Goal: Task Accomplishment & Management: Manage account settings

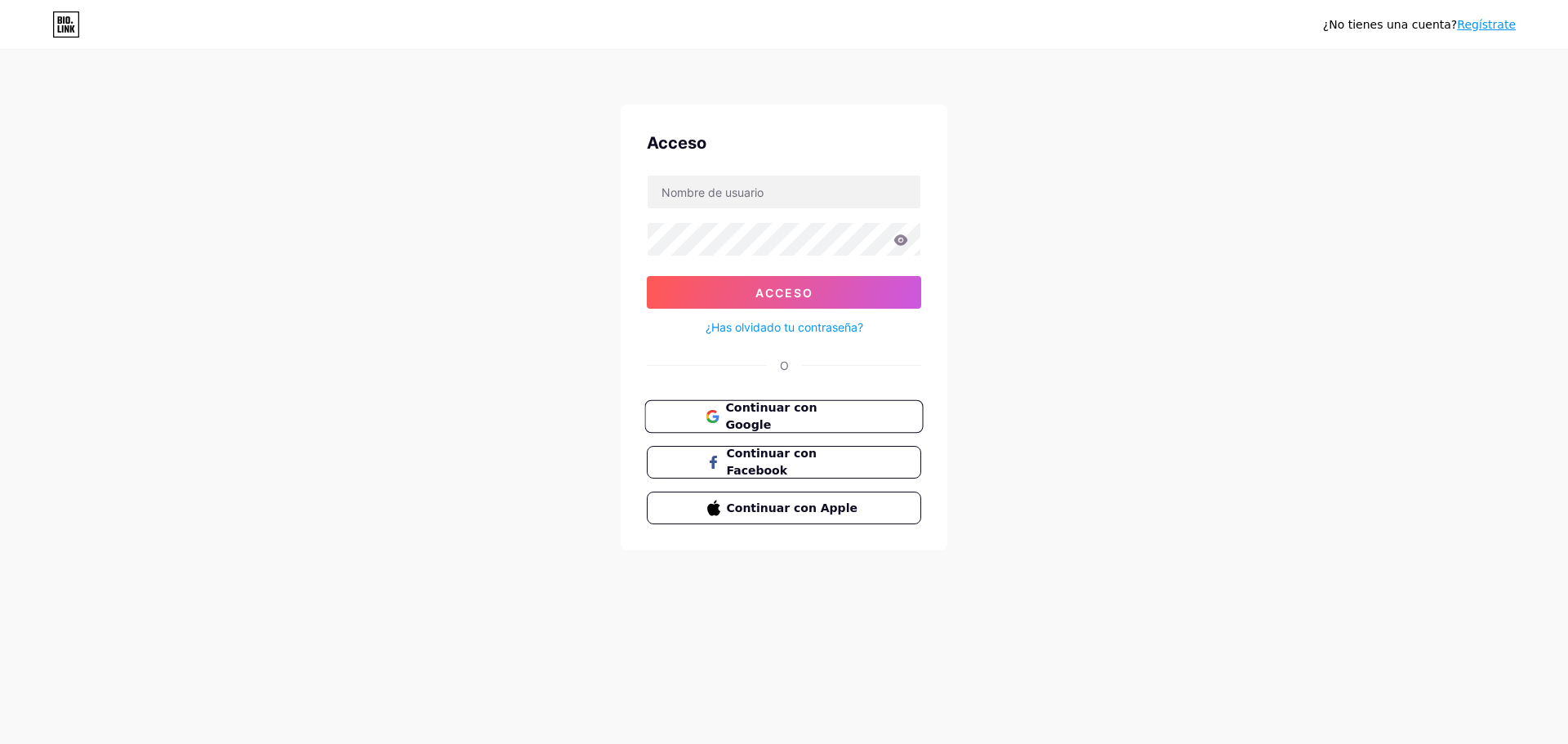
click at [796, 414] on font "Continuar con Google" at bounding box center [771, 416] width 92 height 31
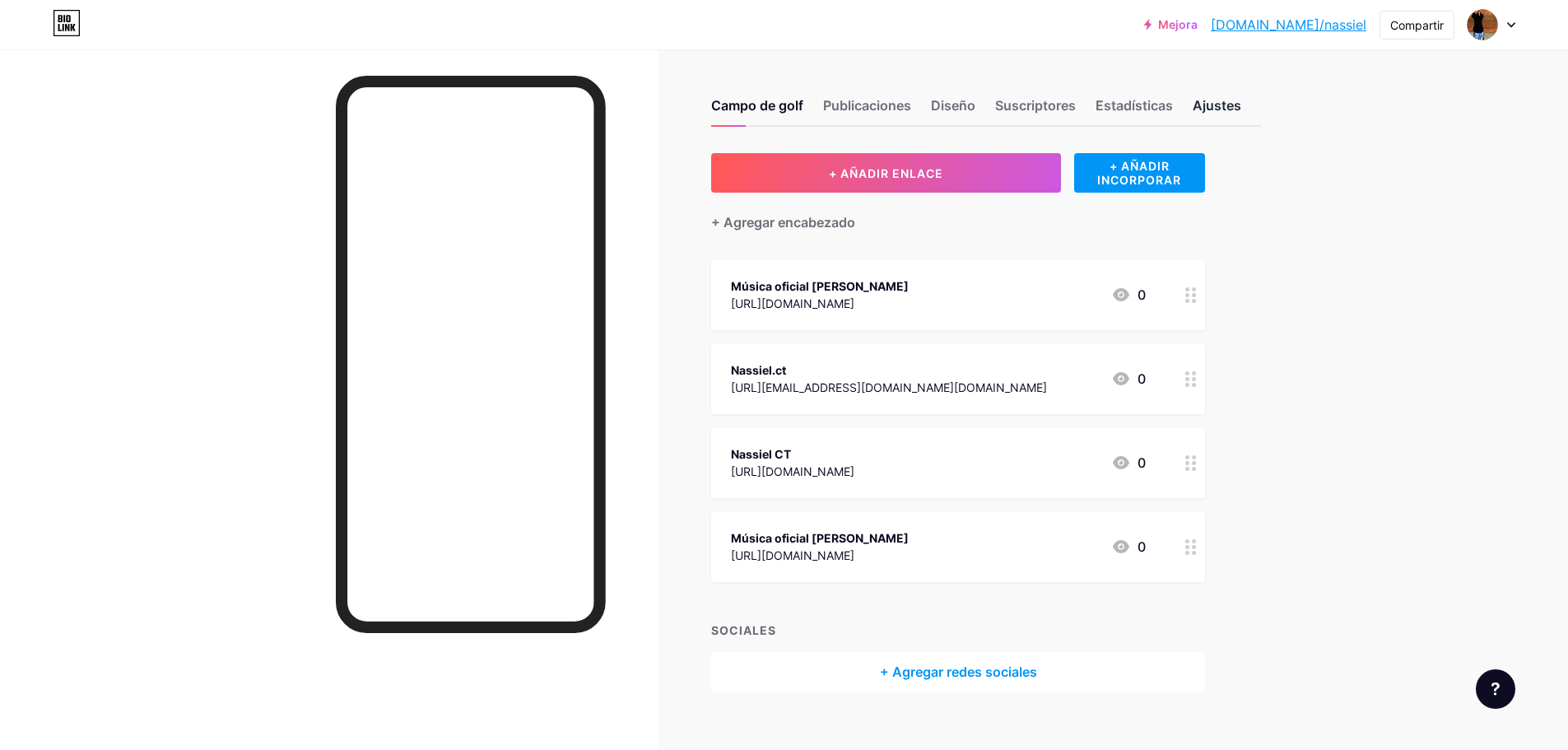
click at [1226, 102] on font "Ajustes" at bounding box center [1217, 105] width 49 height 17
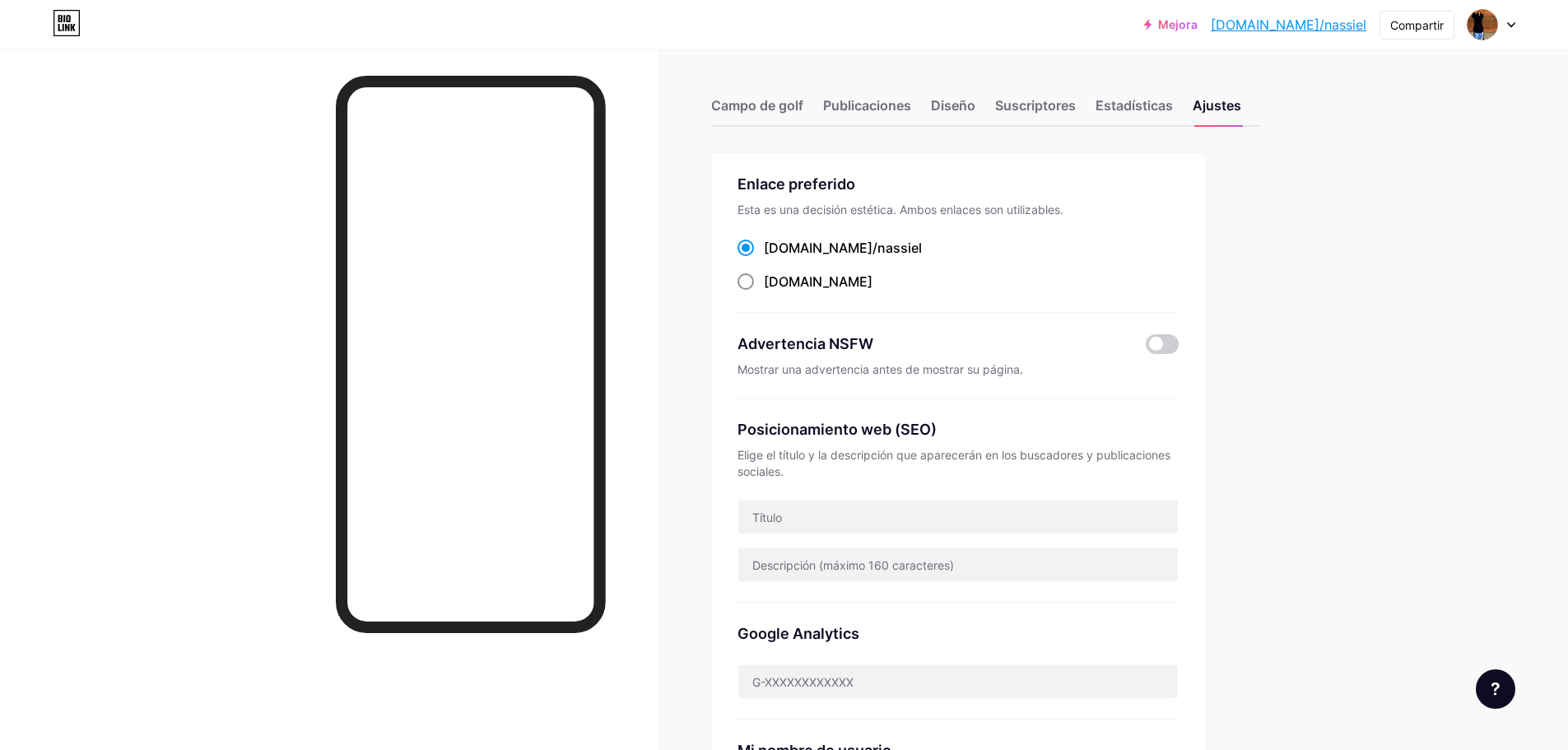
click at [754, 282] on span at bounding box center [745, 281] width 17 height 17
click at [764, 292] on input "[DOMAIN_NAME] ​" at bounding box center [769, 297] width 11 height 11
radio input "true"
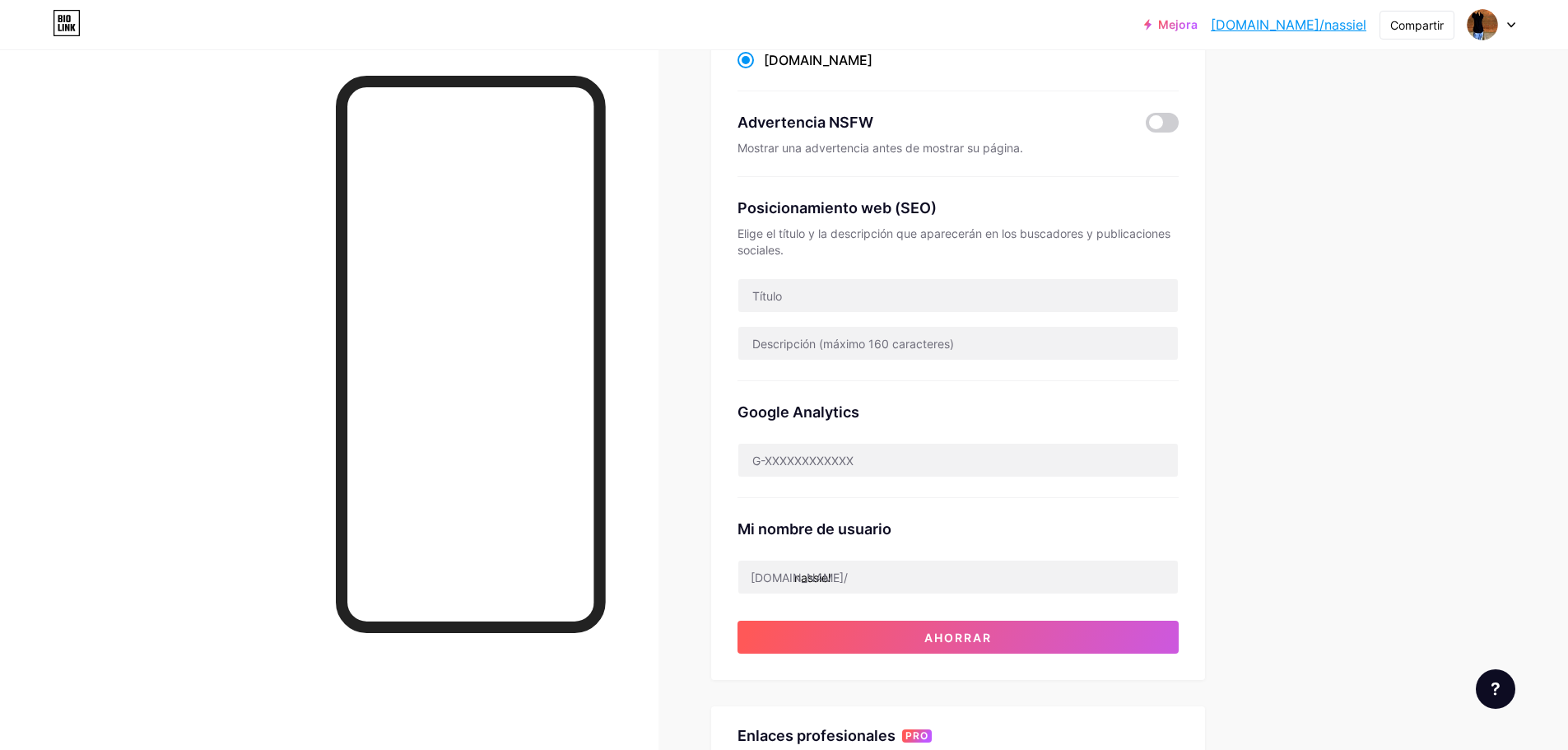
scroll to position [223, 0]
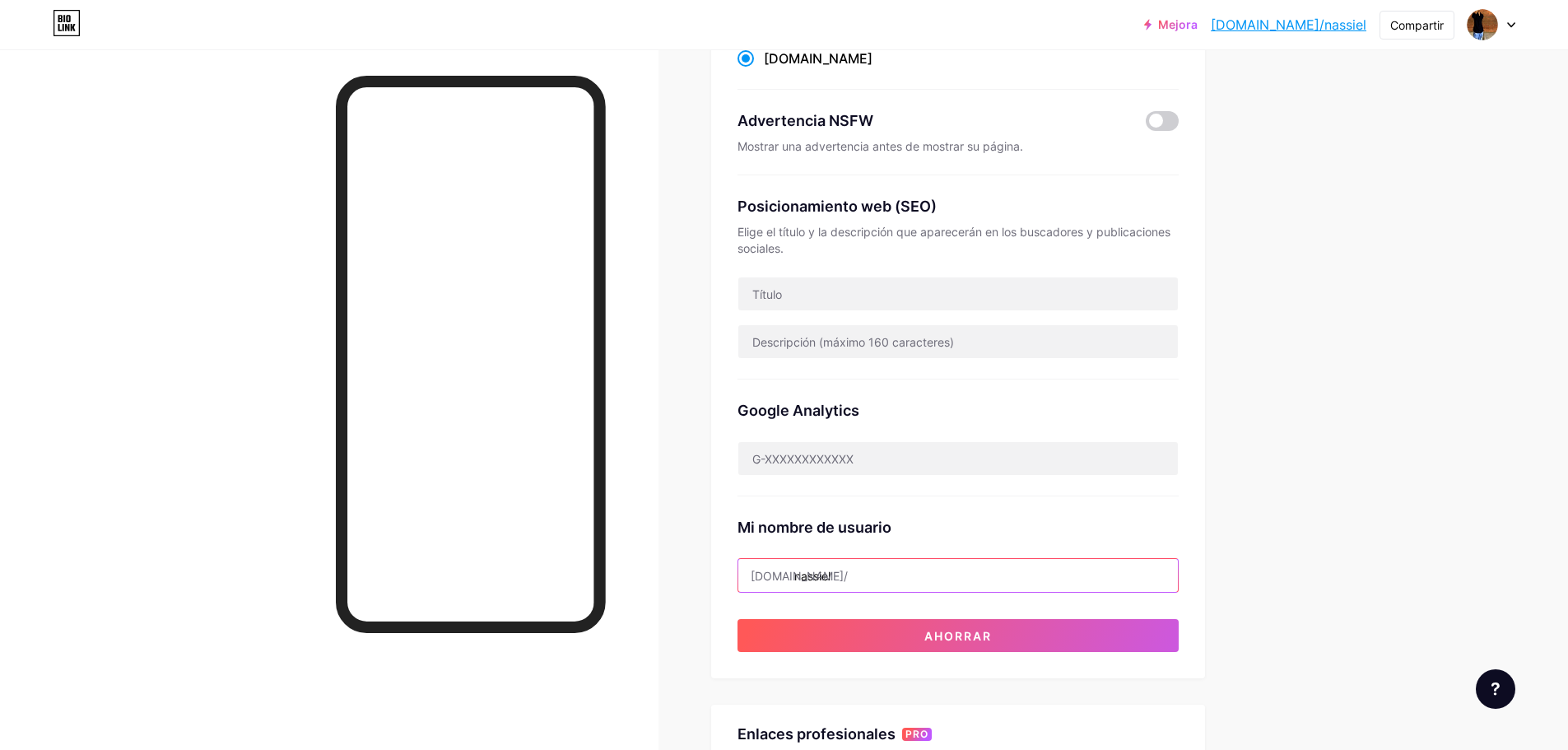
click at [808, 573] on input "nassiel" at bounding box center [958, 575] width 439 height 33
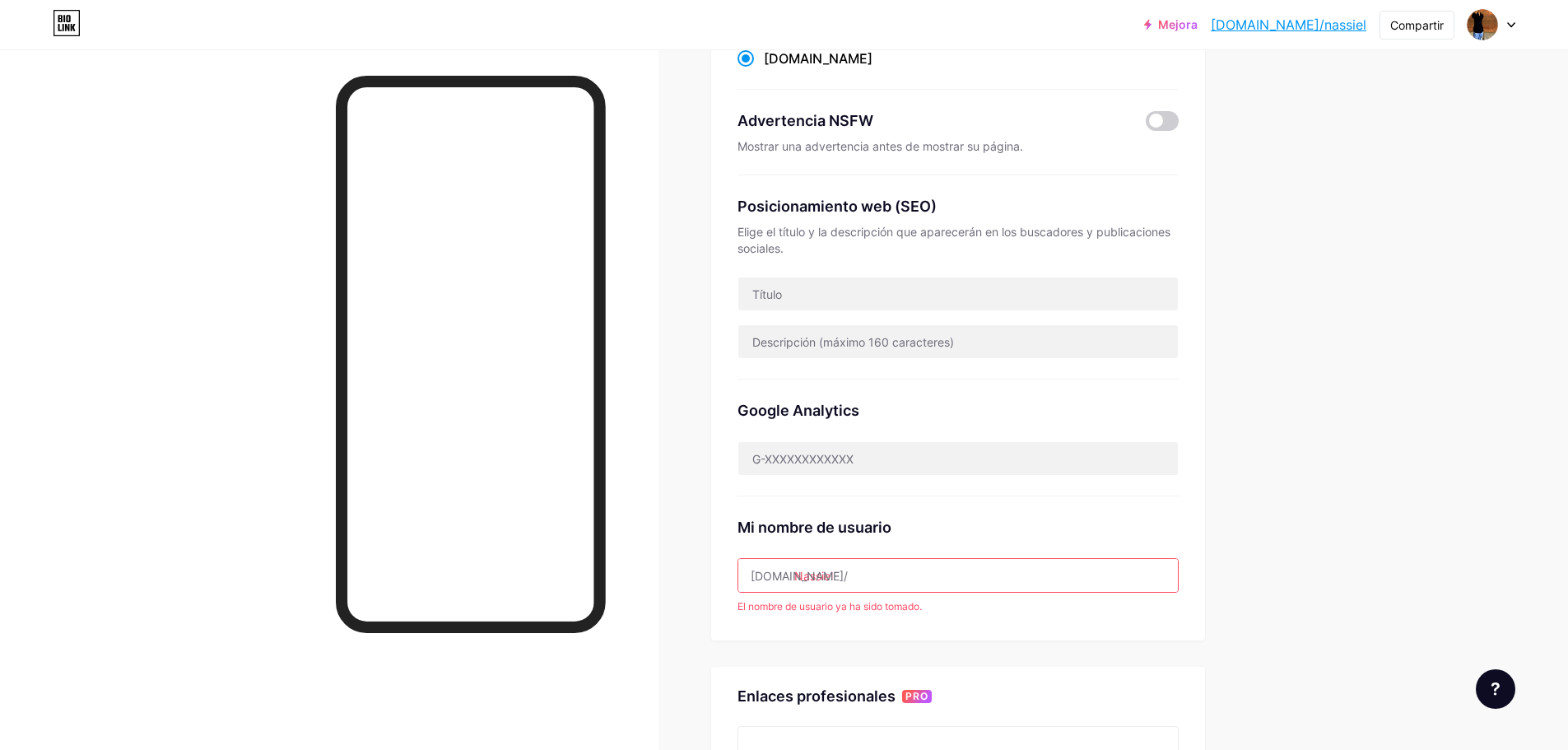
type input "Nassiel"
click at [1496, 569] on div "Mejora bio.link/nassie... bio.link/nassiel Compartir Cambiar de cuenta Nassiel …" at bounding box center [784, 462] width 1568 height 1371
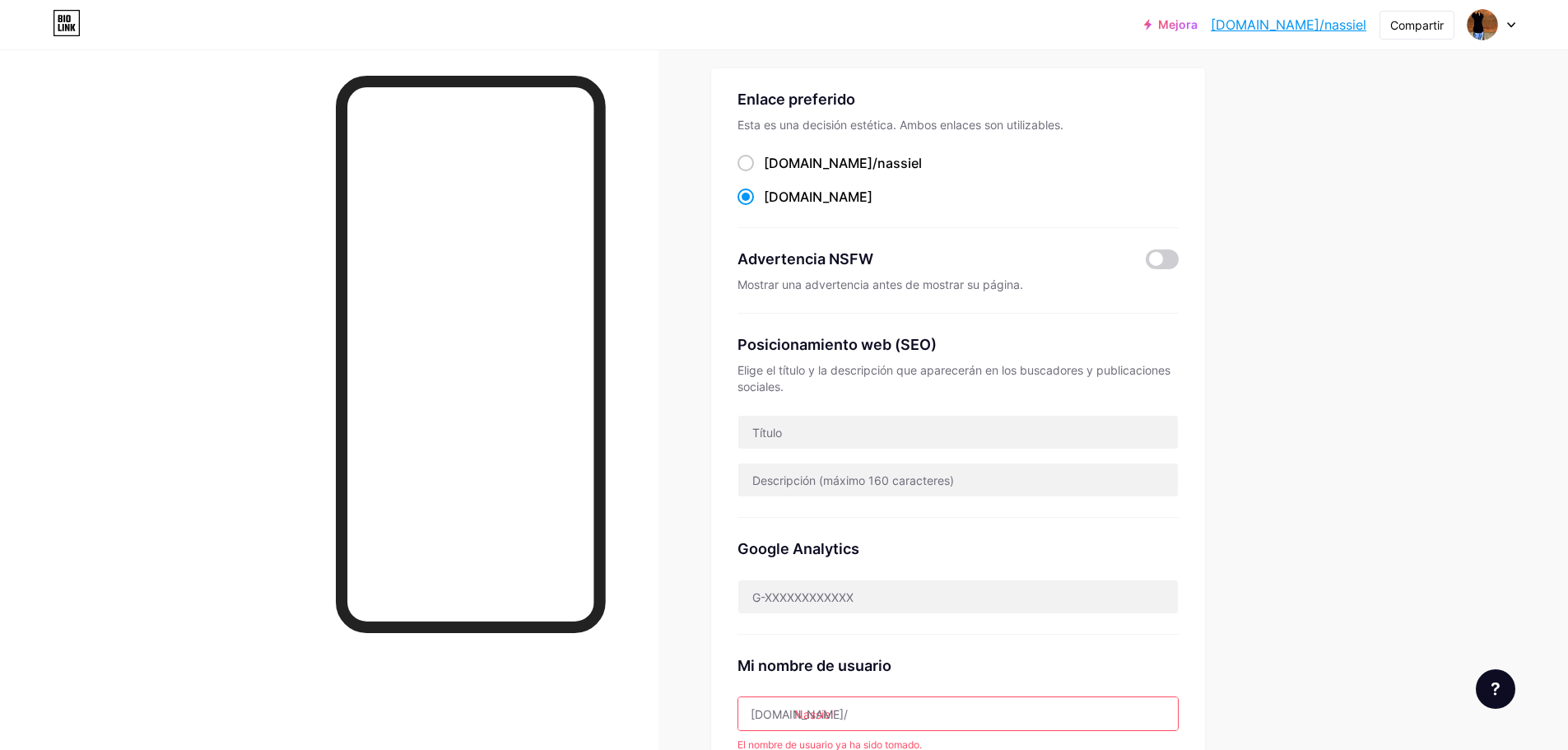
scroll to position [0, 0]
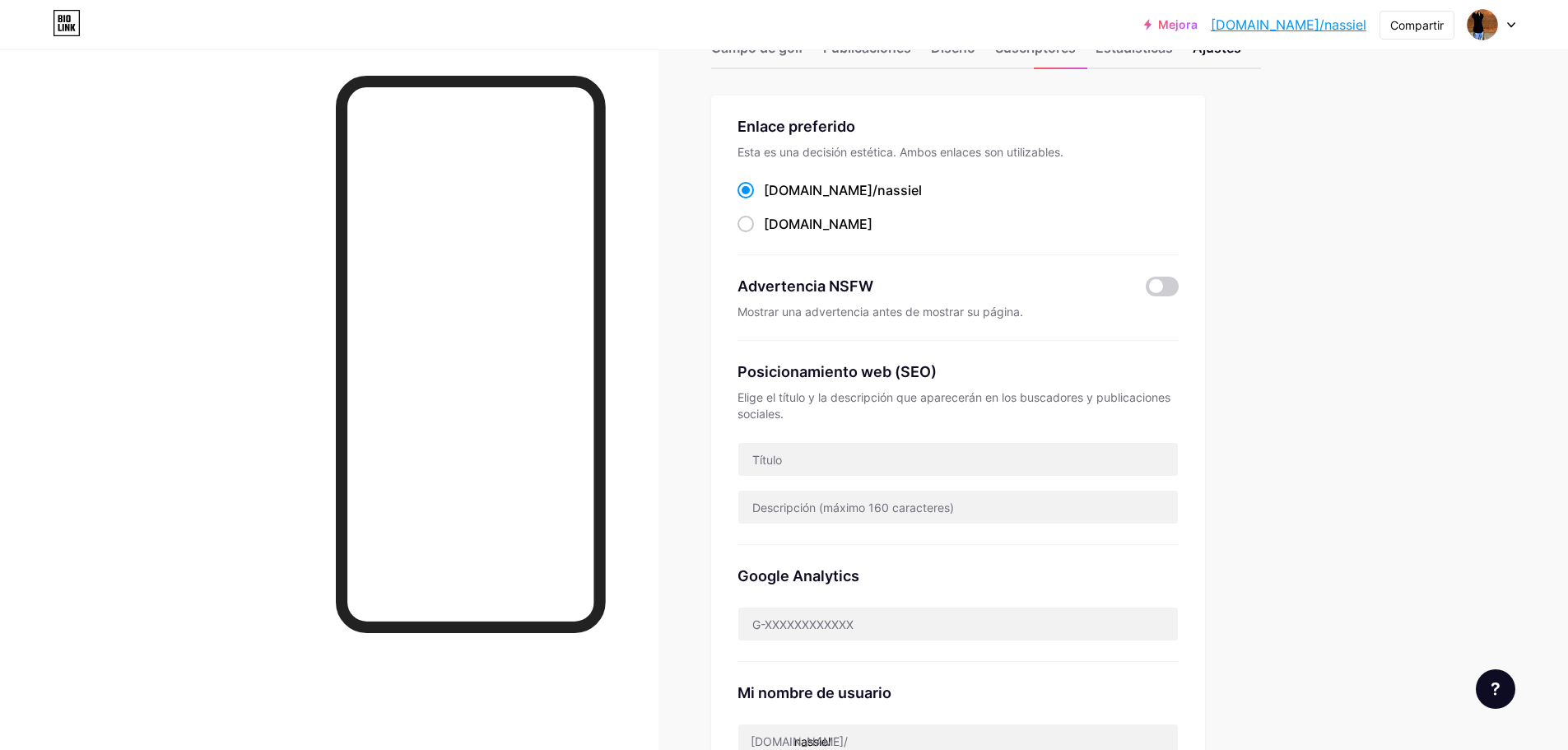
scroll to position [49, 0]
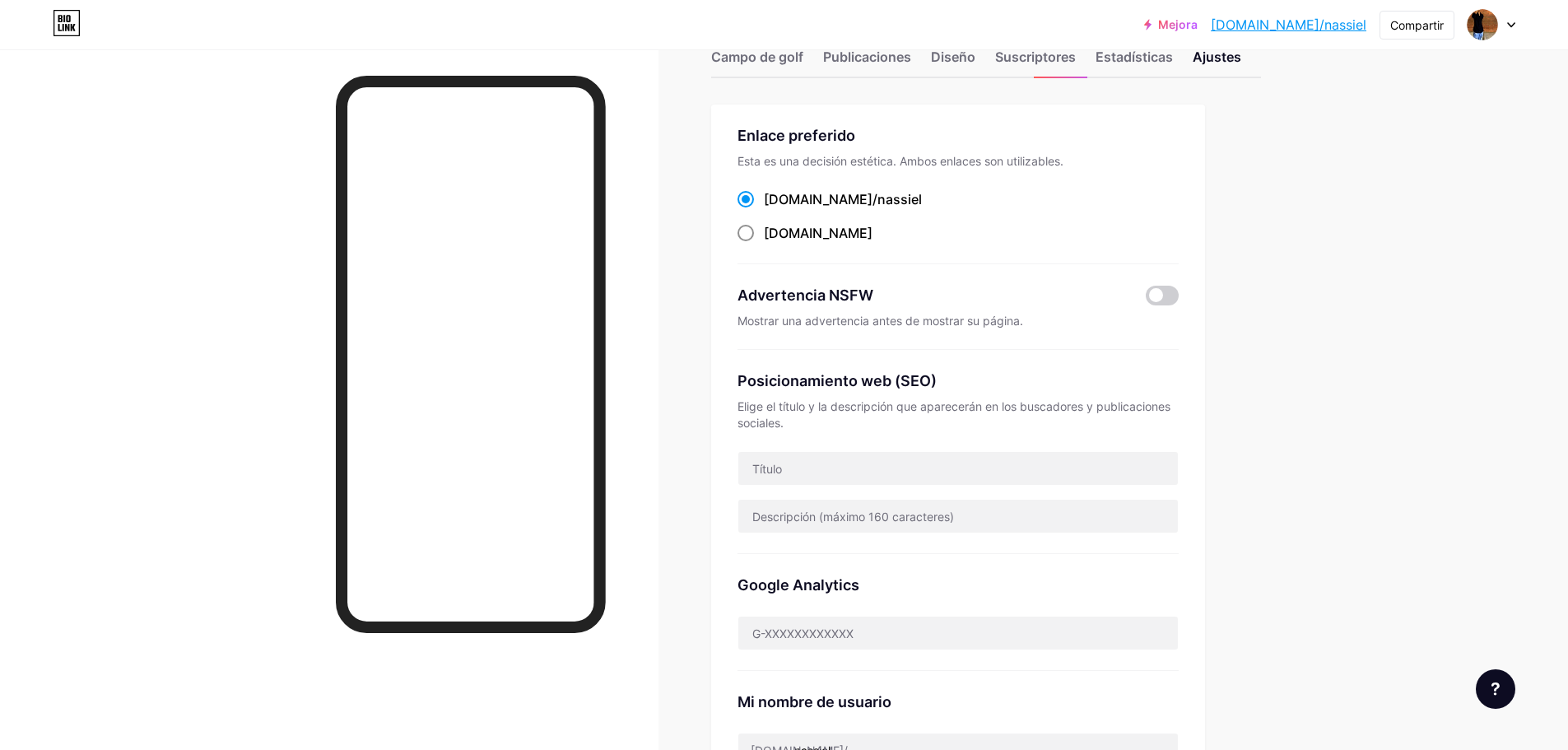
click at [744, 237] on span at bounding box center [745, 233] width 17 height 17
click at [764, 243] on input "[DOMAIN_NAME] ​" at bounding box center [769, 248] width 11 height 11
radio input "true"
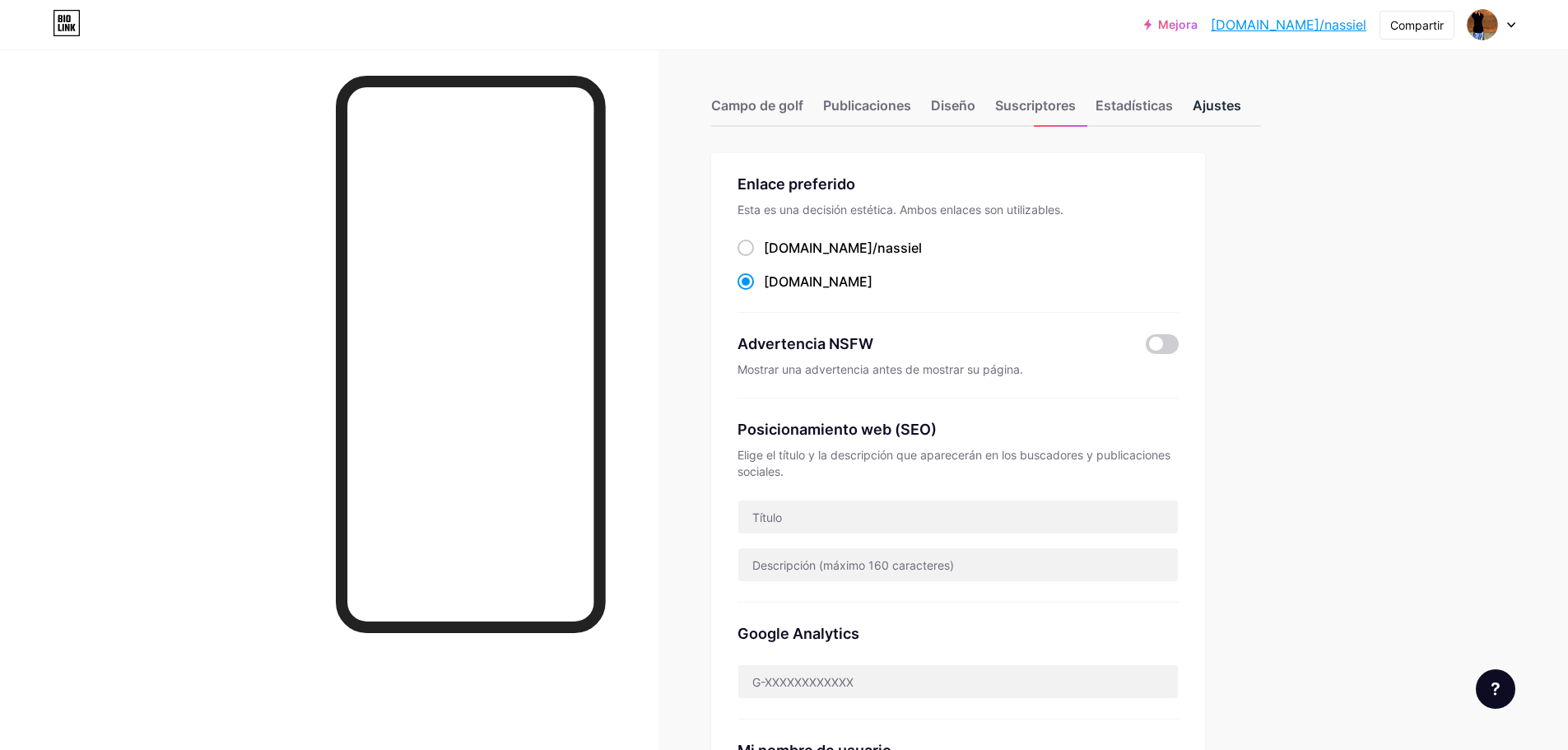
click at [1234, 110] on font "Ajustes" at bounding box center [1217, 105] width 49 height 17
click at [1167, 110] on font "Estadísticas" at bounding box center [1134, 105] width 77 height 17
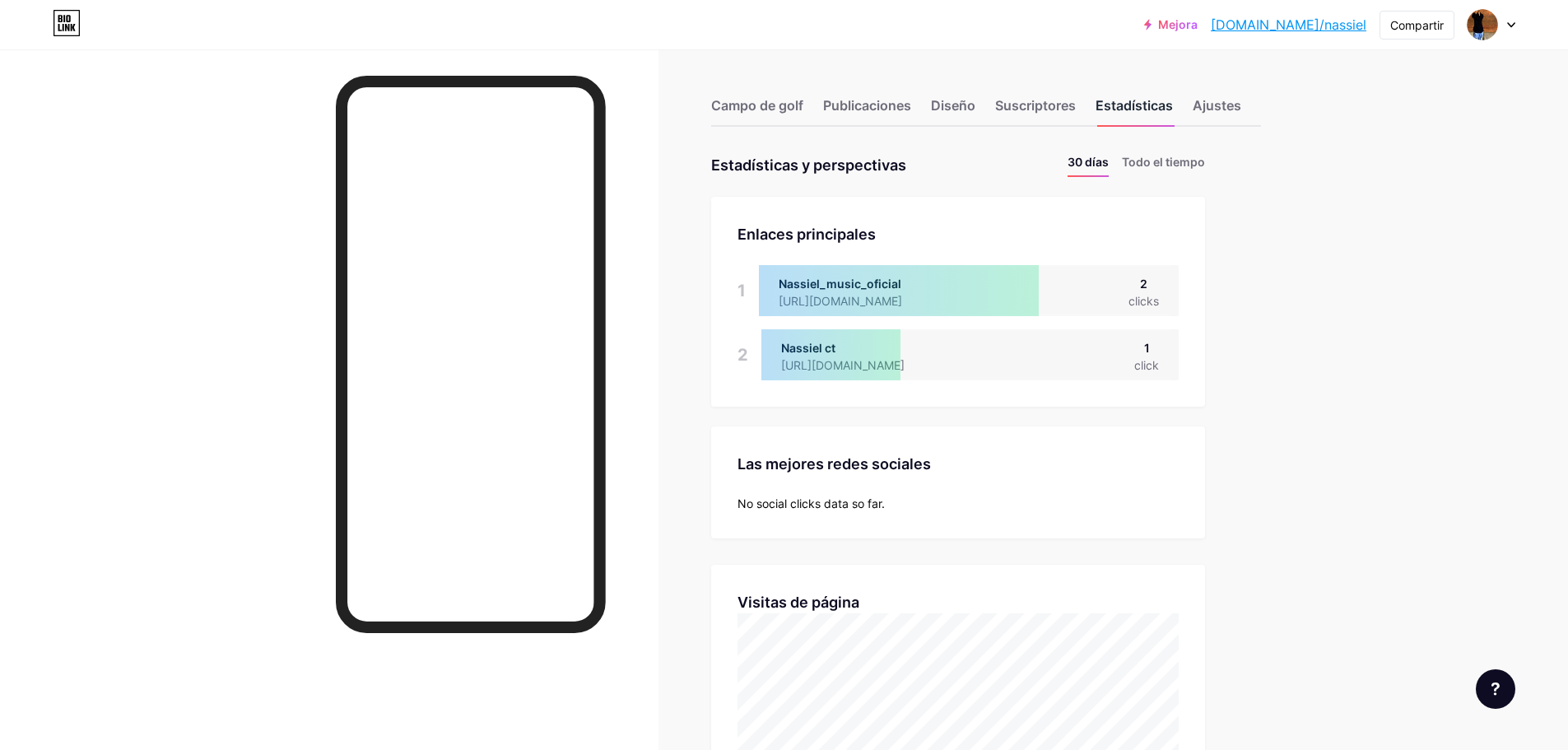
scroll to position [750, 1568]
click at [1059, 113] on font "Suscriptores" at bounding box center [1035, 105] width 81 height 17
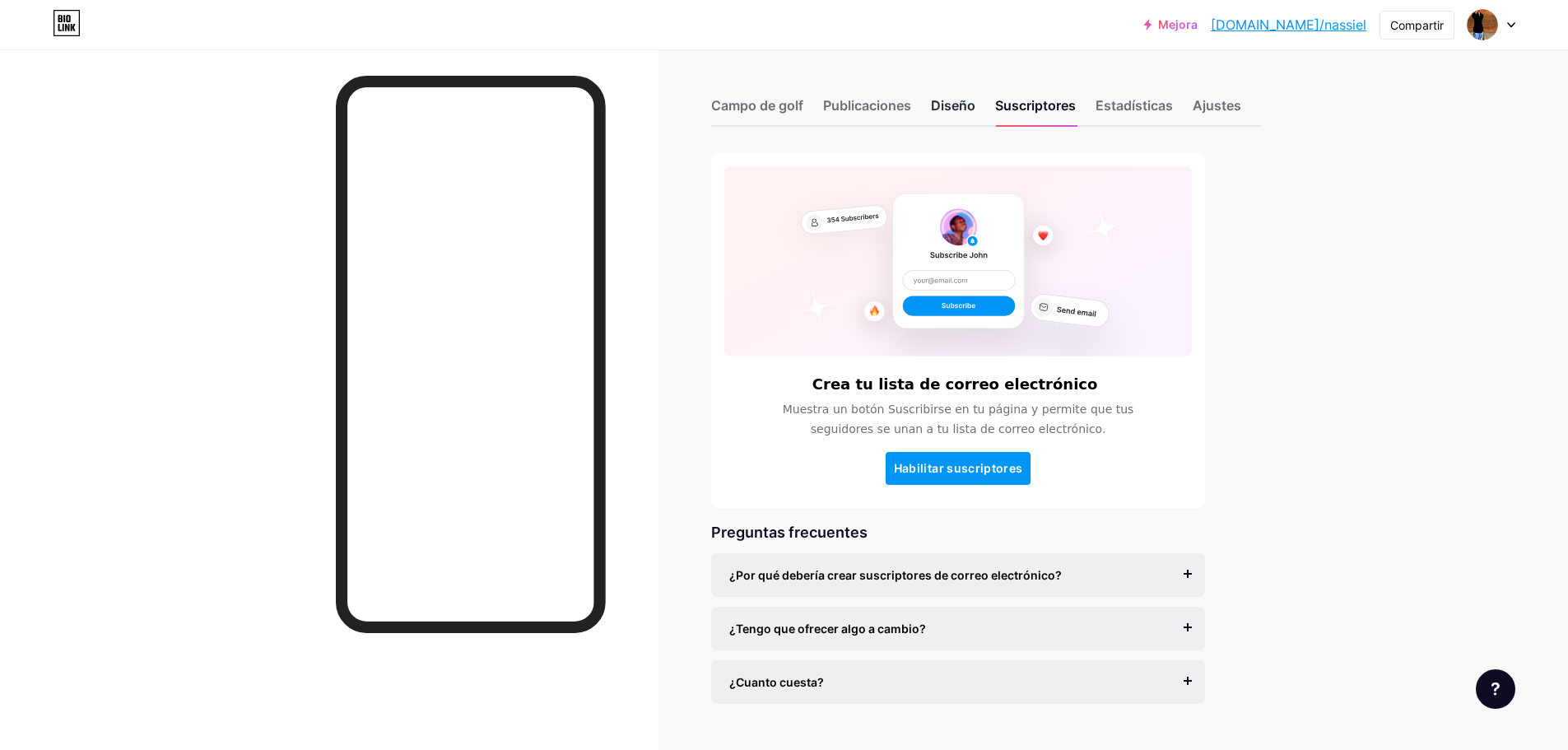
click at [963, 118] on div "Diseño" at bounding box center [953, 109] width 44 height 29
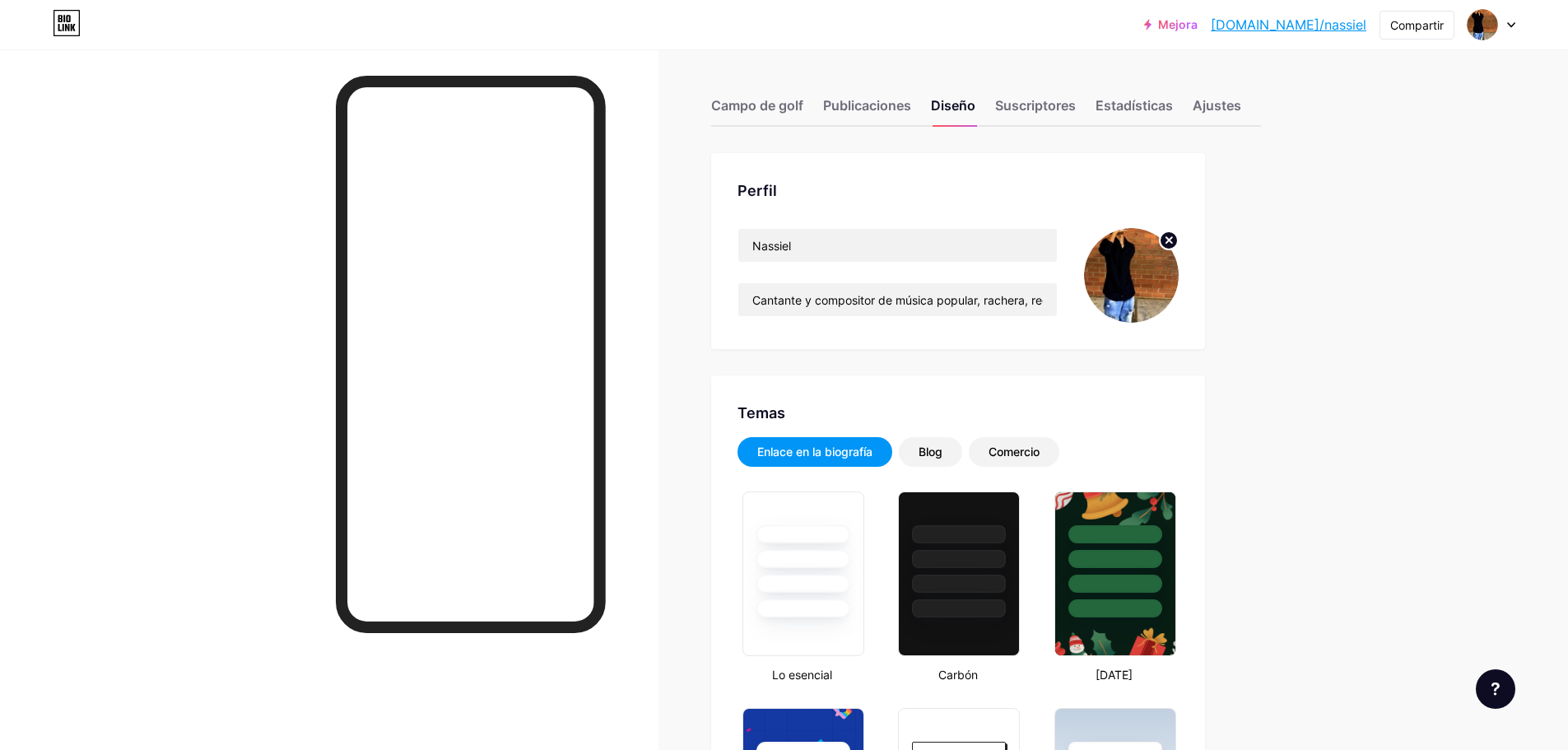
click at [1172, 238] on icon at bounding box center [1170, 240] width 5 height 5
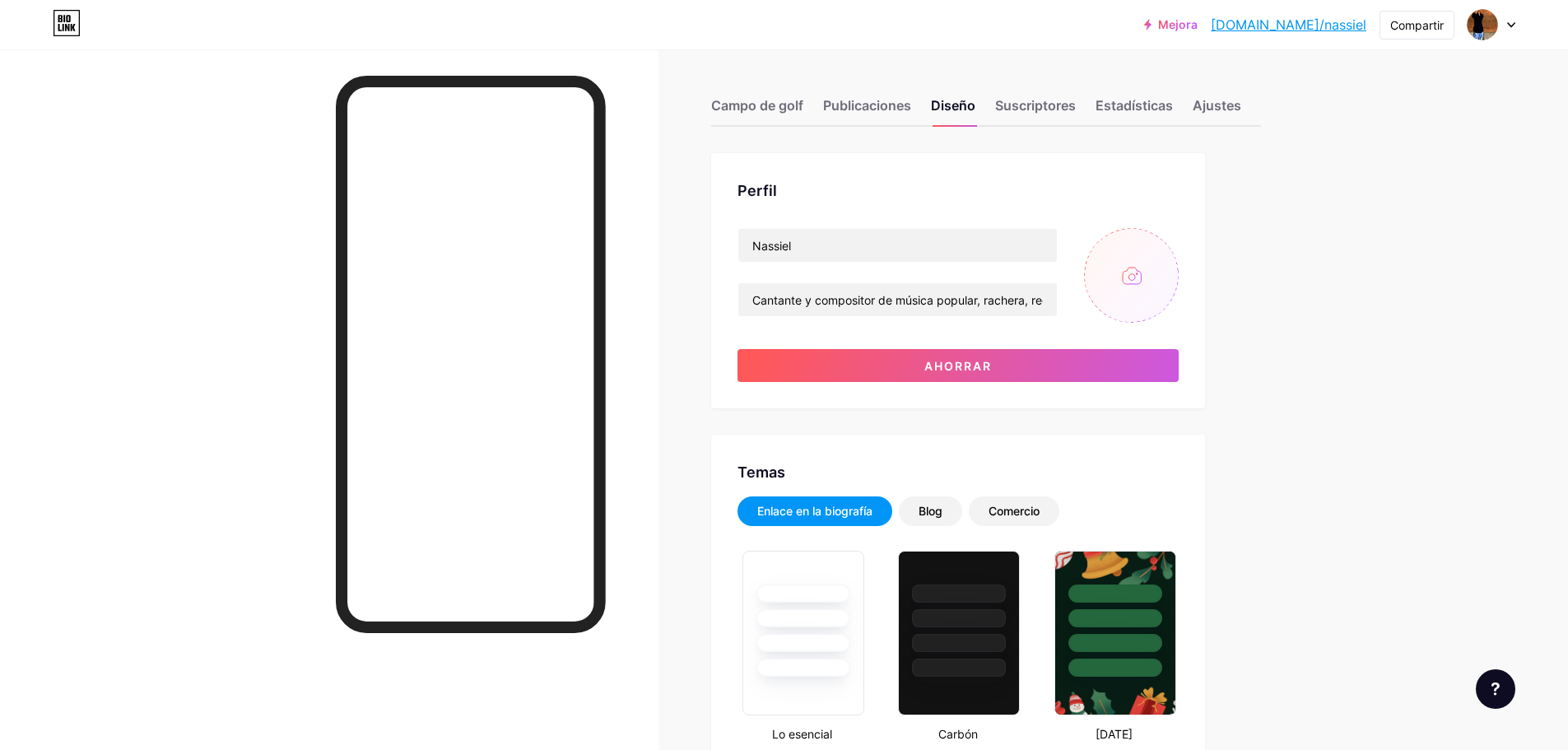
click at [1144, 278] on input "file" at bounding box center [1131, 275] width 94 height 94
type input "C:\fakepath\NASSIEL OFICIAL.jpg"
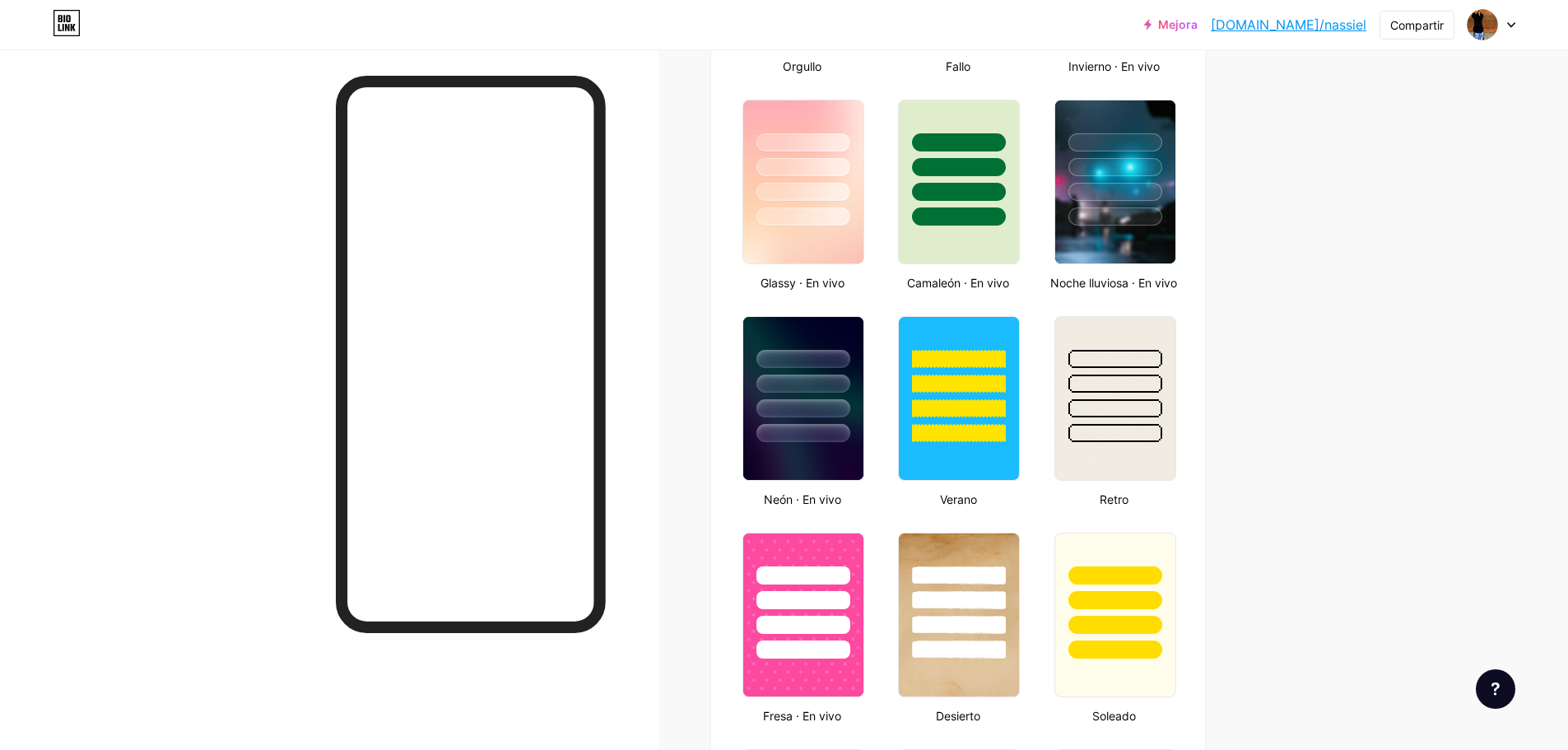
scroll to position [889, 0]
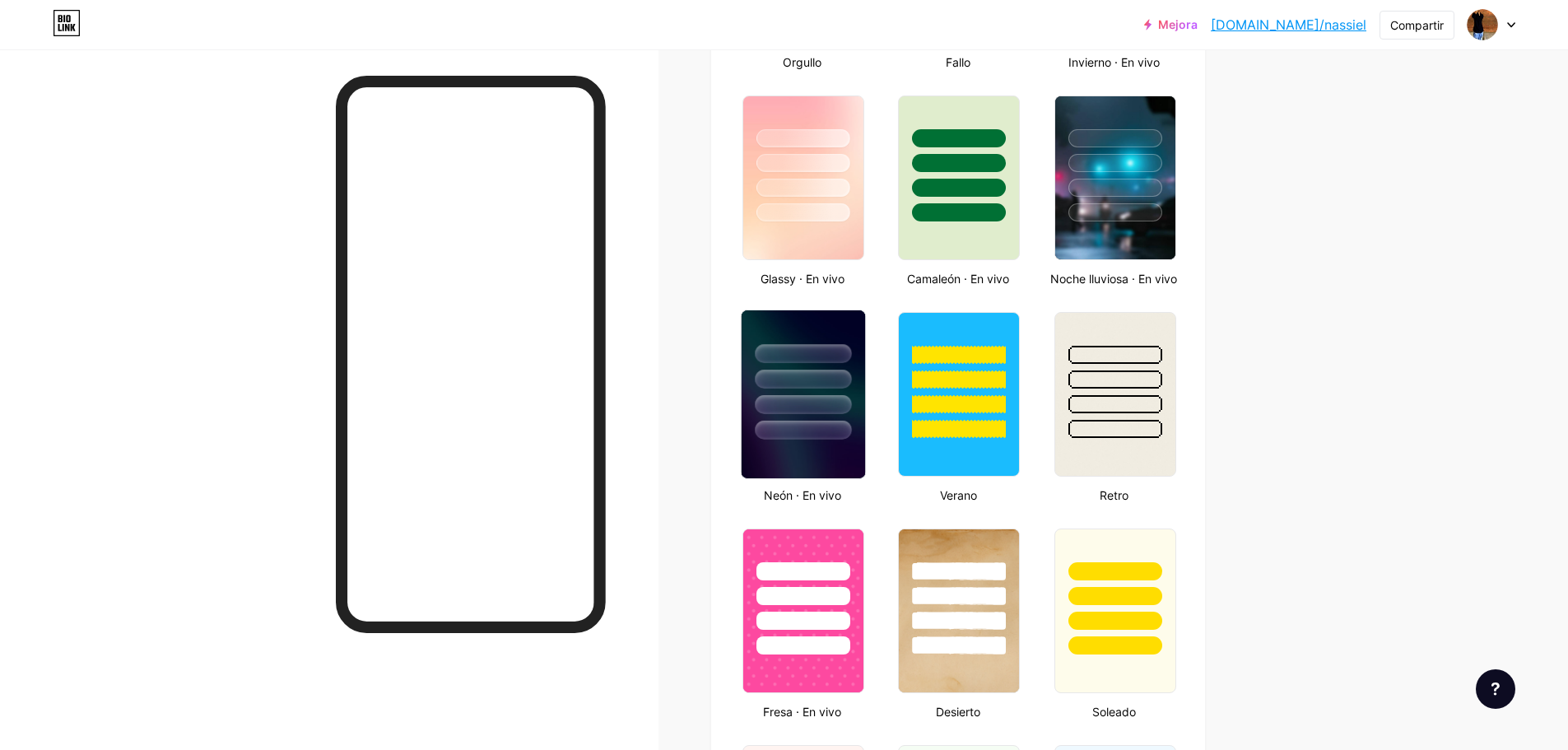
click at [829, 393] on div at bounding box center [803, 375] width 124 height 129
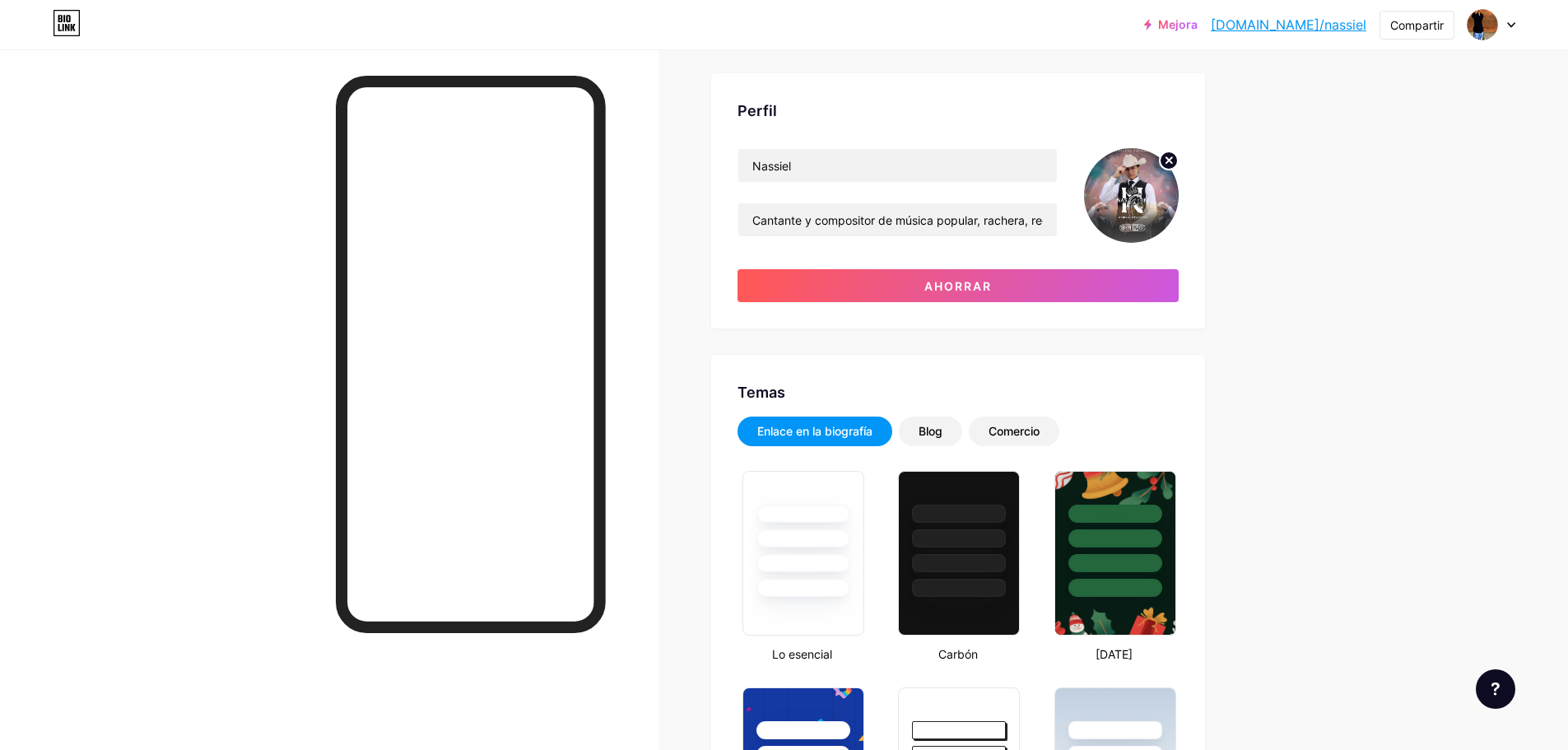
scroll to position [0, 0]
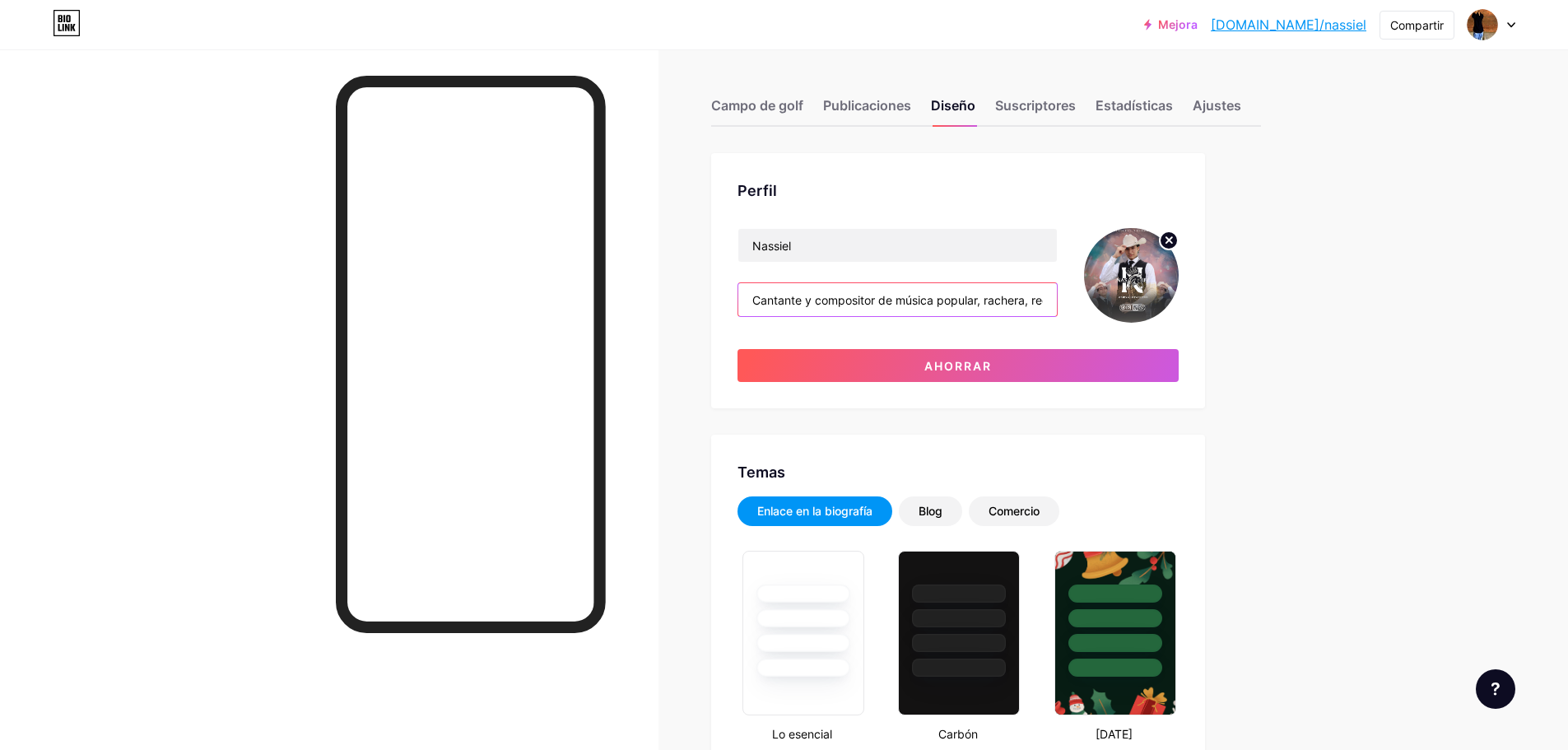
click at [757, 294] on input "Cantante y compositor de música popular, rachera, regional mexicano y más…" at bounding box center [897, 299] width 318 height 33
click at [1041, 305] on input "Artista, Cantante y compositor de música popular, rachera, regional mexicano y …" at bounding box center [897, 299] width 318 height 33
click at [1038, 302] on input "Artista, Cantante y compositor de música popular, rachera, regional mexicano y …" at bounding box center [897, 299] width 318 height 33
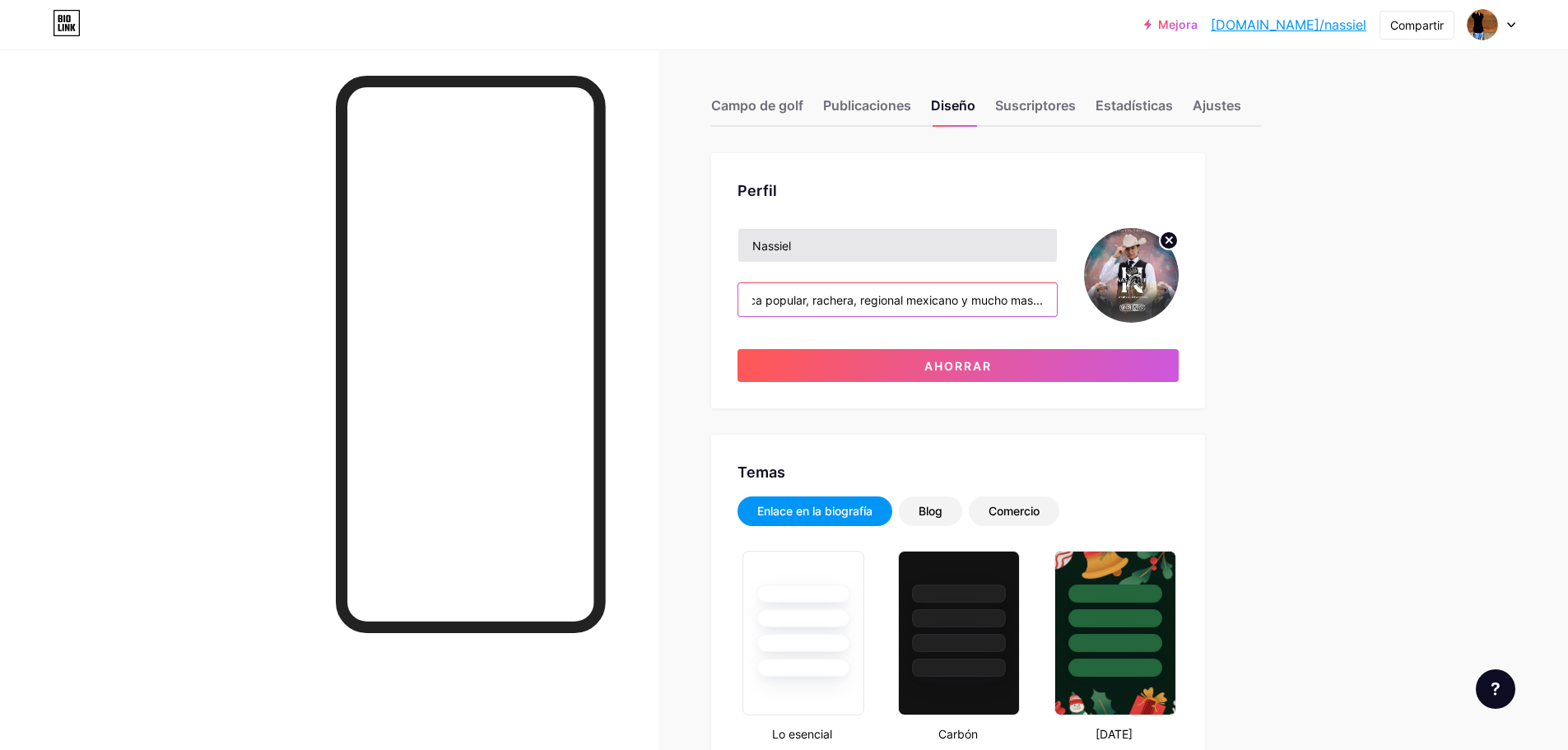
type input "Artista, Cantante y compositor de música popular, rachera, regional mexicano y …"
click at [843, 245] on input "Nassiel" at bounding box center [897, 245] width 318 height 33
type input "Nassiel Oficial"
click at [978, 200] on div "Perfil" at bounding box center [958, 190] width 441 height 22
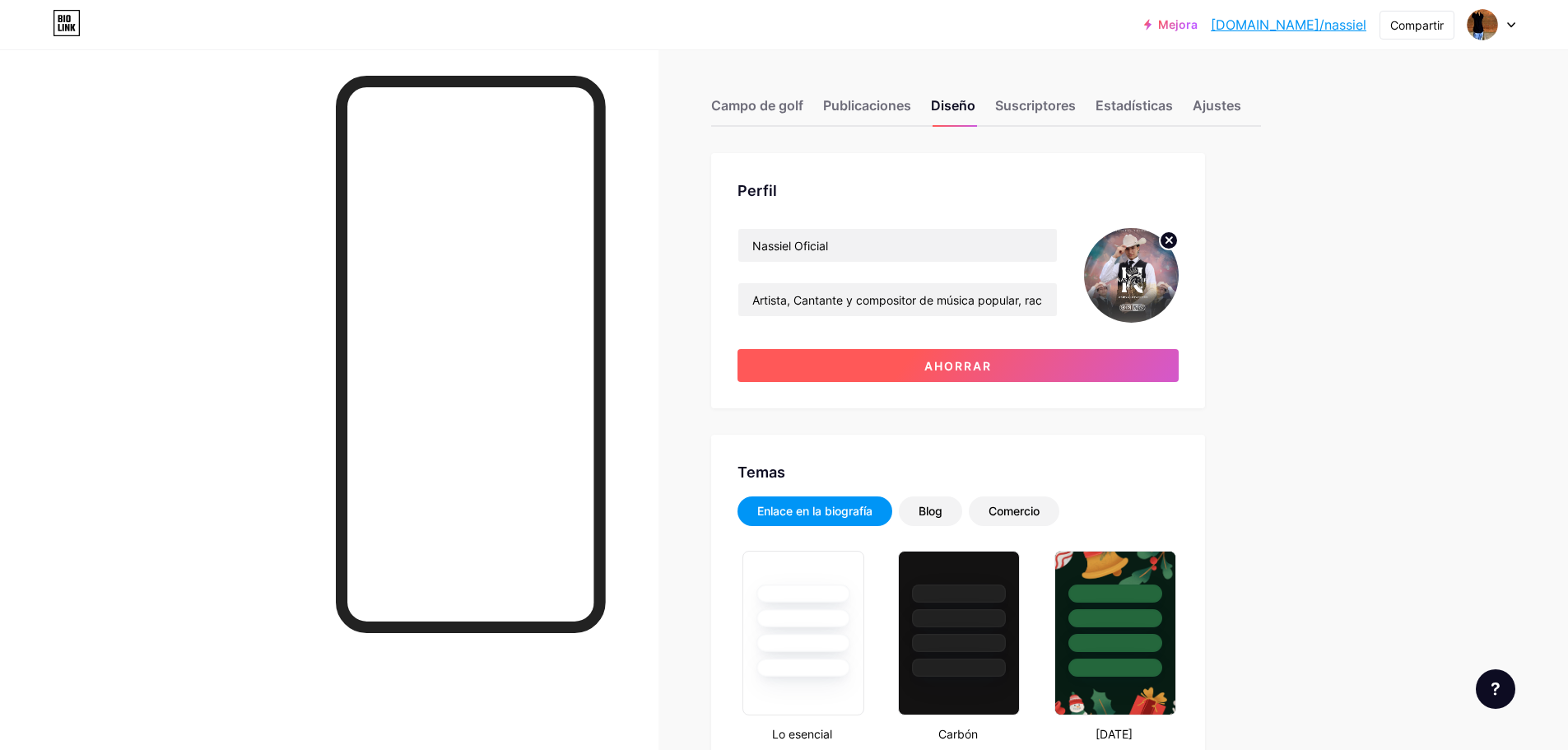
click at [1032, 359] on button "Ahorrar" at bounding box center [958, 365] width 441 height 33
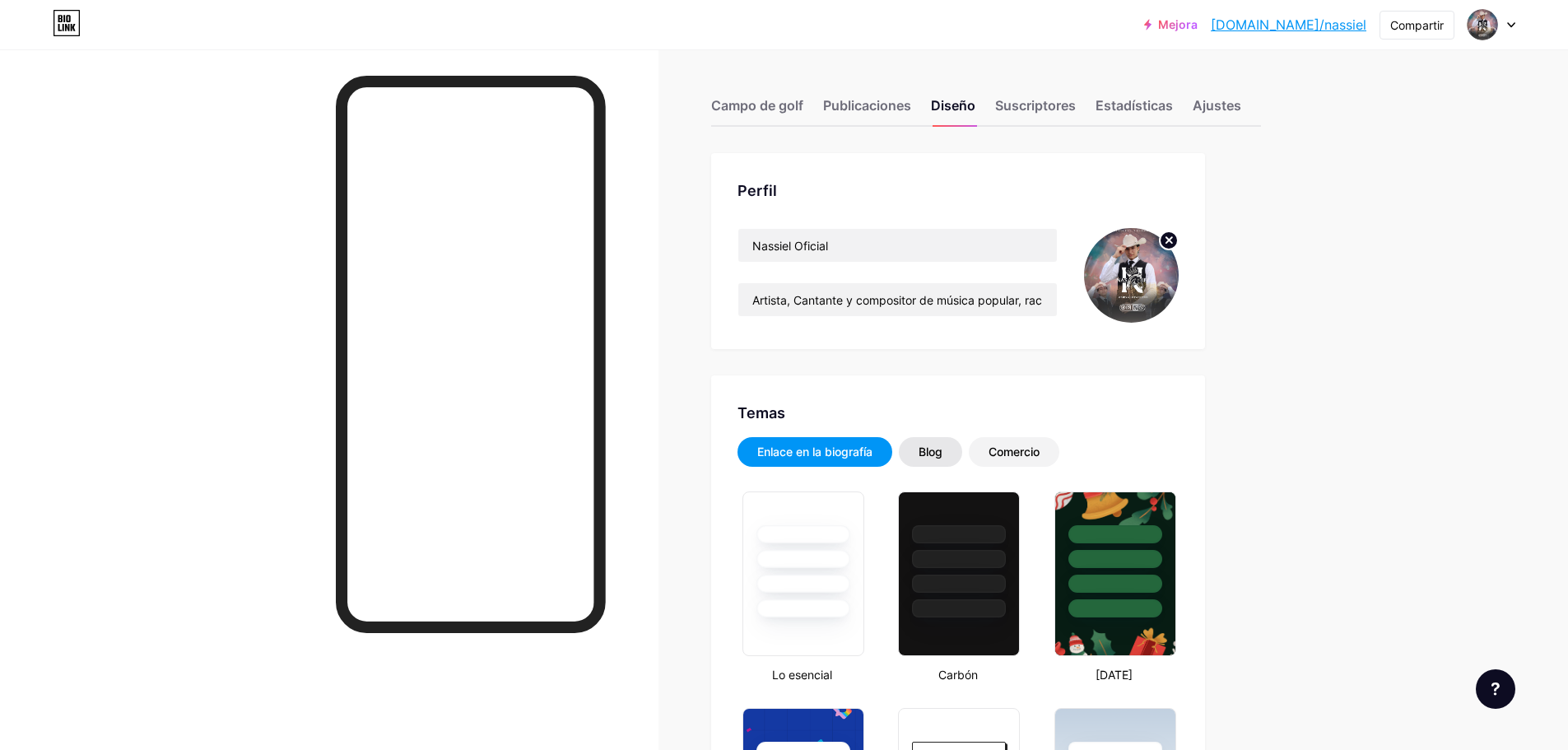
click at [943, 442] on div "Blog" at bounding box center [930, 451] width 63 height 29
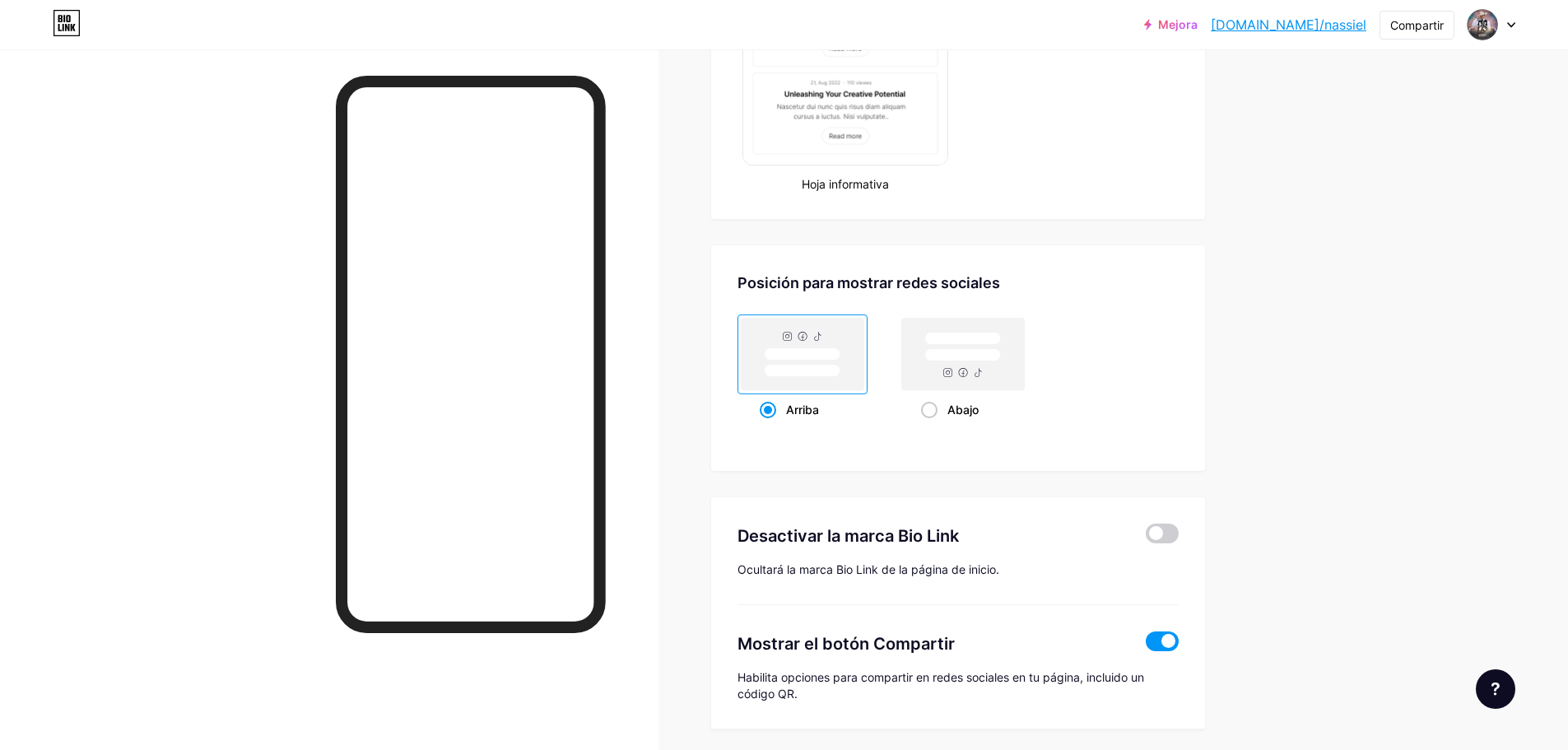
scroll to position [913, 0]
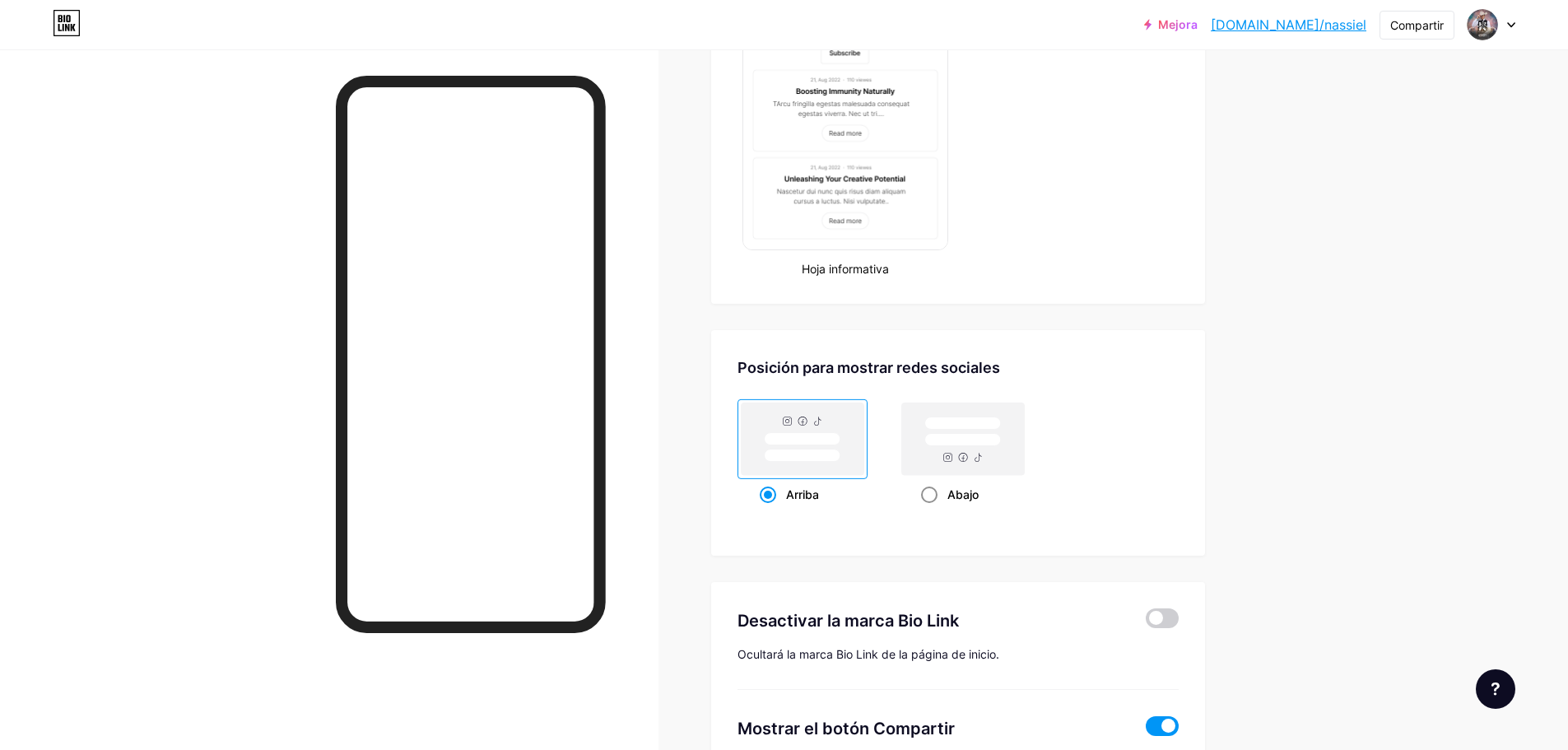
click at [968, 440] on rect at bounding box center [962, 440] width 76 height 12
click at [932, 510] on input "Abajo" at bounding box center [927, 515] width 11 height 11
radio input "true"
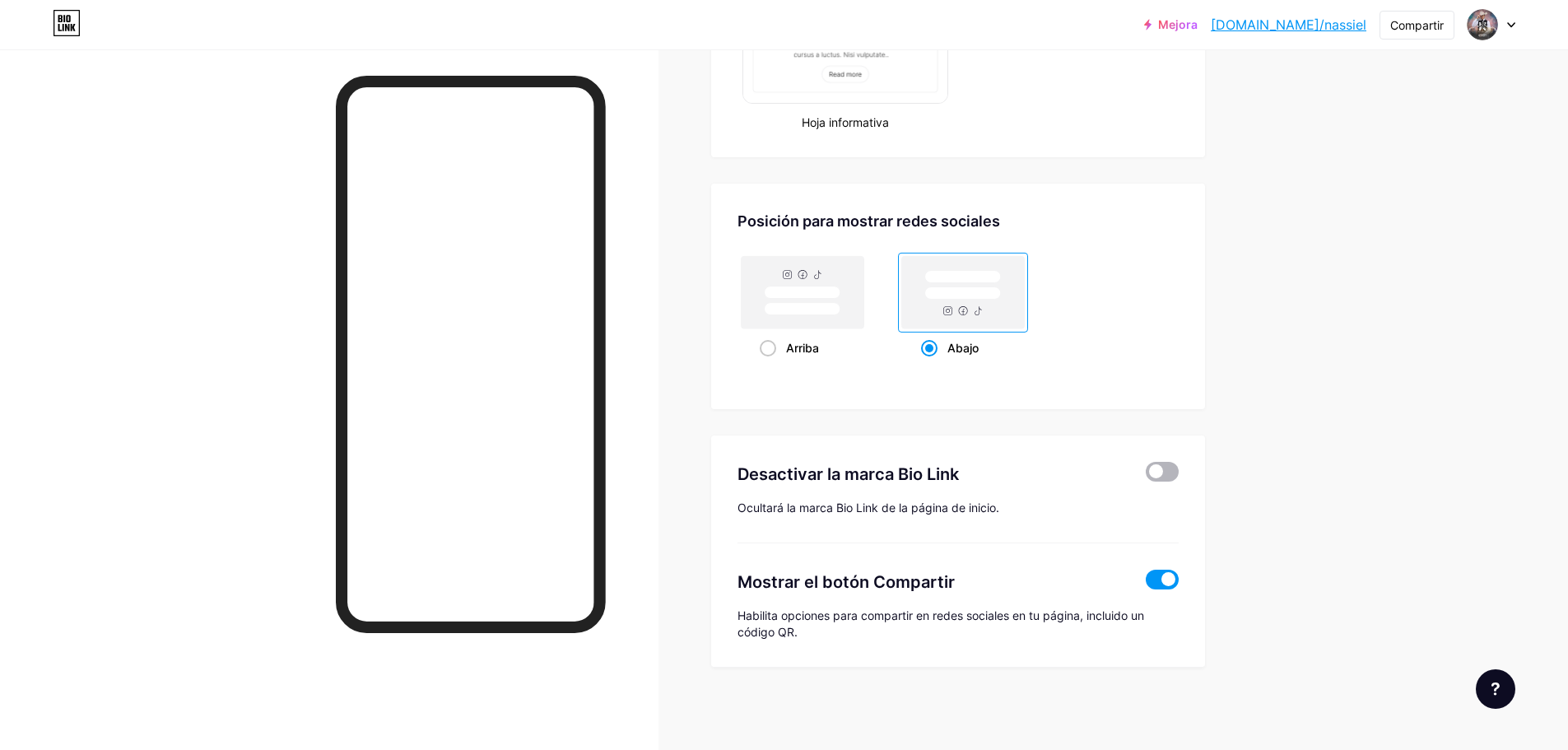
click at [1174, 478] on span at bounding box center [1162, 472] width 33 height 20
click at [1146, 476] on input "checkbox" at bounding box center [1146, 476] width 0 height 0
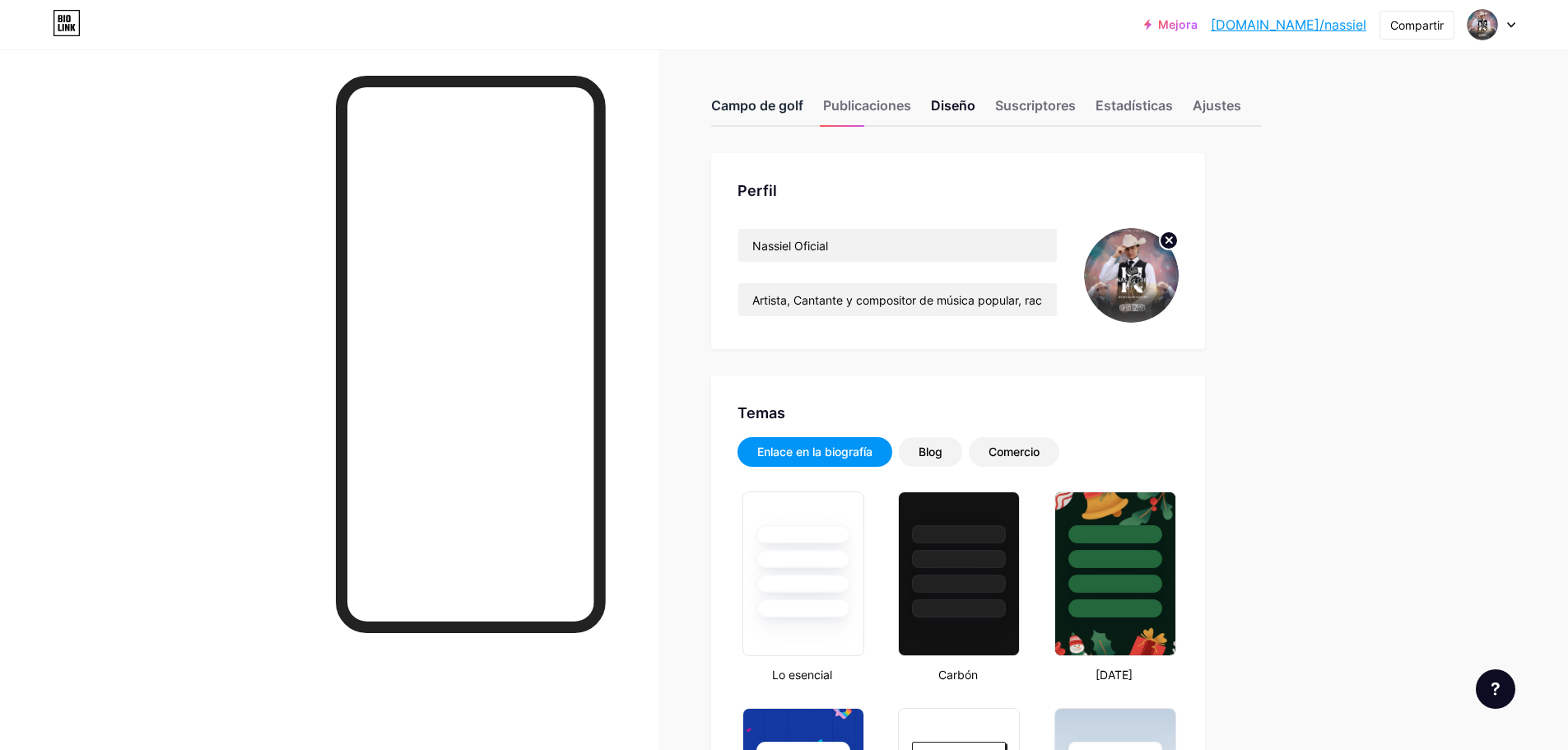
click at [801, 100] on font "Campo de golf" at bounding box center [758, 105] width 92 height 17
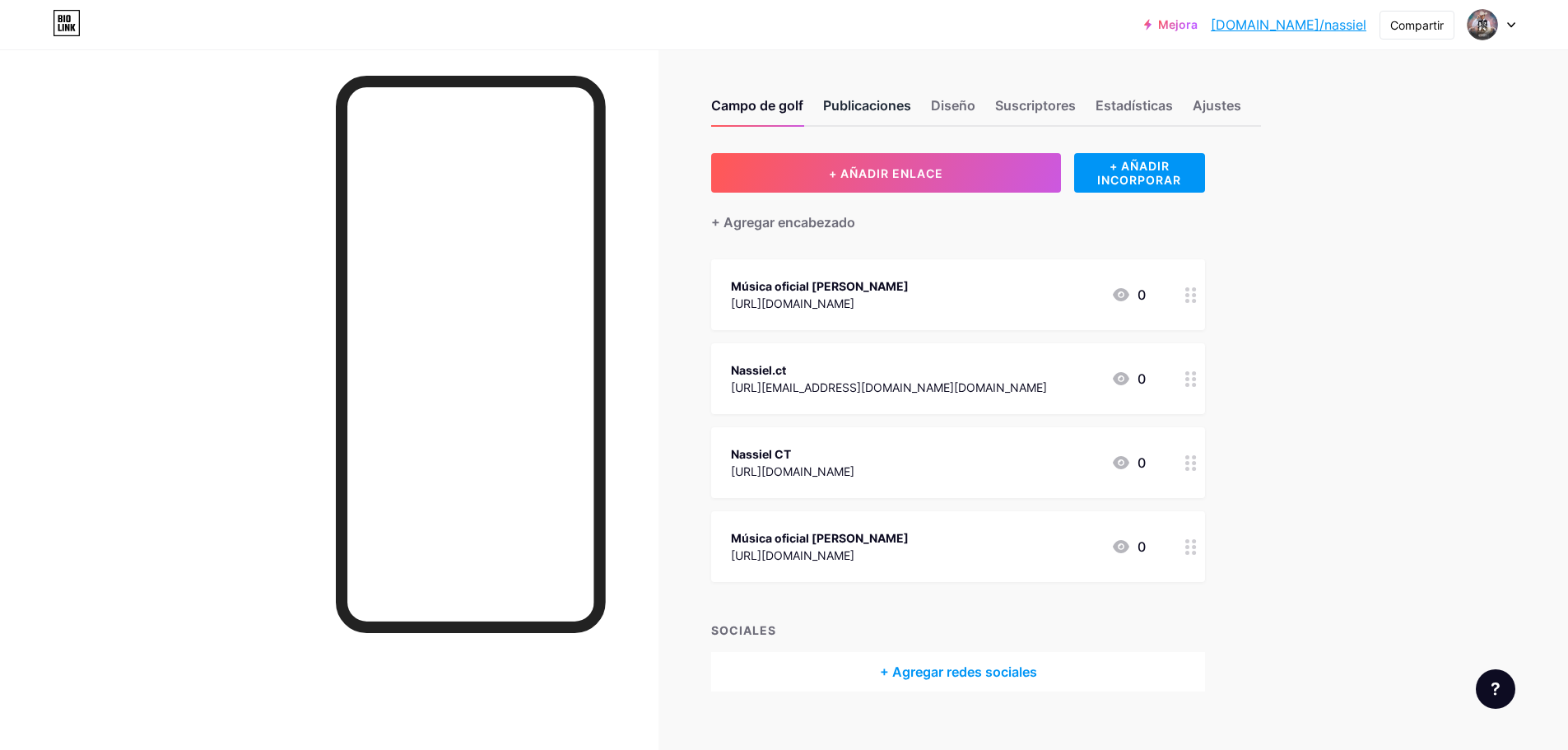
click at [867, 112] on font "Publicaciones" at bounding box center [867, 105] width 88 height 17
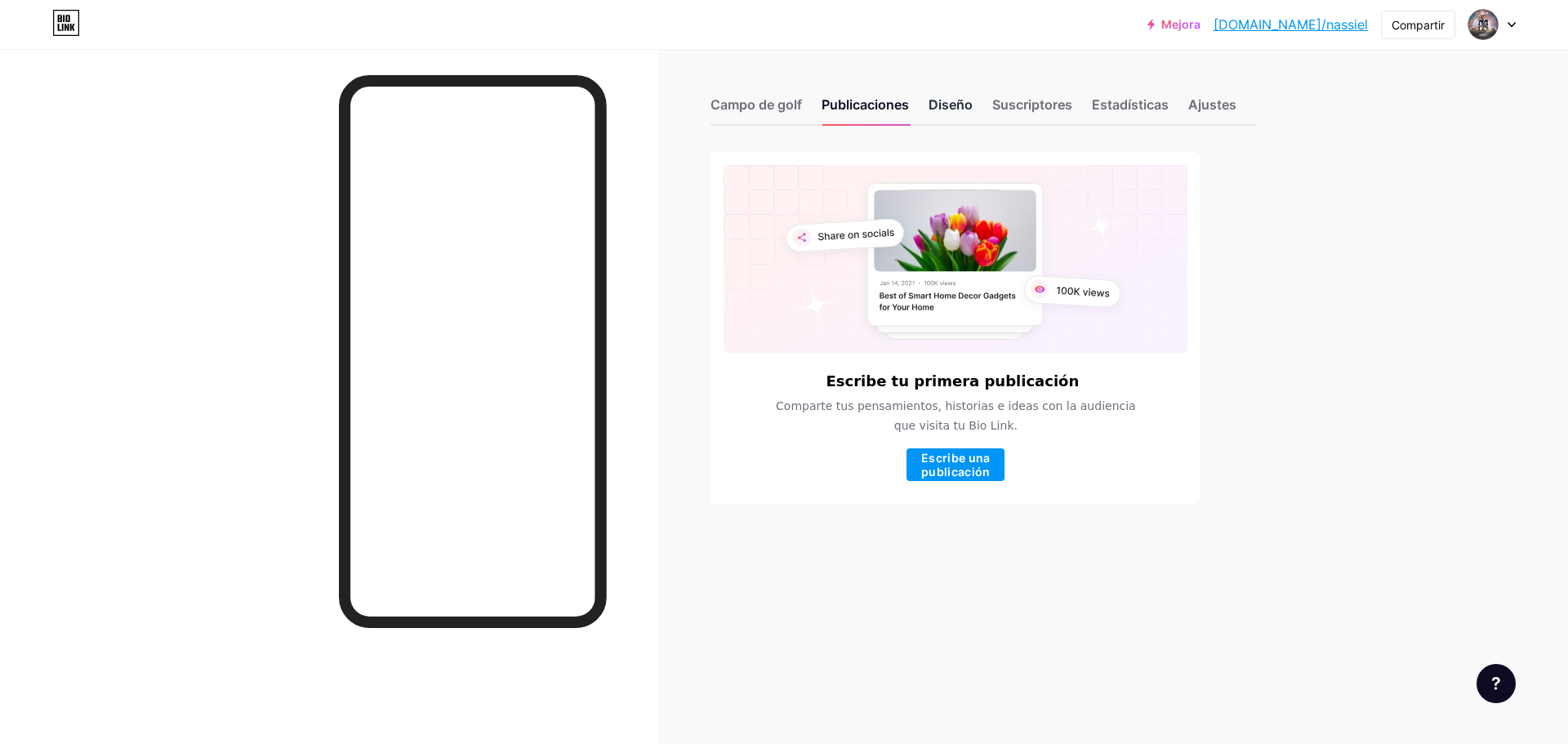
click at [940, 119] on div "Diseño" at bounding box center [950, 109] width 44 height 29
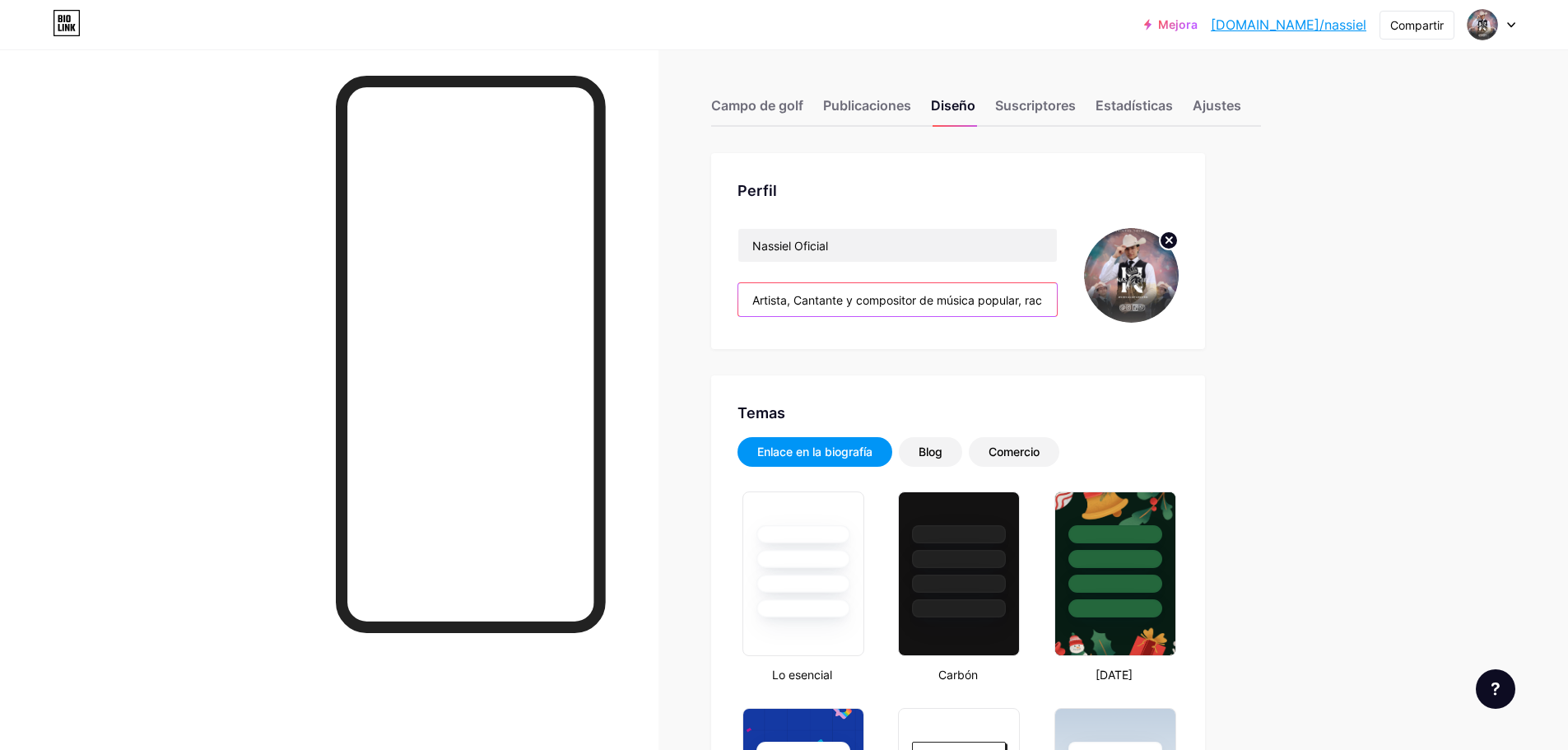
click at [756, 300] on input "Artista, Cantante y compositor de música popular, rachera, regional mexicano y …" at bounding box center [897, 299] width 318 height 33
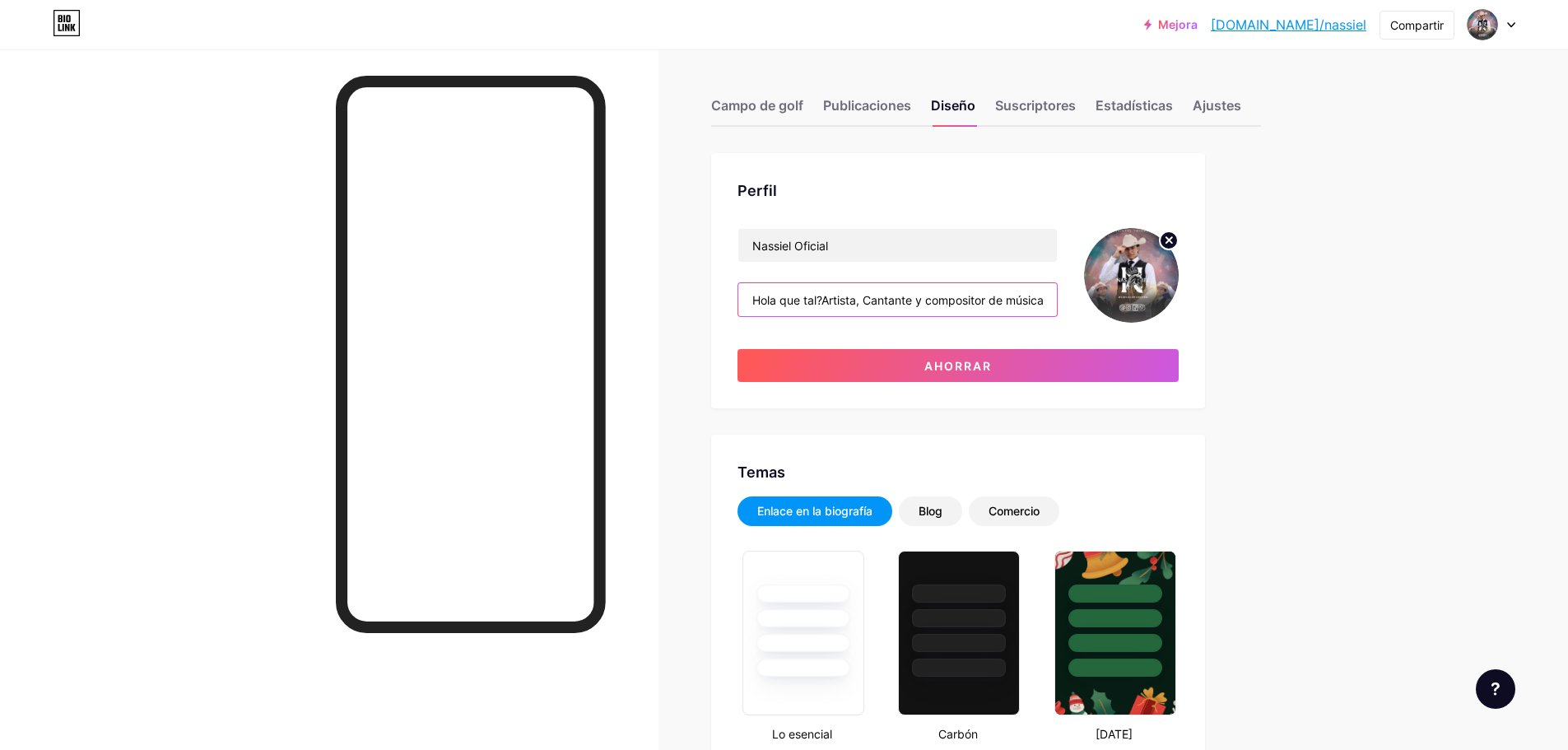
click at [791, 302] on input "Hola que tal?Artista, Cantante y compositor de música popular, rachera, regiona…" at bounding box center [897, 299] width 318 height 33
click at [833, 302] on input "Hola ¿que tal?Artista, Cantante y compositor de música popular, rachera, region…" at bounding box center [897, 299] width 318 height 33
drag, startPoint x: 1033, startPoint y: 300, endPoint x: 1112, endPoint y: 310, distance: 79.6
click at [1112, 310] on div "Nassiel Oficial Hola ¿que tal? yo soy [PERSON_NAME] "El nuevo rey de las farras…" at bounding box center [958, 275] width 441 height 94
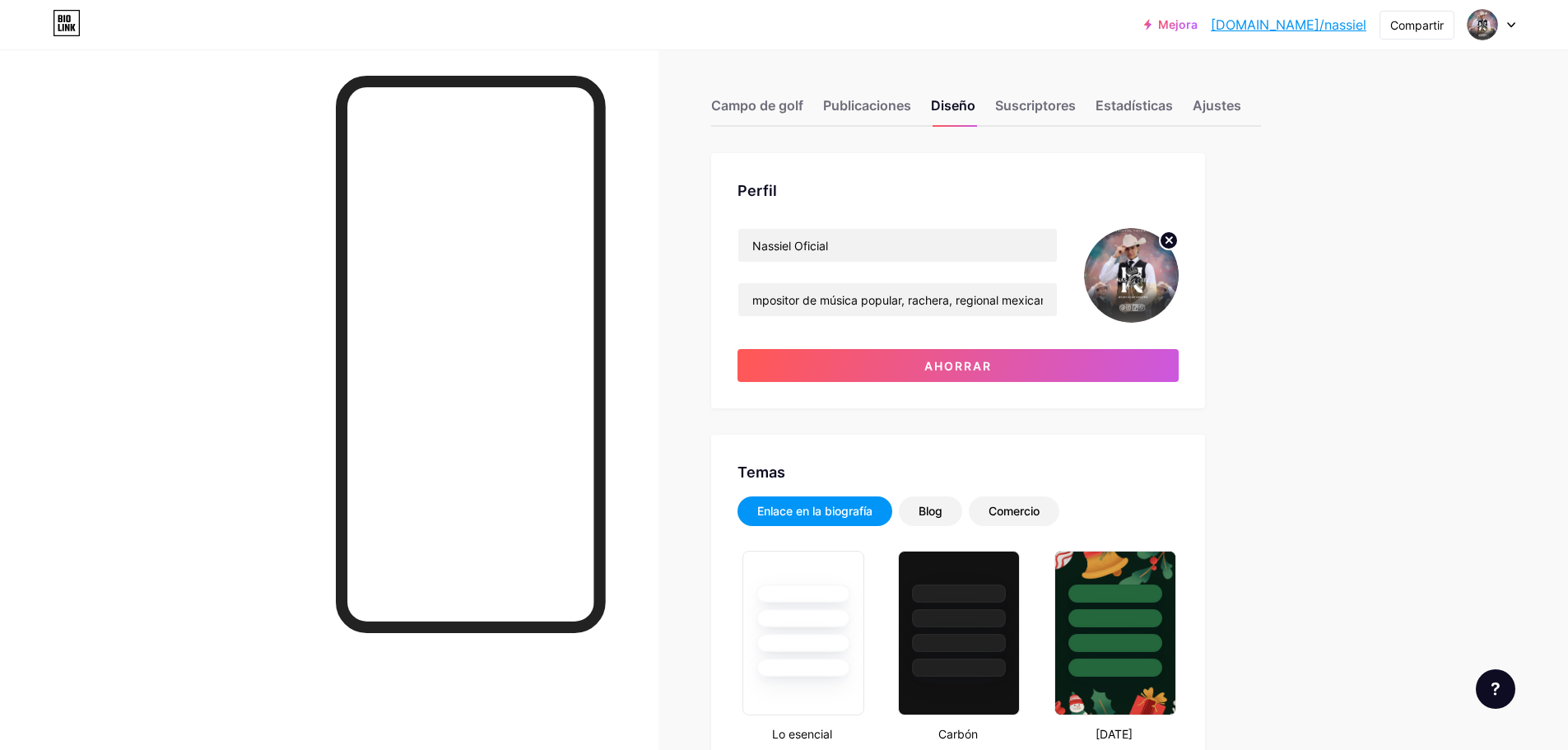
scroll to position [0, 0]
click at [1043, 301] on input "Hola ¿que tal? yo soy [PERSON_NAME] "El nuevo rey de las farras" y quiero invit…" at bounding box center [897, 299] width 318 height 33
drag, startPoint x: 1037, startPoint y: 297, endPoint x: 1057, endPoint y: 310, distance: 23.9
click at [1057, 310] on input "Hola ¿que tal? yo soy [PERSON_NAME] "El nuevo rey de las farras" y quiero invit…" at bounding box center [897, 299] width 318 height 33
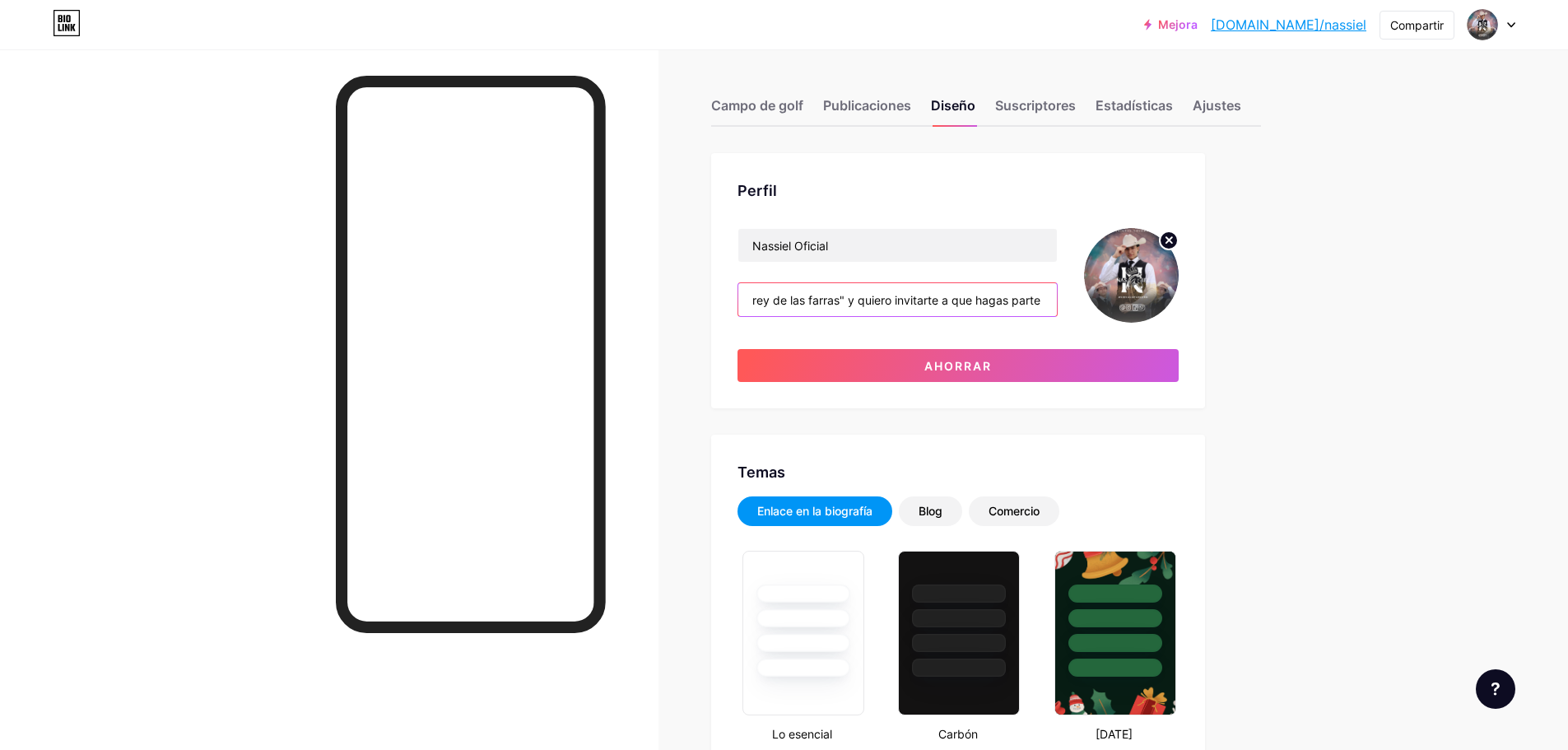
scroll to position [0, 249]
paste input "Artista, Cantante y compositor de música popular, rachera, regional mexicano y …"
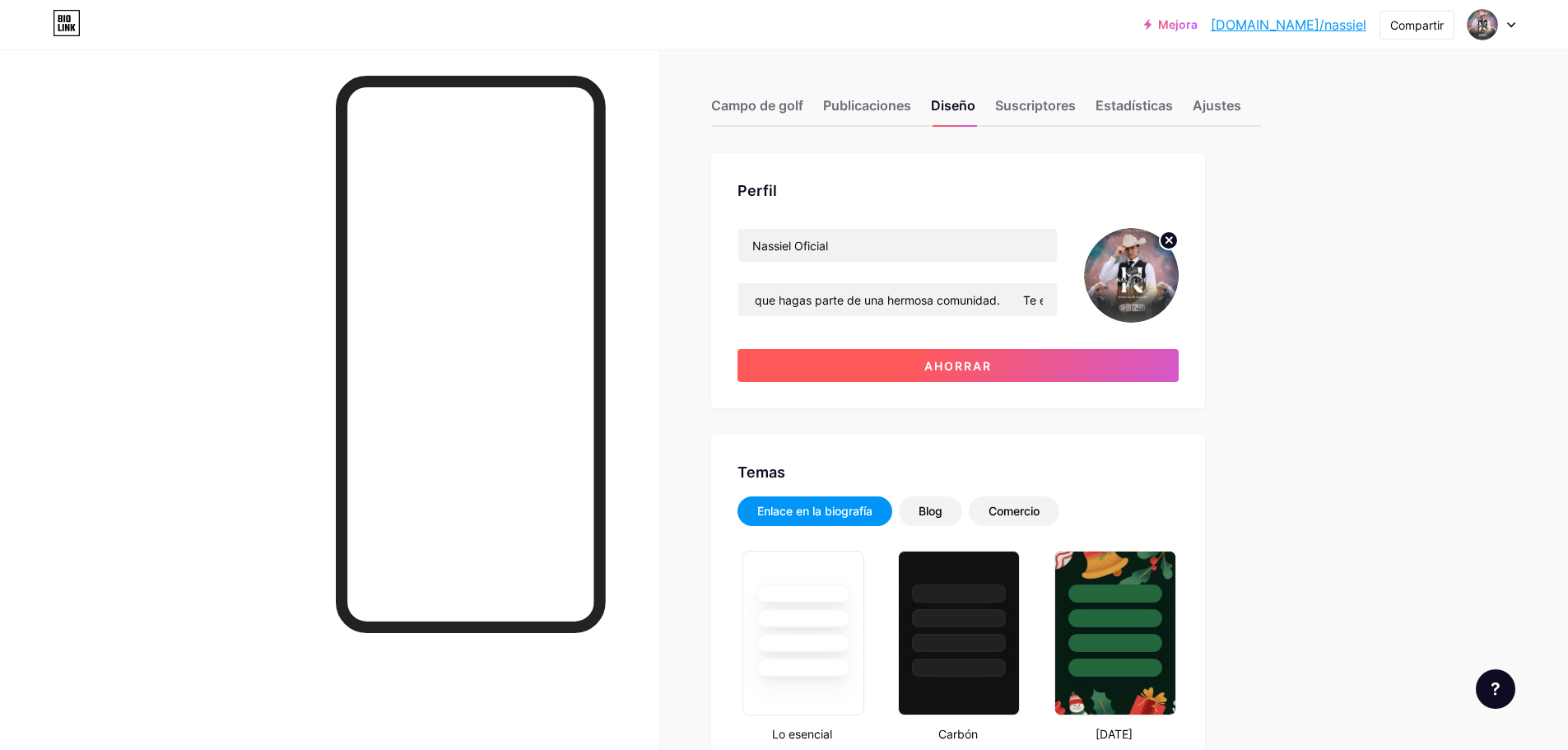
scroll to position [0, 0]
click at [937, 360] on font "Ahorrar" at bounding box center [958, 367] width 68 height 14
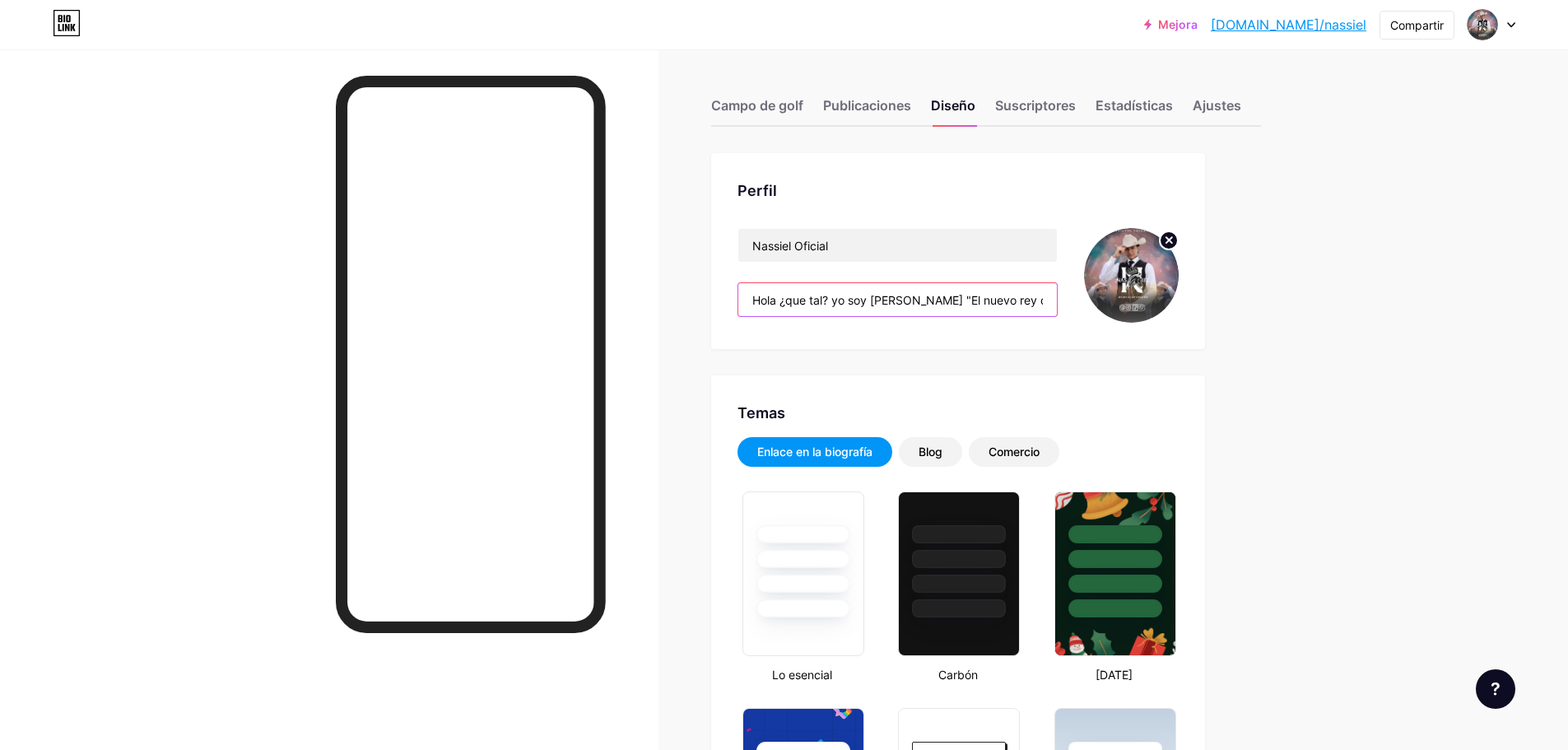
click at [1040, 298] on input "Hola ¿que tal? yo soy [PERSON_NAME] "El nuevo rey de las farras" Artista, Canta…" at bounding box center [897, 299] width 318 height 33
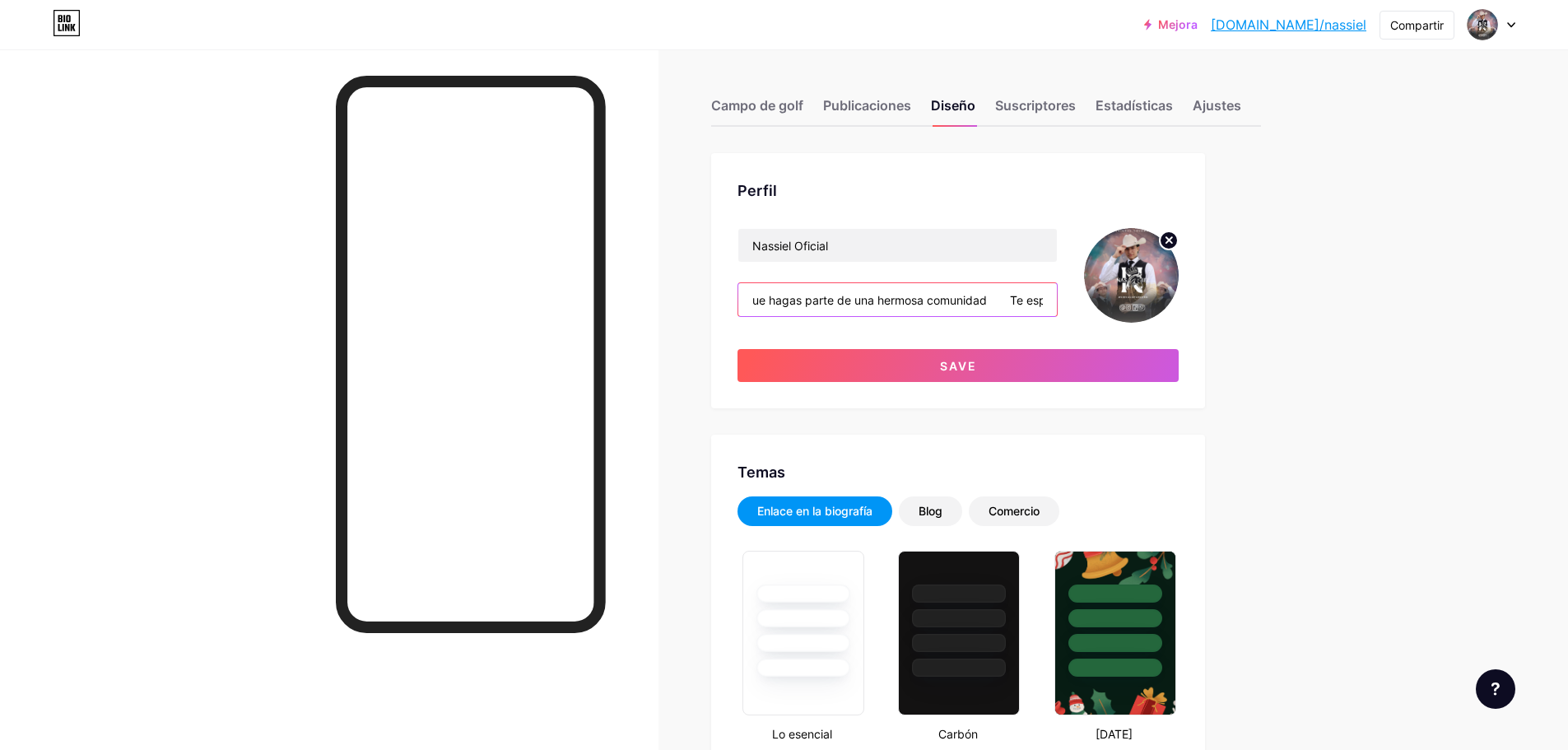
scroll to position [0, 977]
type input "Hola ¿que tal? yo soy [PERSON_NAME] "El nuevo rey de las farras" Artista, Canta…"
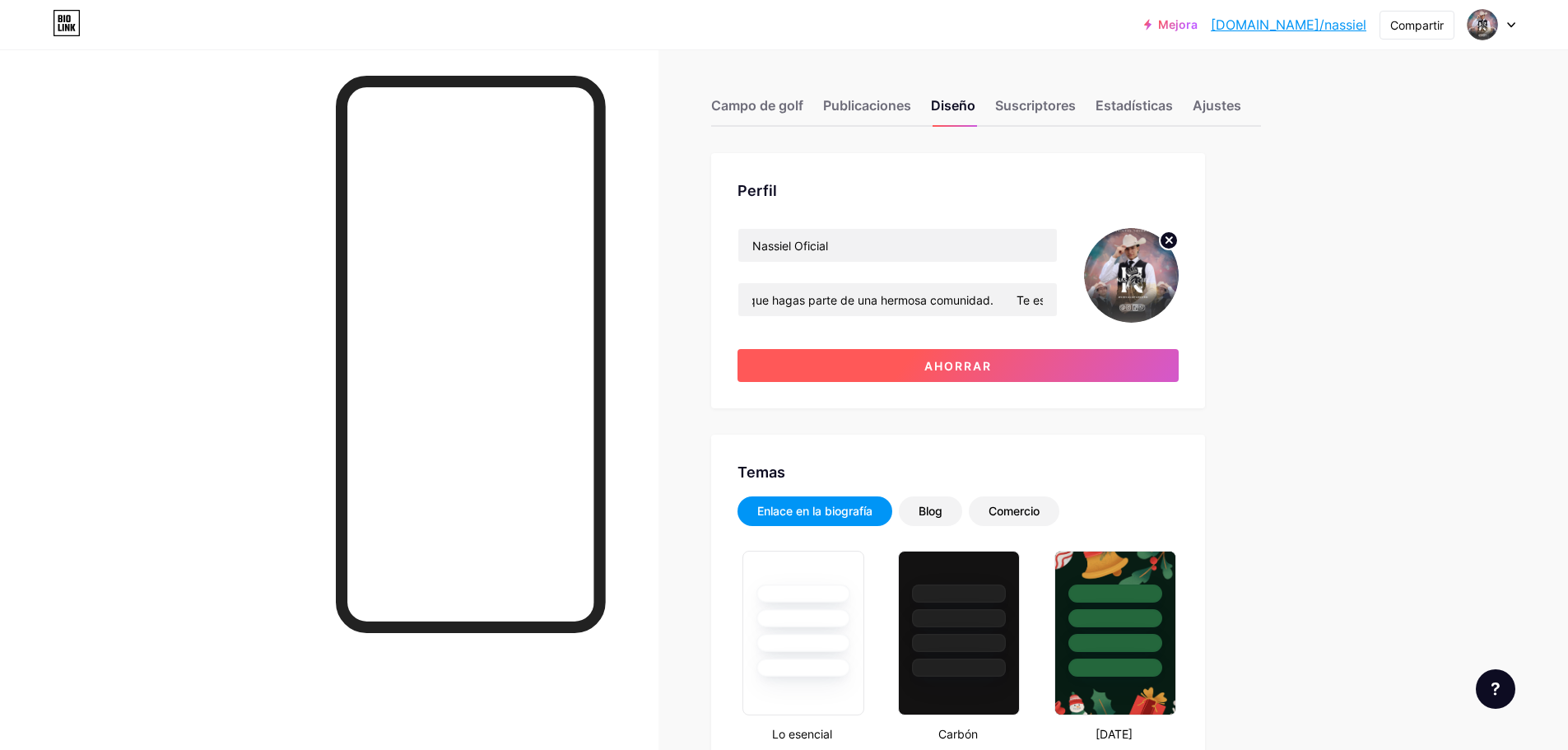
scroll to position [0, 0]
click at [1093, 361] on button "Ahorrar" at bounding box center [958, 365] width 441 height 33
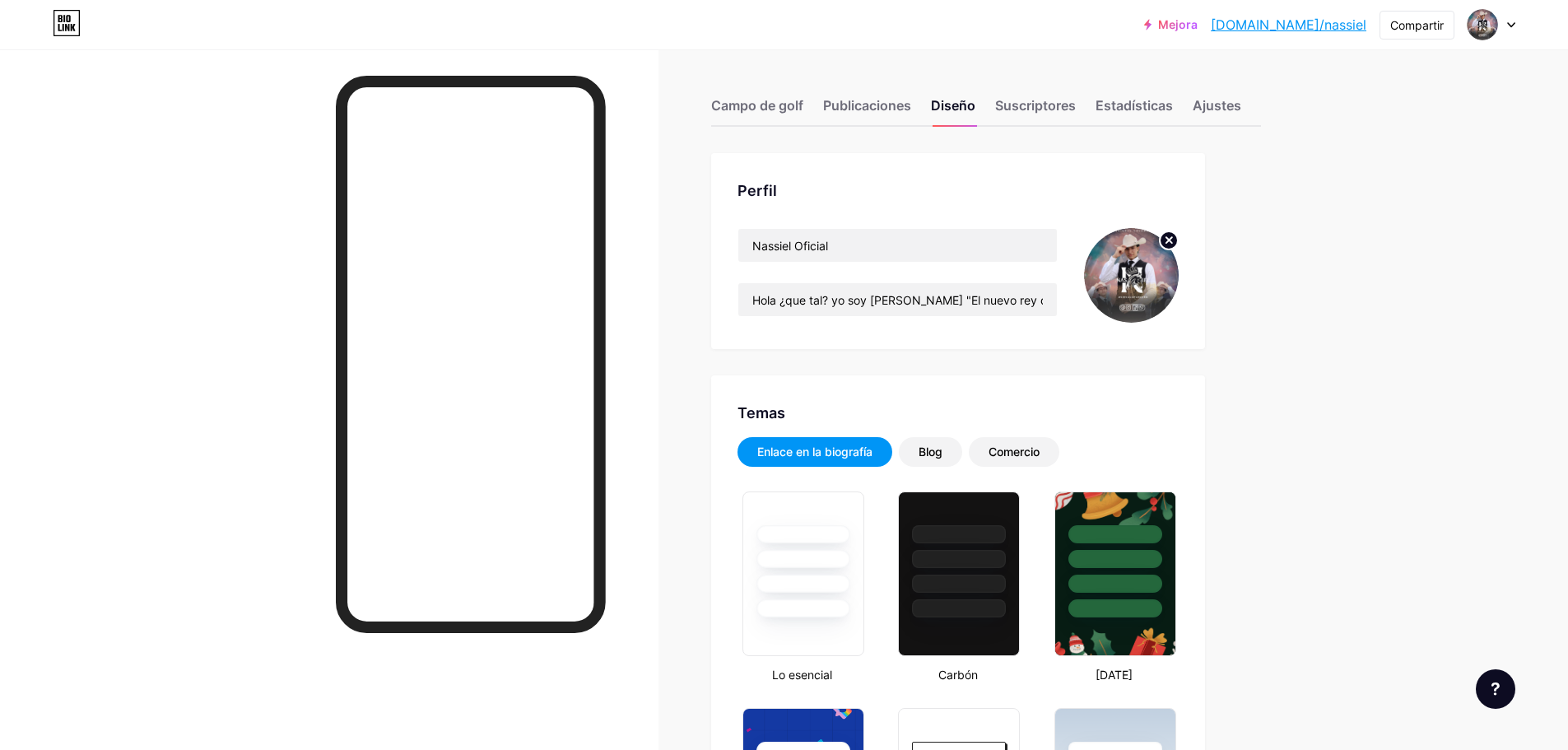
click at [772, 191] on font "Perfil" at bounding box center [757, 190] width 39 height 17
click at [1222, 121] on div "Ajustes" at bounding box center [1217, 109] width 49 height 29
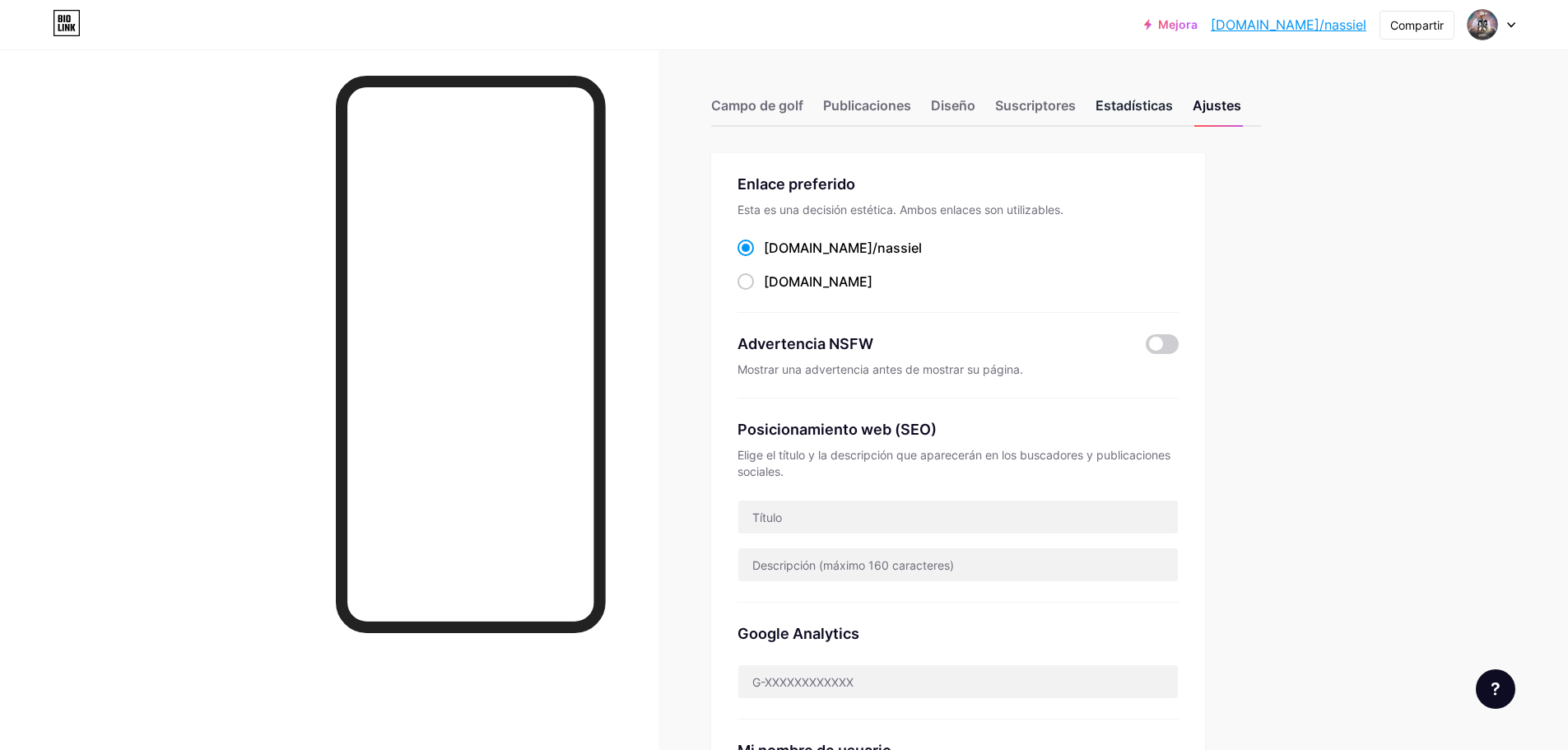
click at [1152, 105] on font "Estadísticas" at bounding box center [1134, 105] width 77 height 17
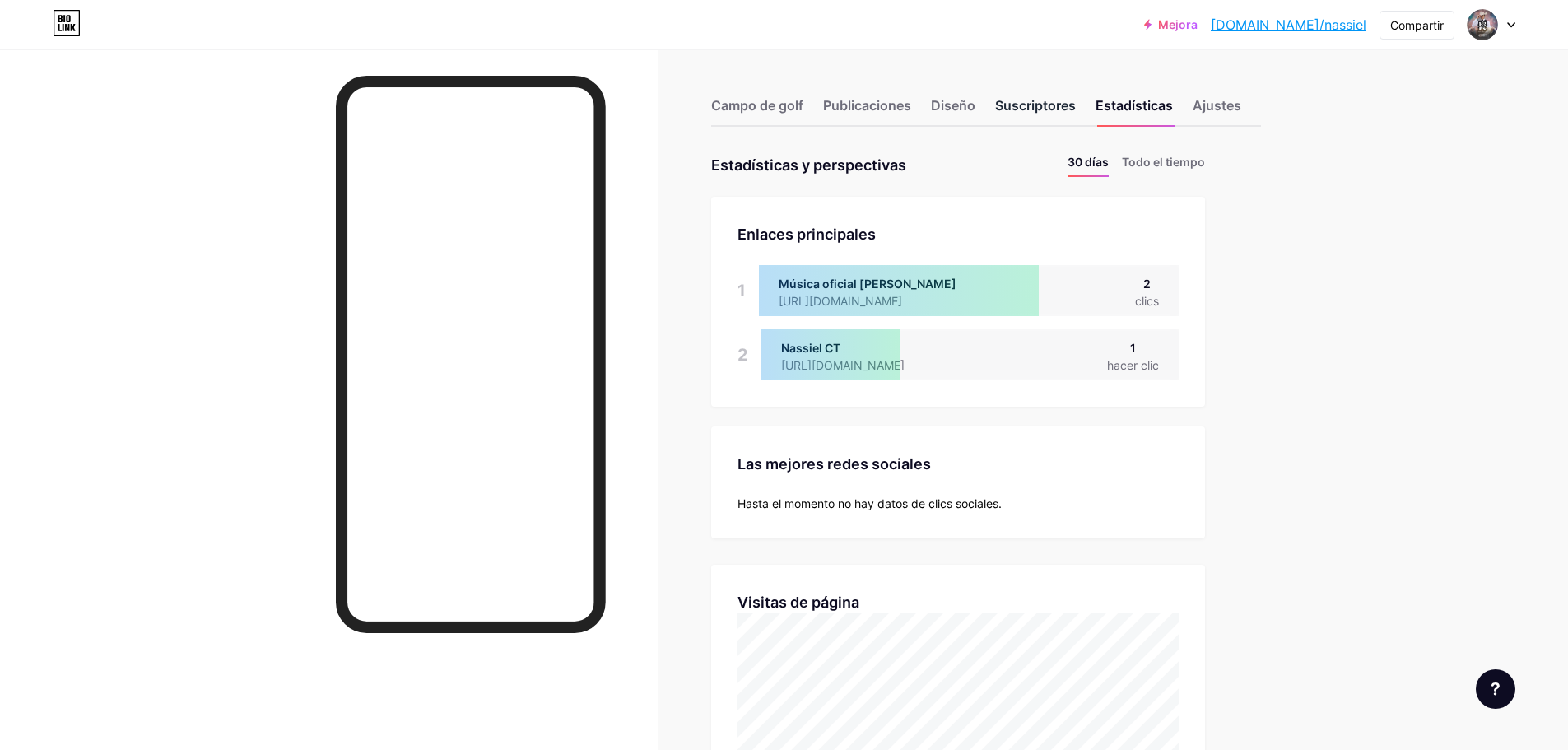
click at [1063, 105] on font "Suscriptores" at bounding box center [1035, 105] width 81 height 17
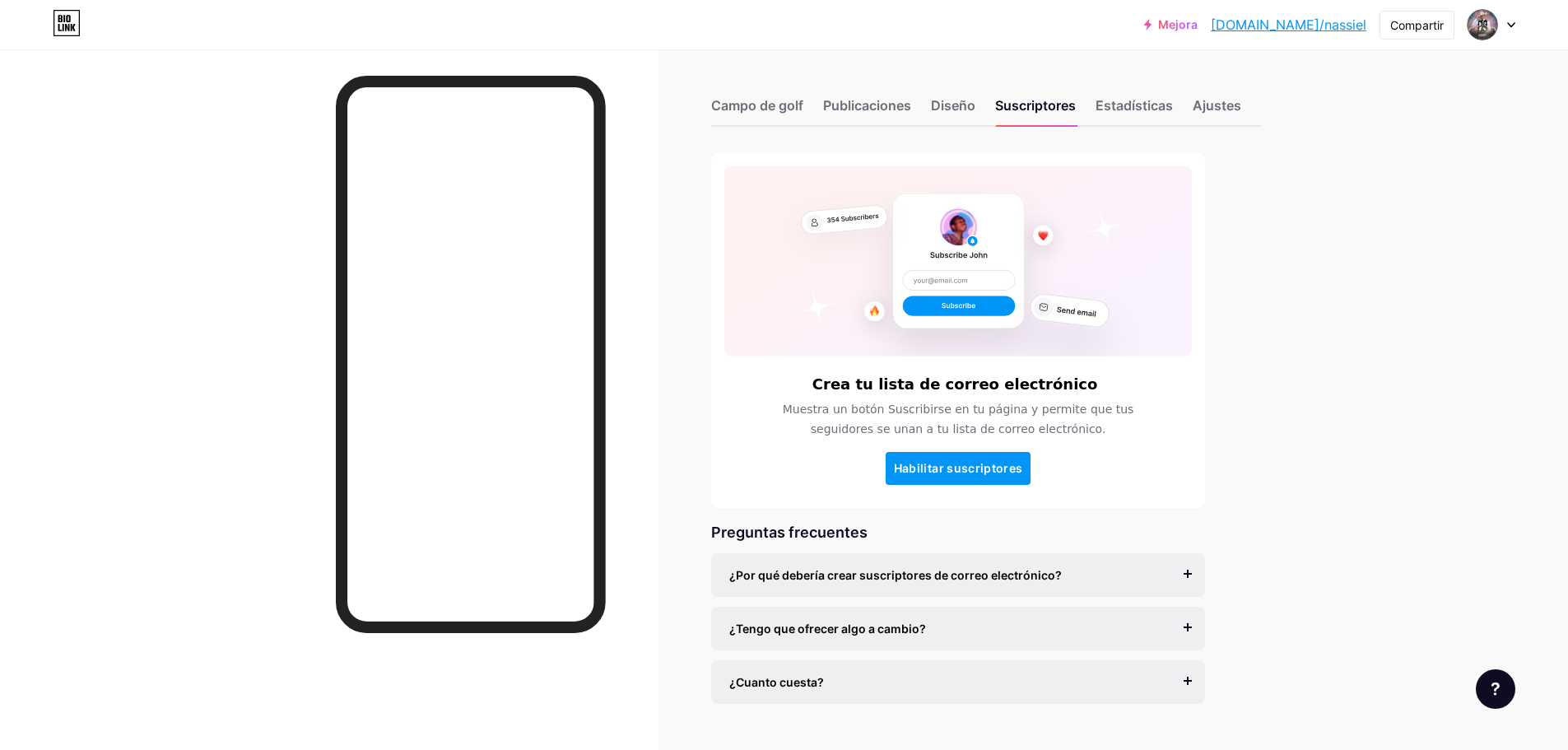
scroll to position [36, 0]
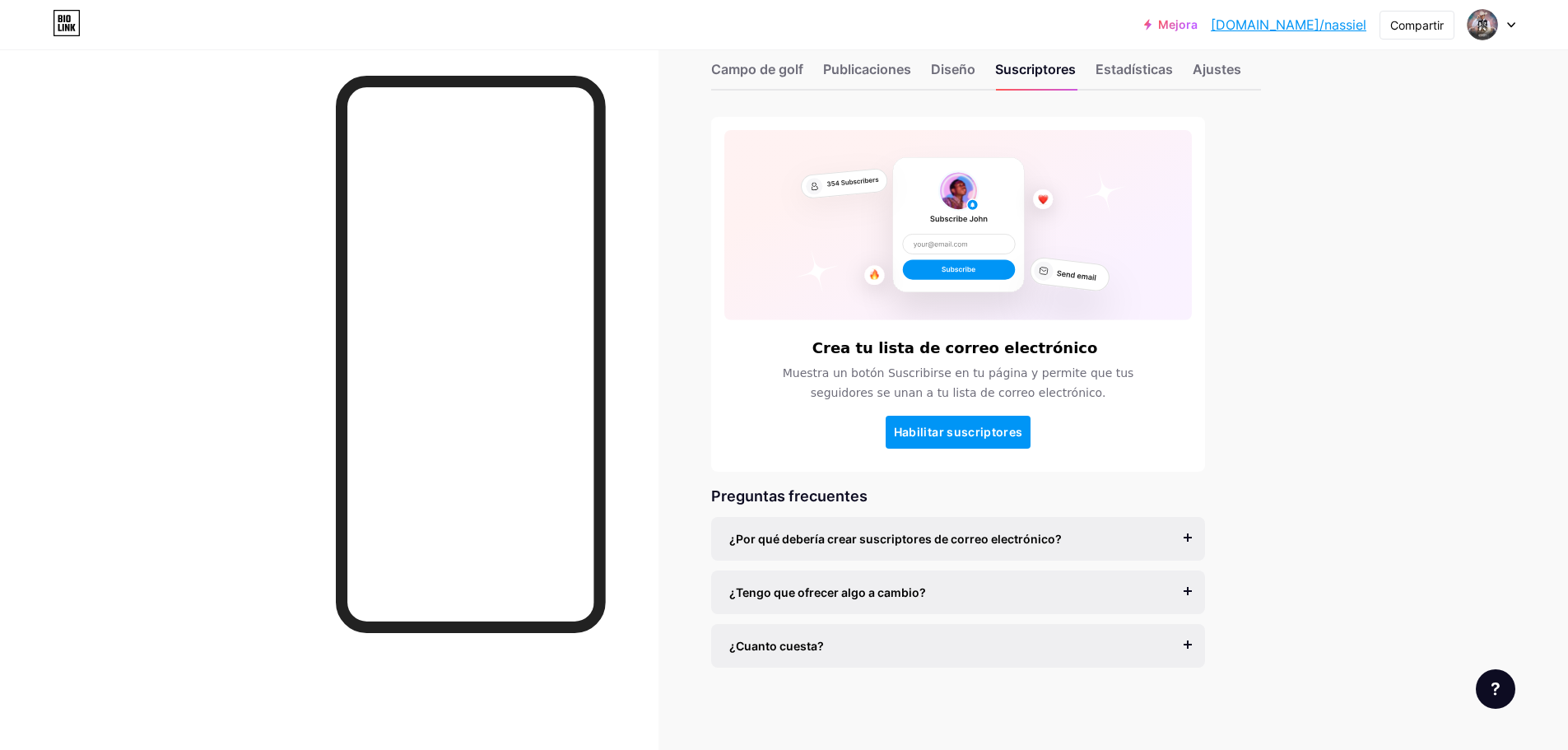
click at [953, 57] on div "Campo de golf Publicaciones Diseño Suscriptores Estadísticas Ajustes" at bounding box center [986, 61] width 550 height 58
click at [953, 63] on font "Diseño" at bounding box center [953, 69] width 44 height 17
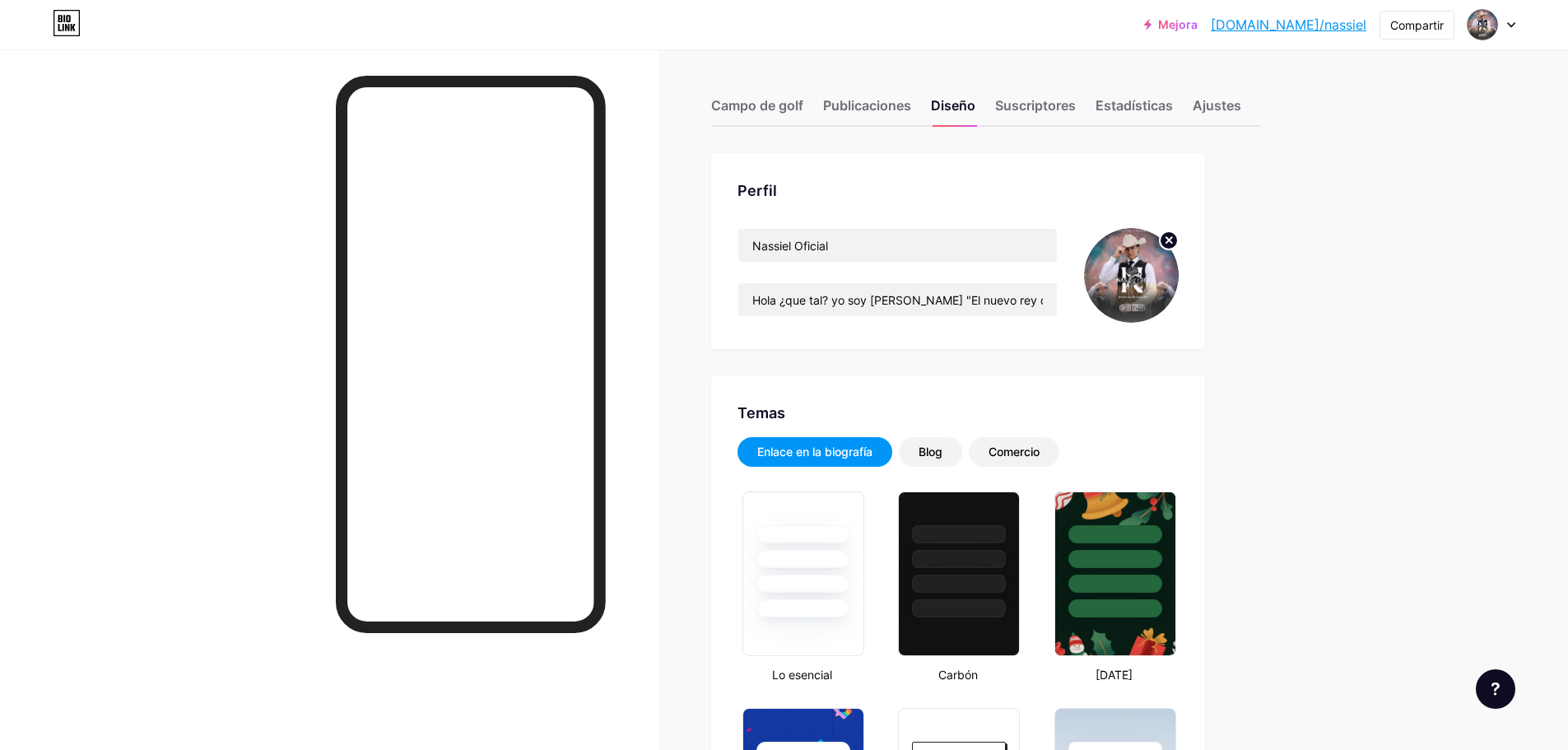
click at [1503, 29] on div at bounding box center [1492, 24] width 48 height 29
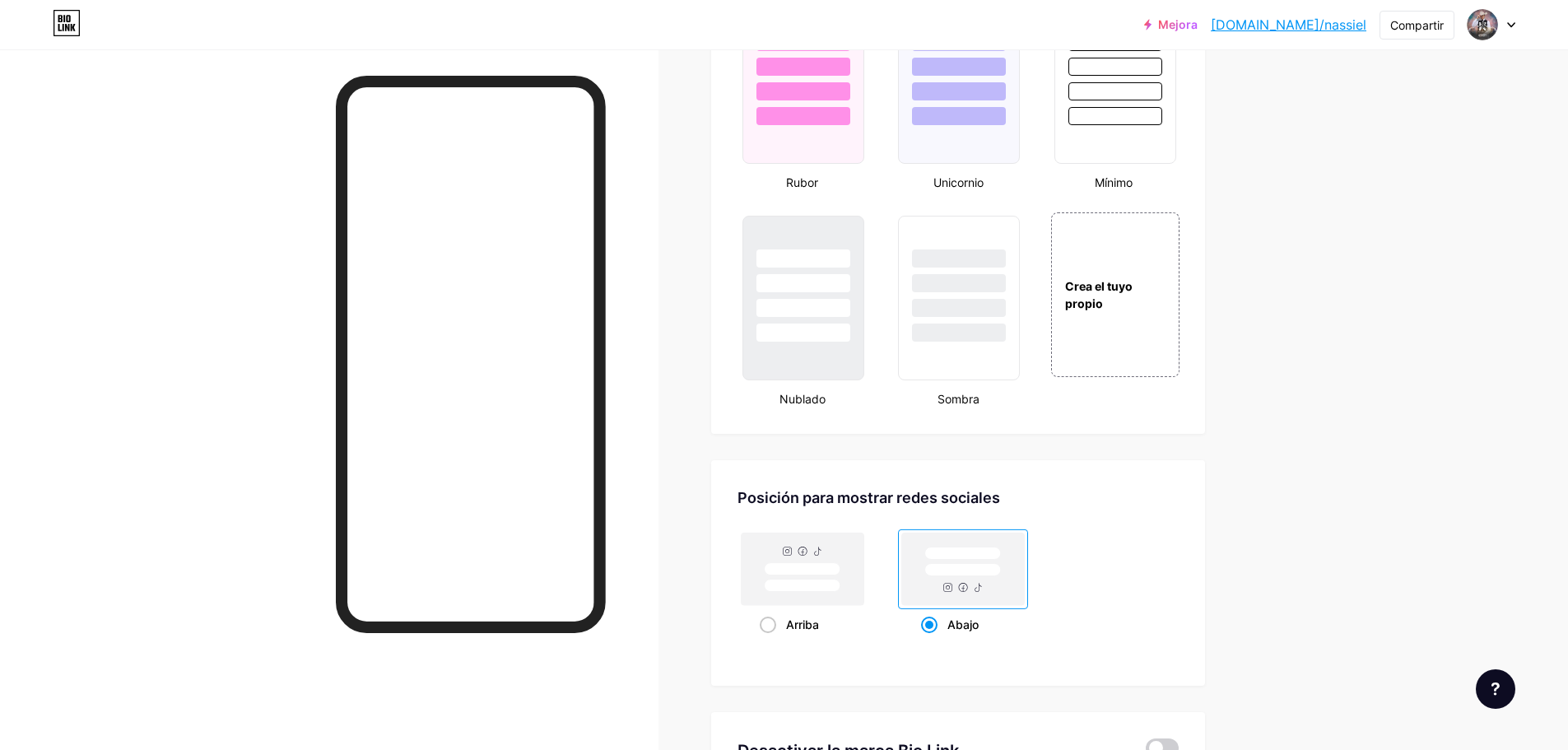
scroll to position [1794, 0]
click at [1137, 293] on div "Crea el tuyo propio" at bounding box center [1114, 292] width 131 height 36
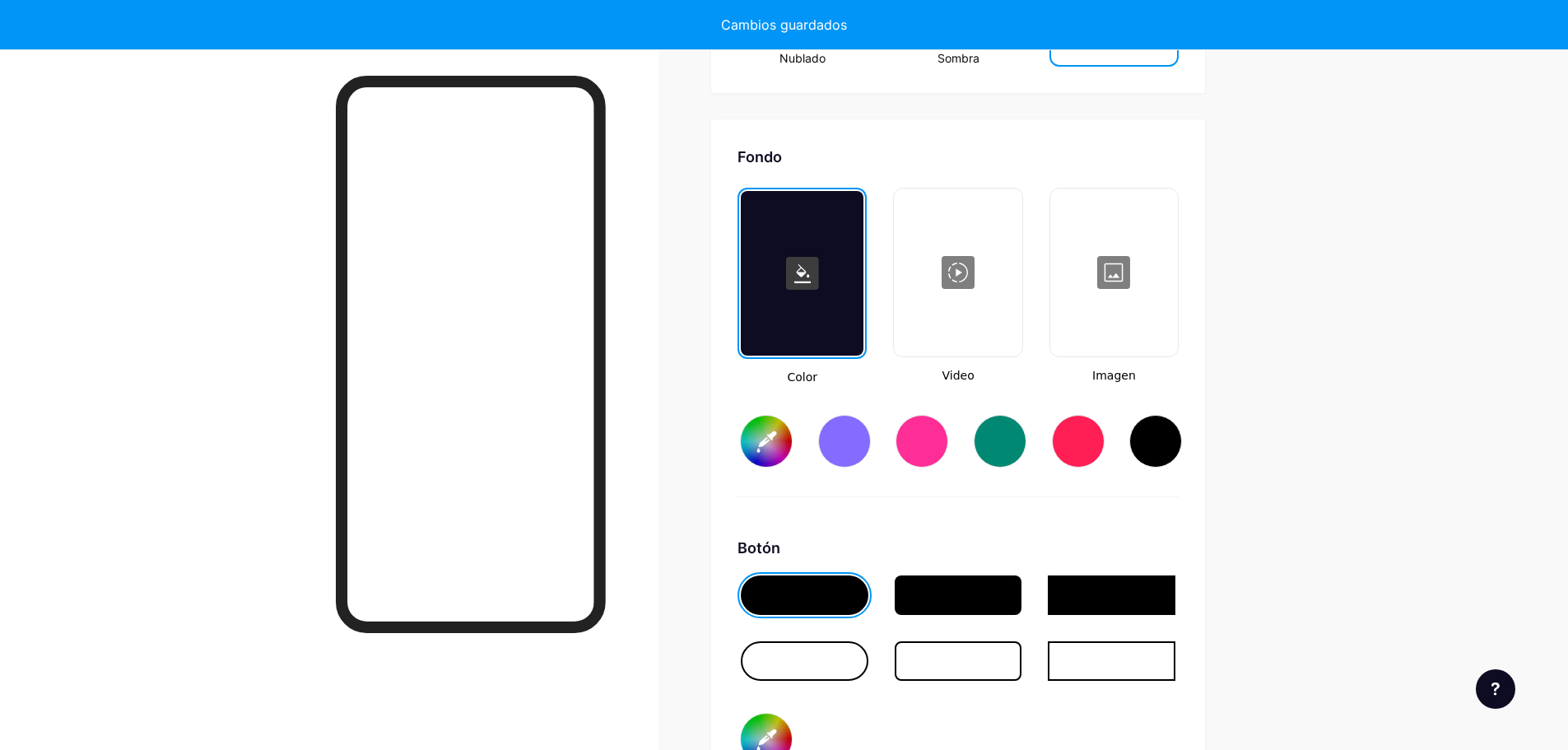
type input "#ffffff"
type input "#000000"
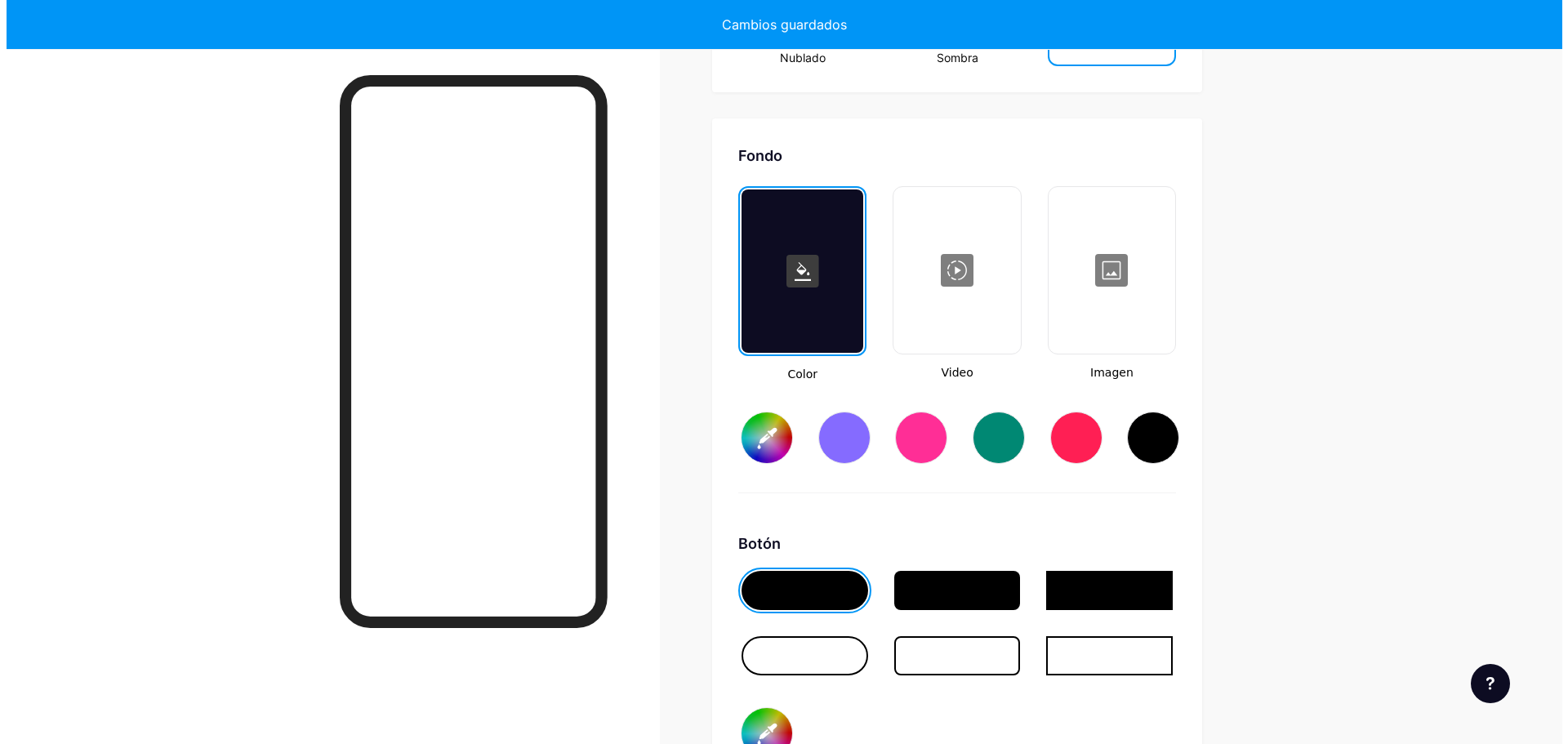
scroll to position [2168, 0]
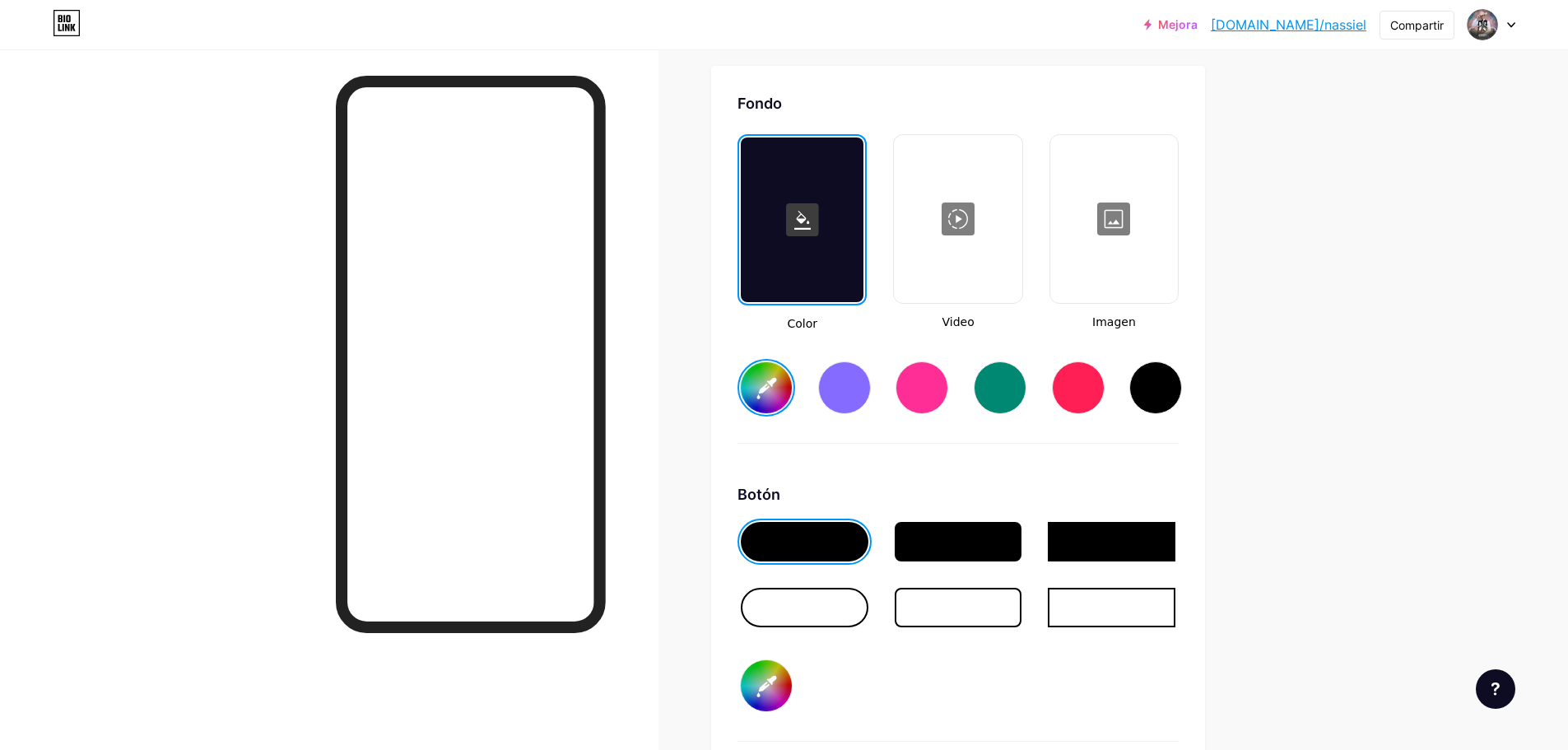
click at [972, 215] on div at bounding box center [958, 219] width 125 height 165
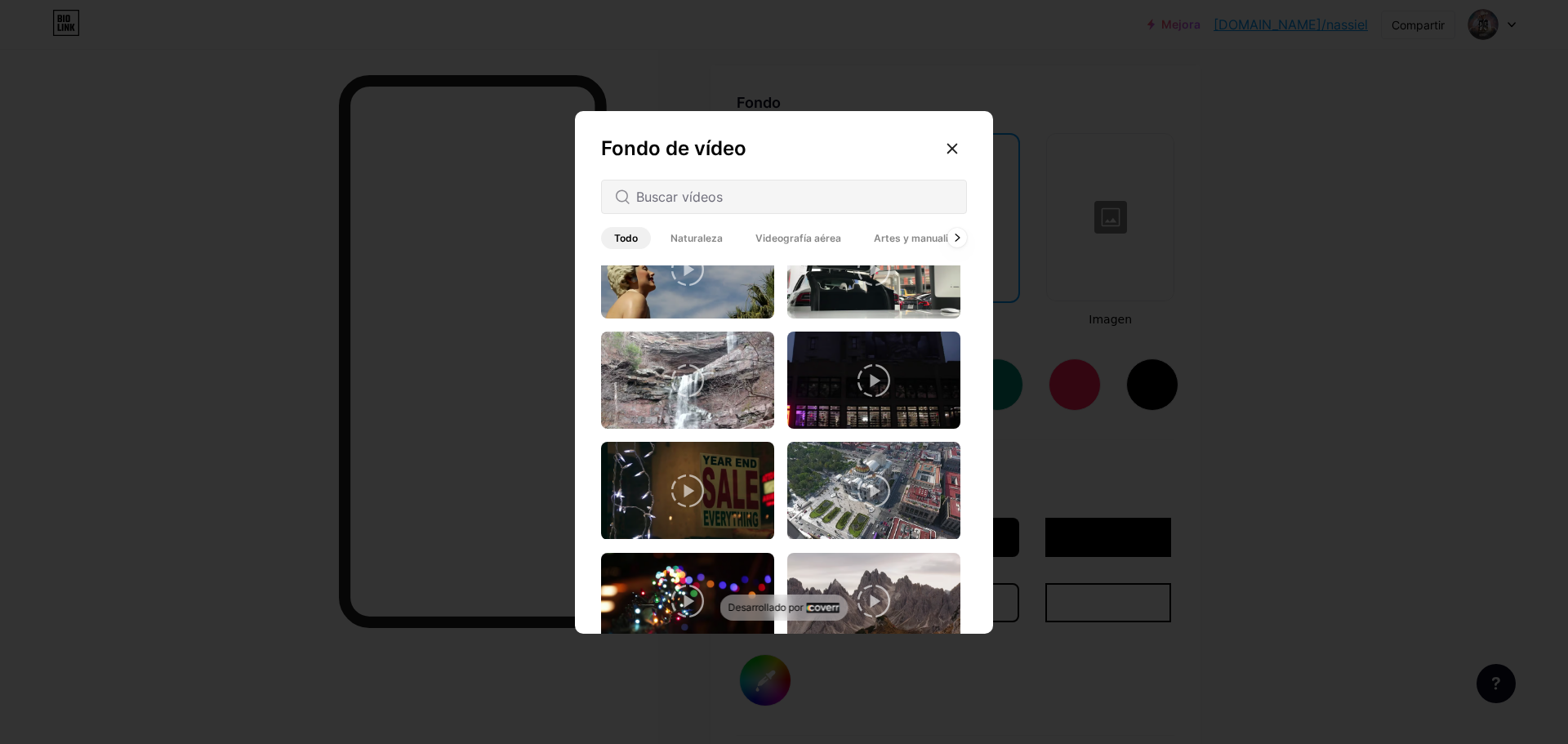
scroll to position [0, 0]
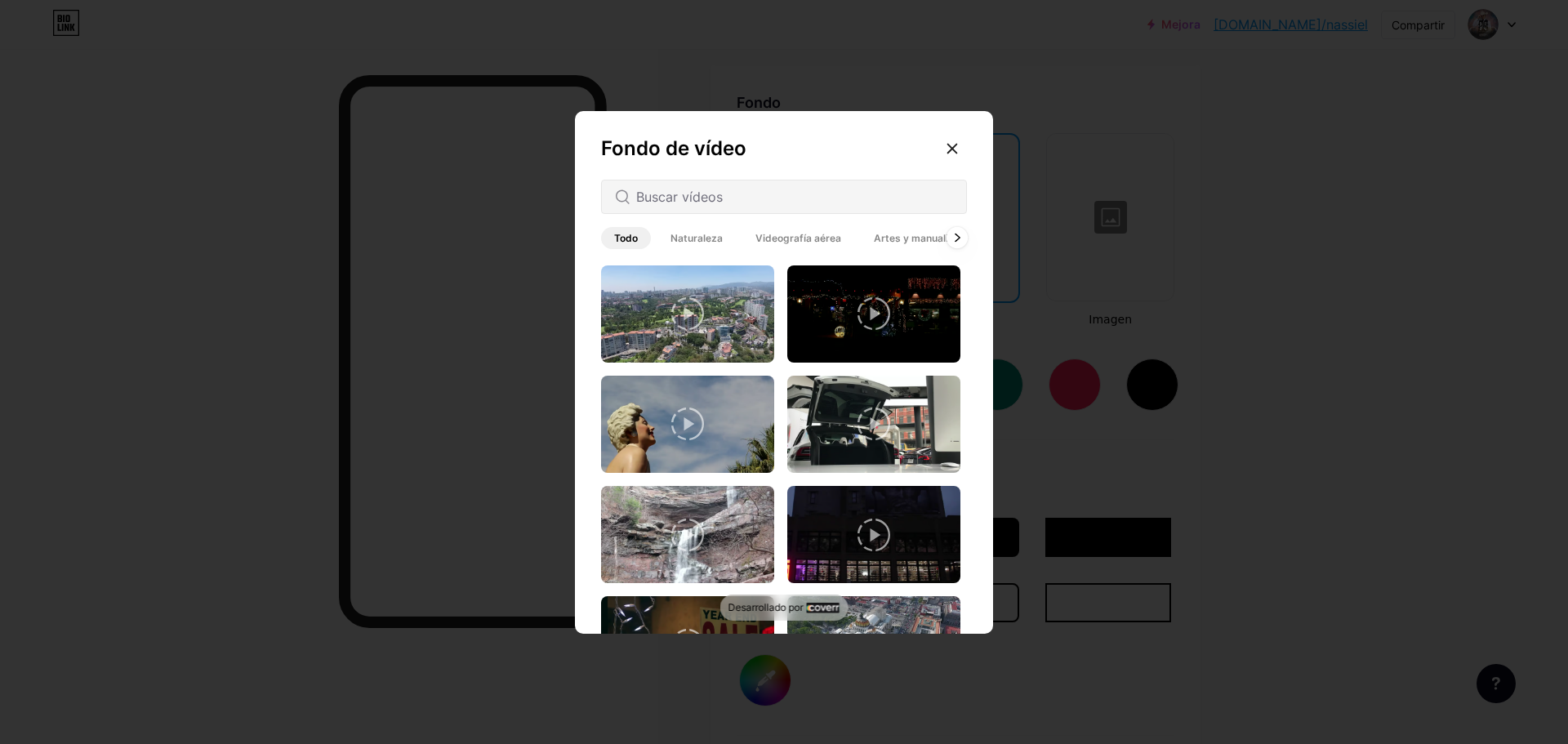
click at [958, 239] on icon at bounding box center [957, 237] width 4 height 7
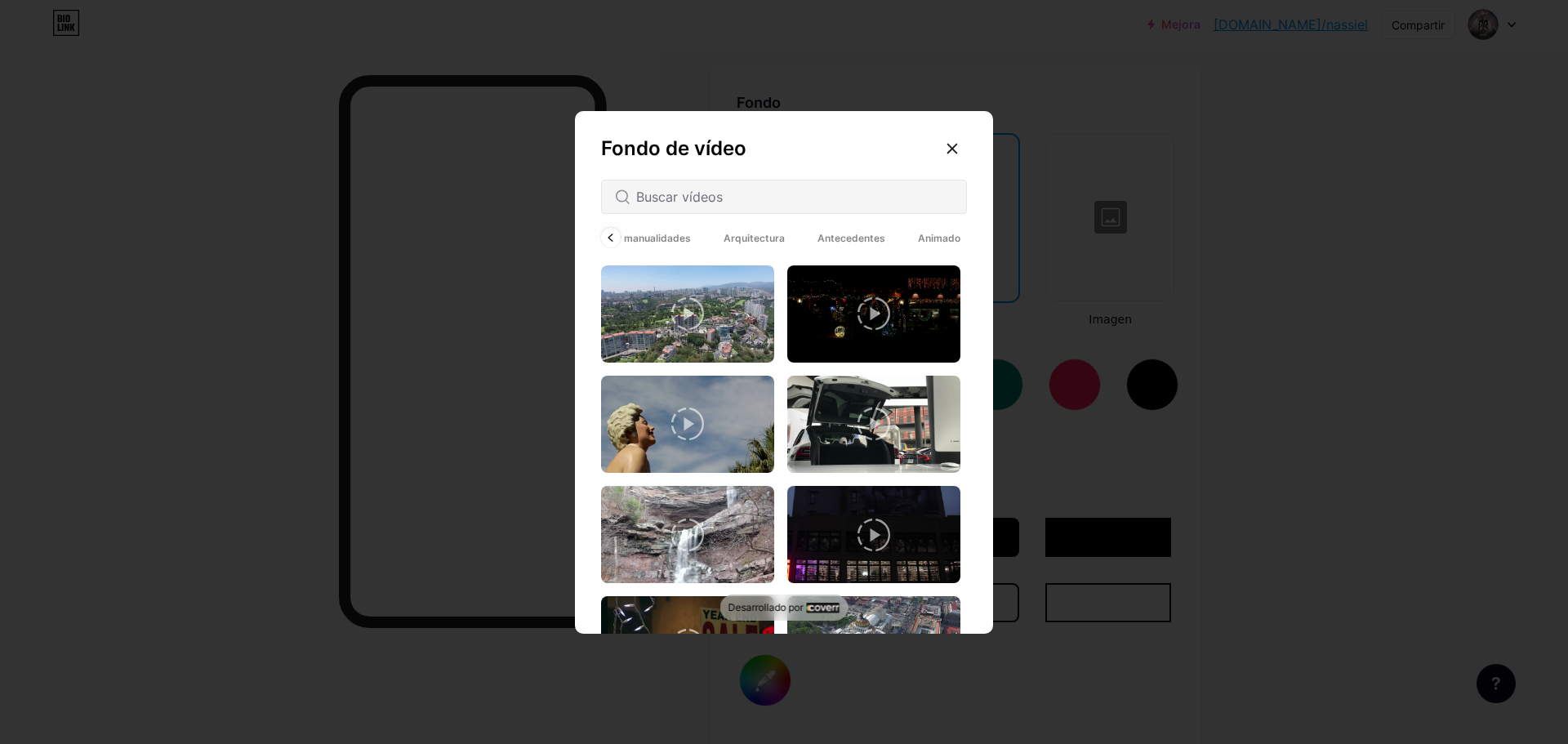
click at [958, 239] on span "Animado" at bounding box center [940, 237] width 69 height 22
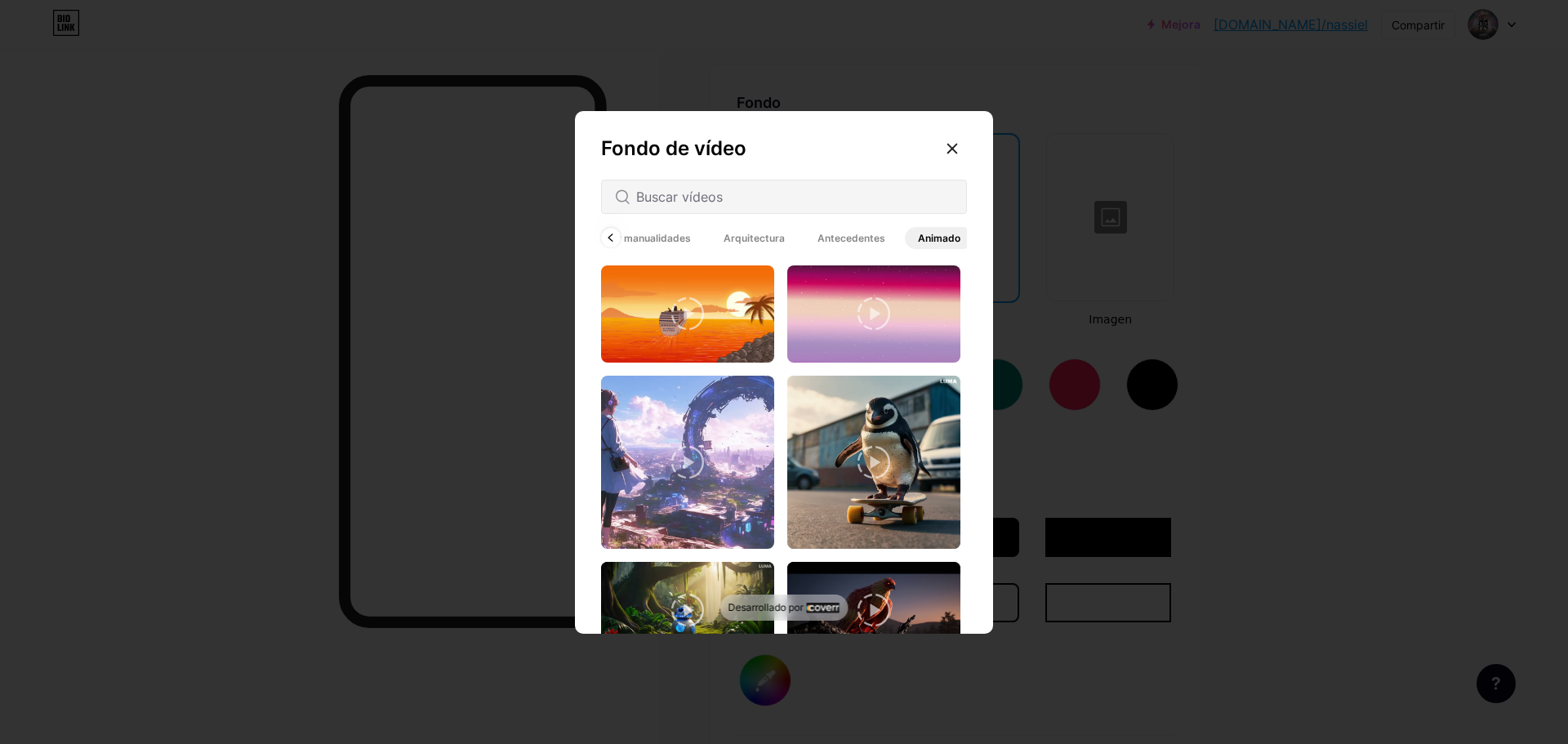
click at [876, 237] on font "Antecedentes" at bounding box center [851, 238] width 68 height 12
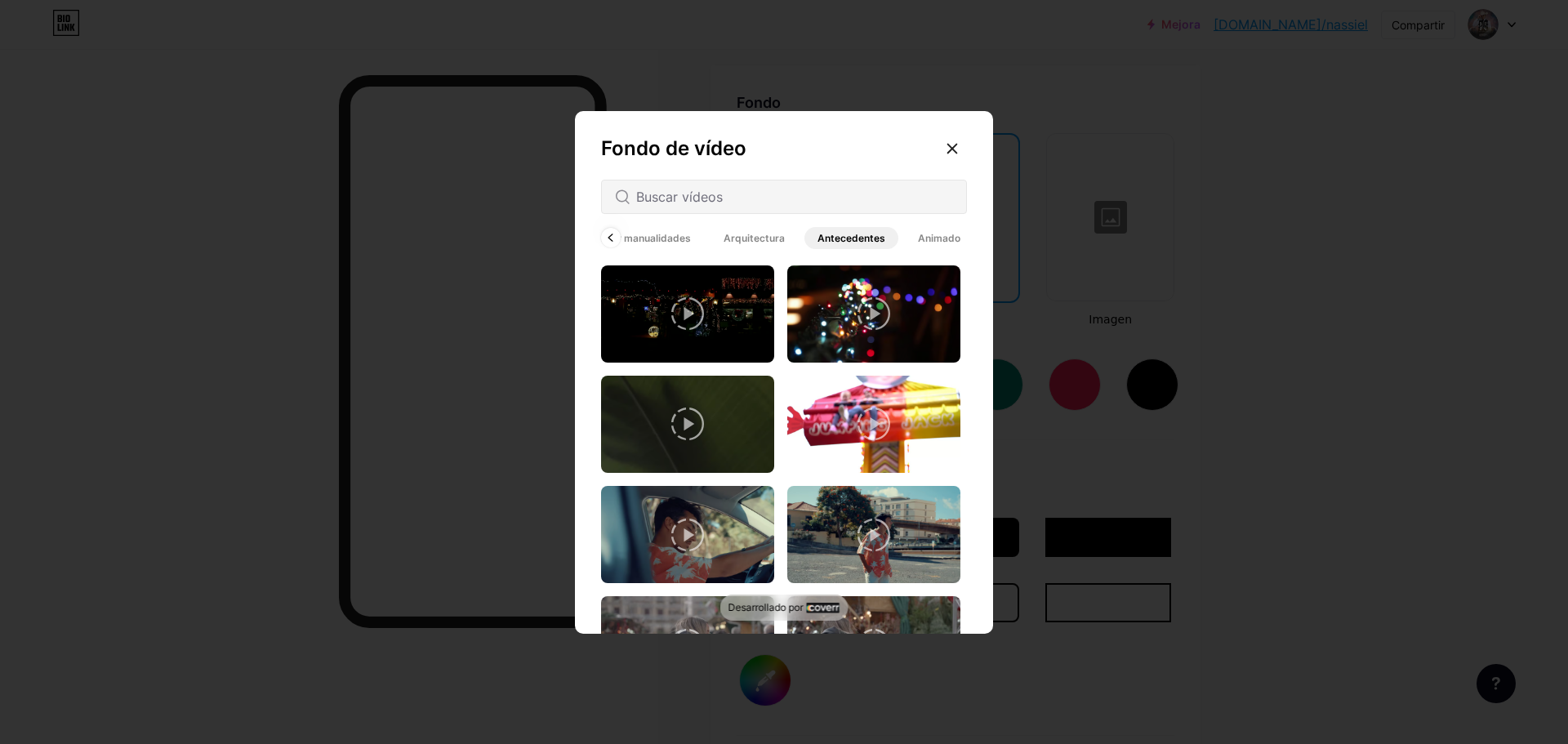
click at [760, 239] on font "Arquitectura" at bounding box center [754, 238] width 61 height 12
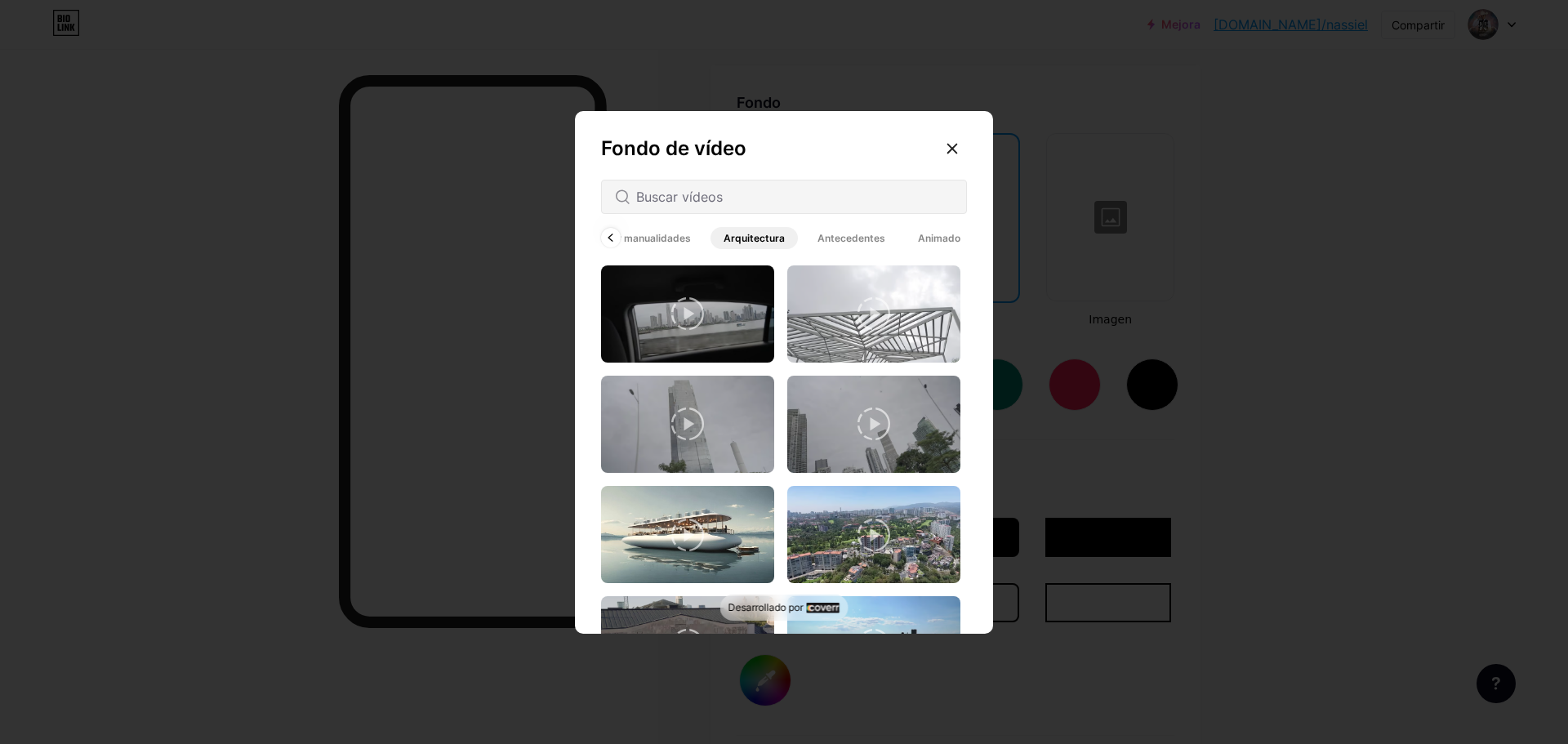
click at [664, 240] on font "Artes y manualidades" at bounding box center [639, 238] width 104 height 12
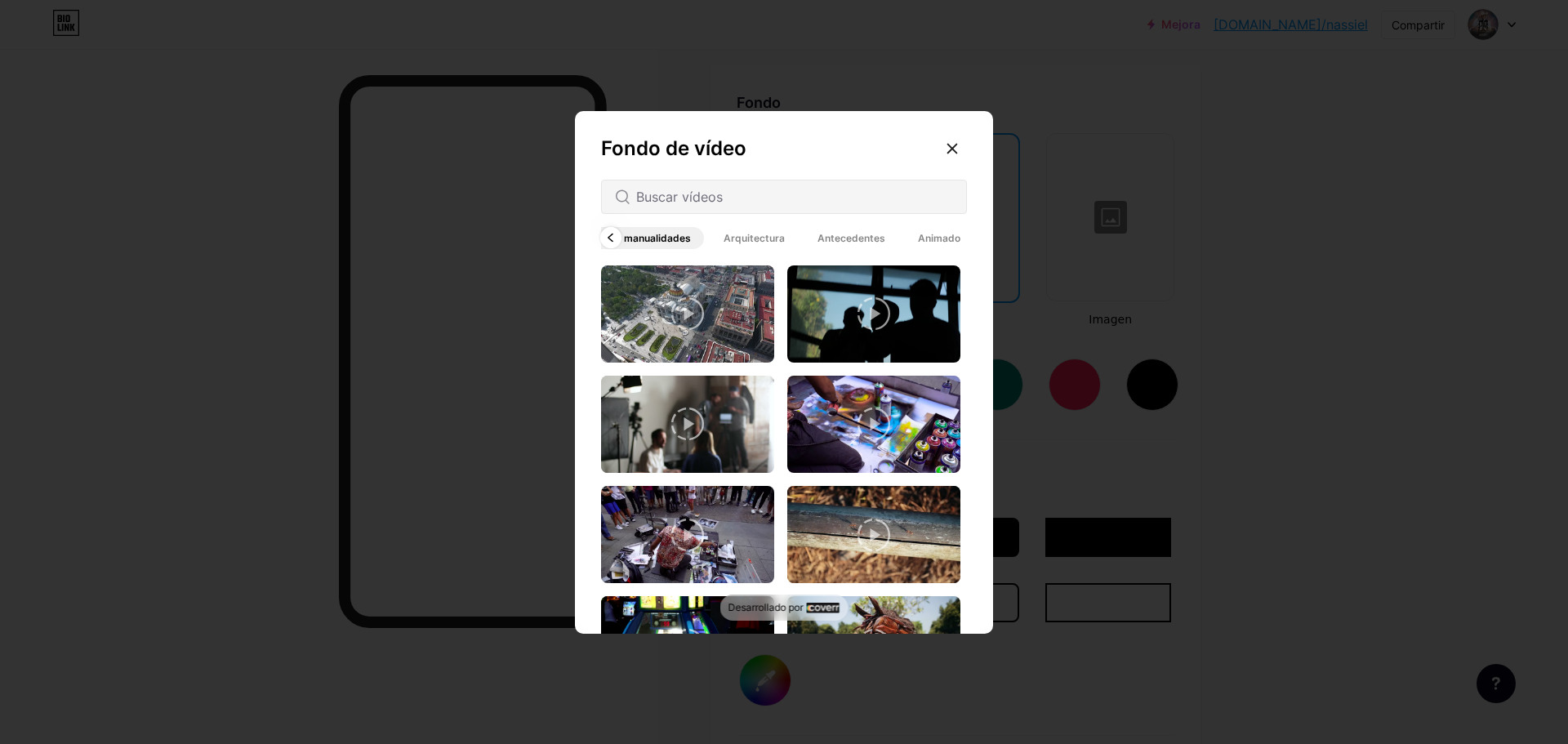
click at [611, 240] on icon at bounding box center [611, 237] width 4 height 7
click at [728, 240] on font "Videografía aérea" at bounding box center [755, 238] width 86 height 12
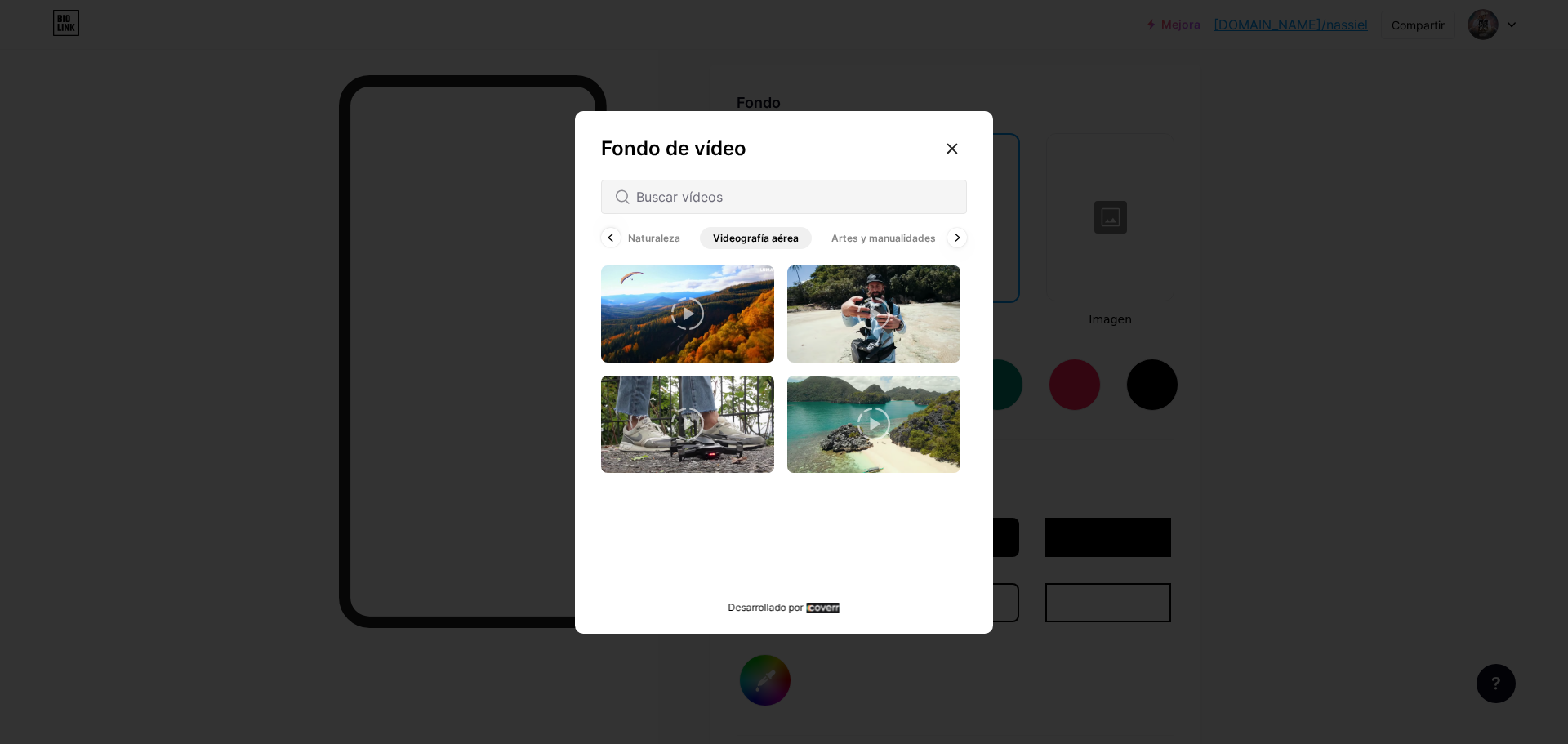
click at [632, 237] on font "Naturaleza" at bounding box center [654, 238] width 52 height 12
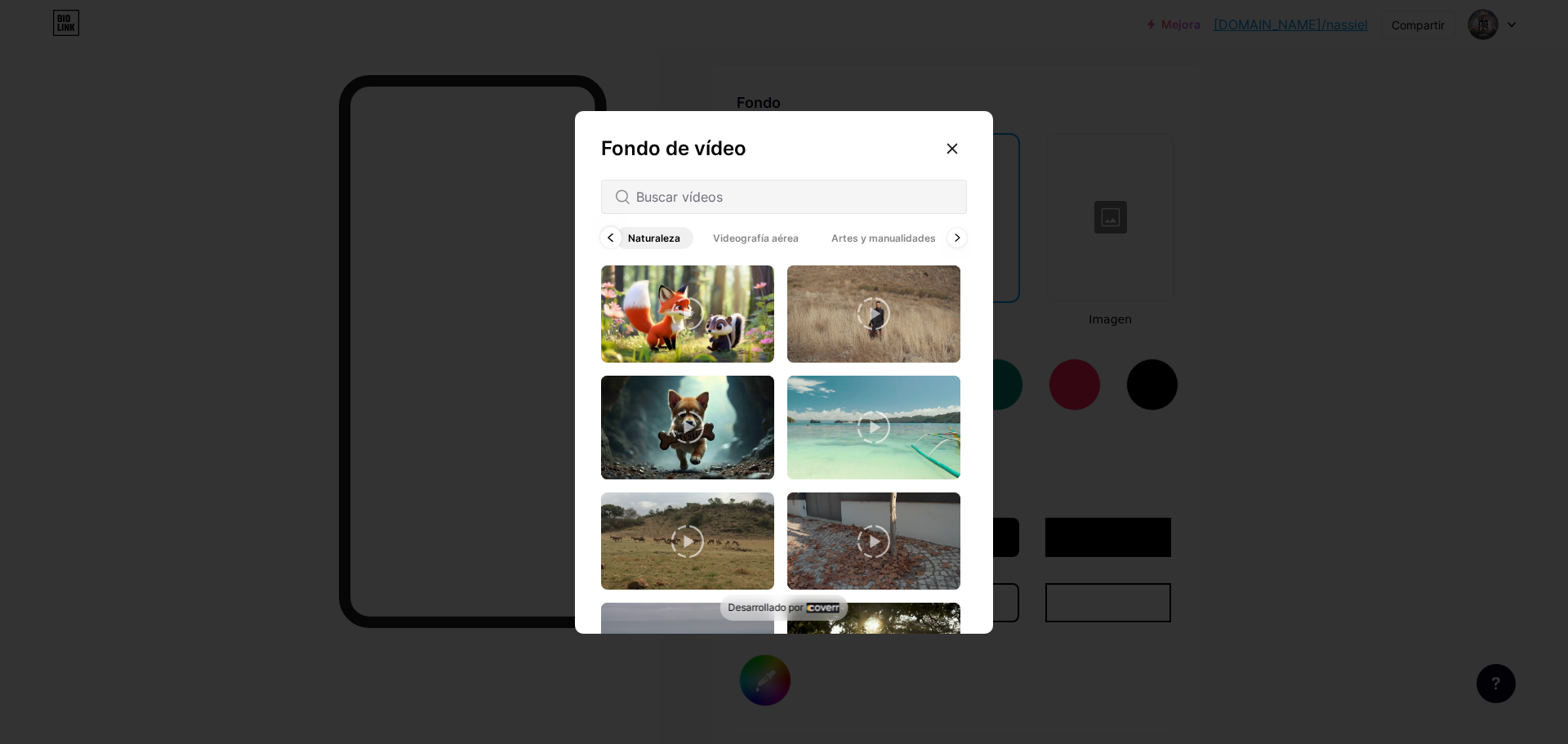
click at [612, 236] on icon at bounding box center [611, 238] width 6 height 9
click at [626, 239] on font "Todo" at bounding box center [626, 238] width 24 height 12
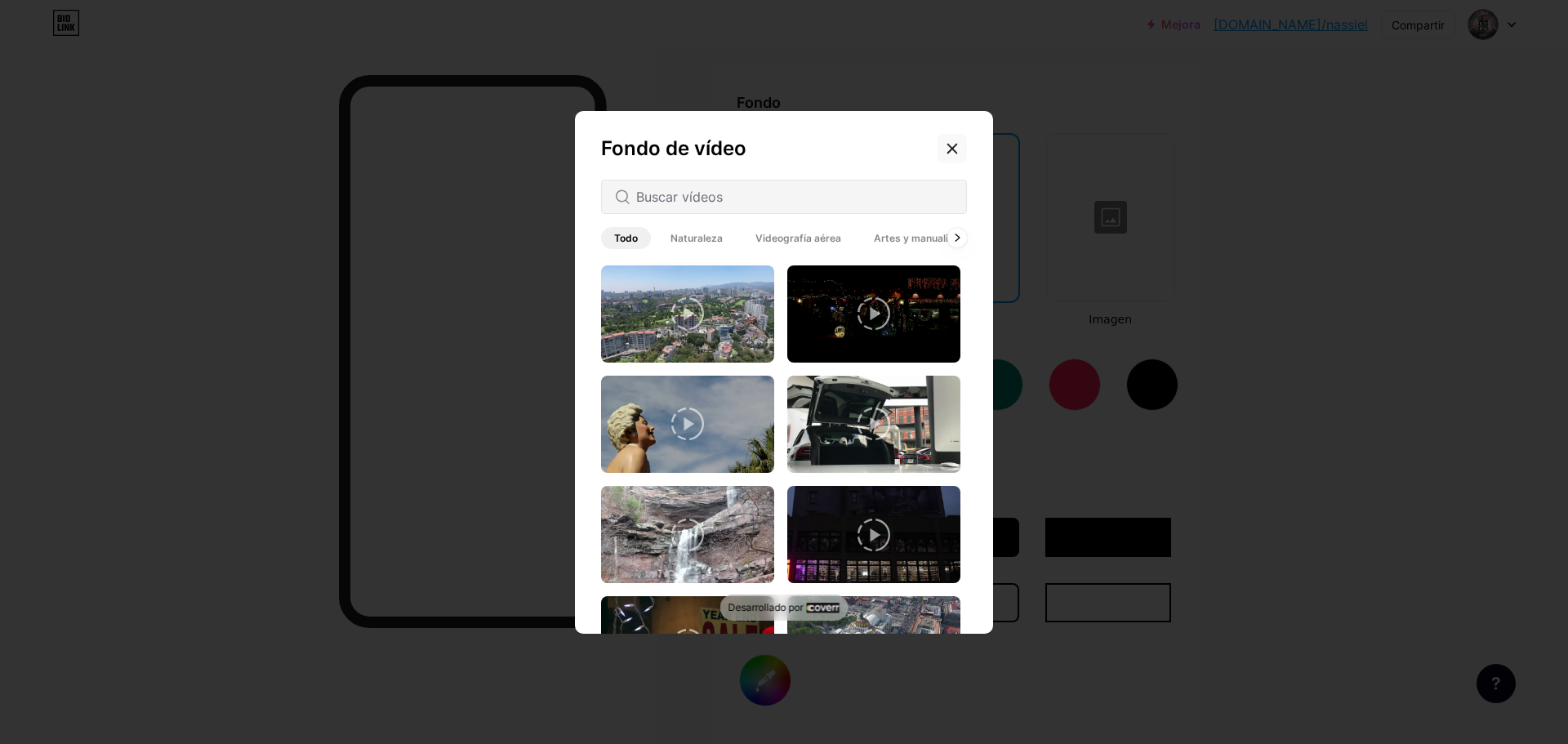
click at [949, 147] on icon at bounding box center [952, 148] width 13 height 13
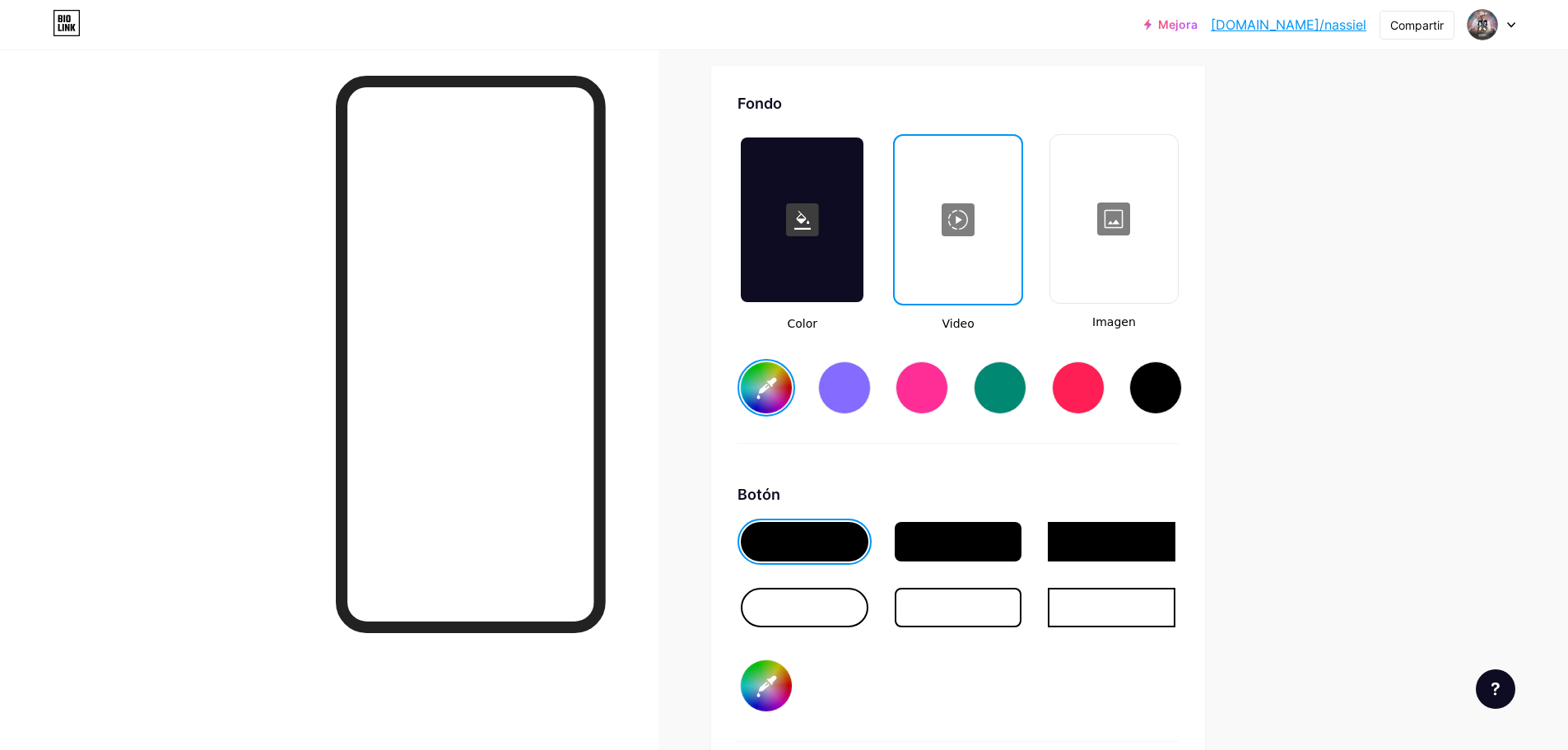
click at [797, 597] on div at bounding box center [804, 608] width 127 height 39
click at [849, 533] on div at bounding box center [804, 542] width 127 height 39
click at [853, 387] on div at bounding box center [844, 387] width 52 height 52
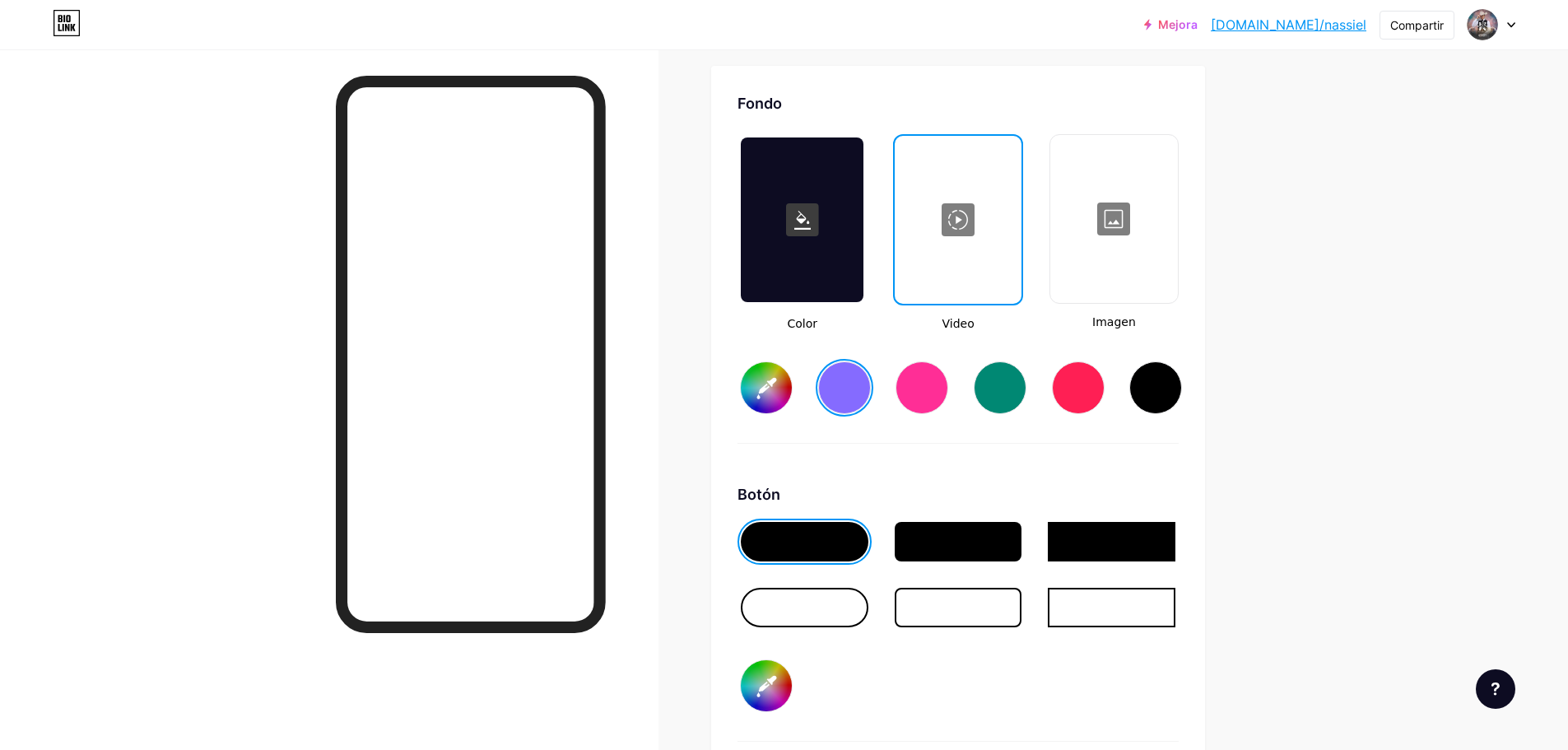
click at [780, 388] on input "#856bff" at bounding box center [766, 387] width 51 height 51
click at [795, 247] on div at bounding box center [802, 220] width 123 height 165
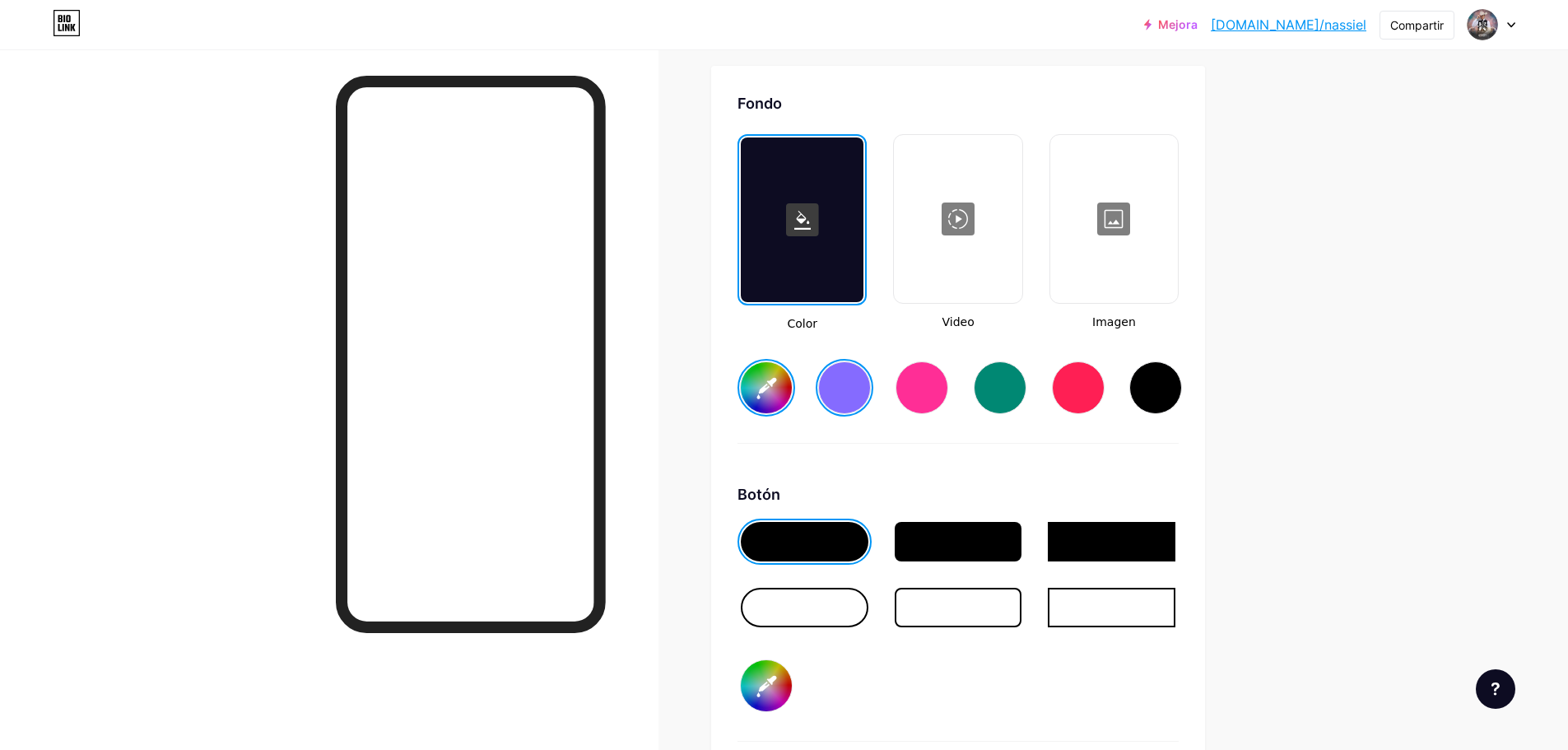
click at [799, 223] on rect at bounding box center [802, 220] width 33 height 33
click at [1145, 376] on div at bounding box center [1155, 387] width 52 height 52
type input "#000000"
click at [968, 221] on div at bounding box center [958, 219] width 125 height 165
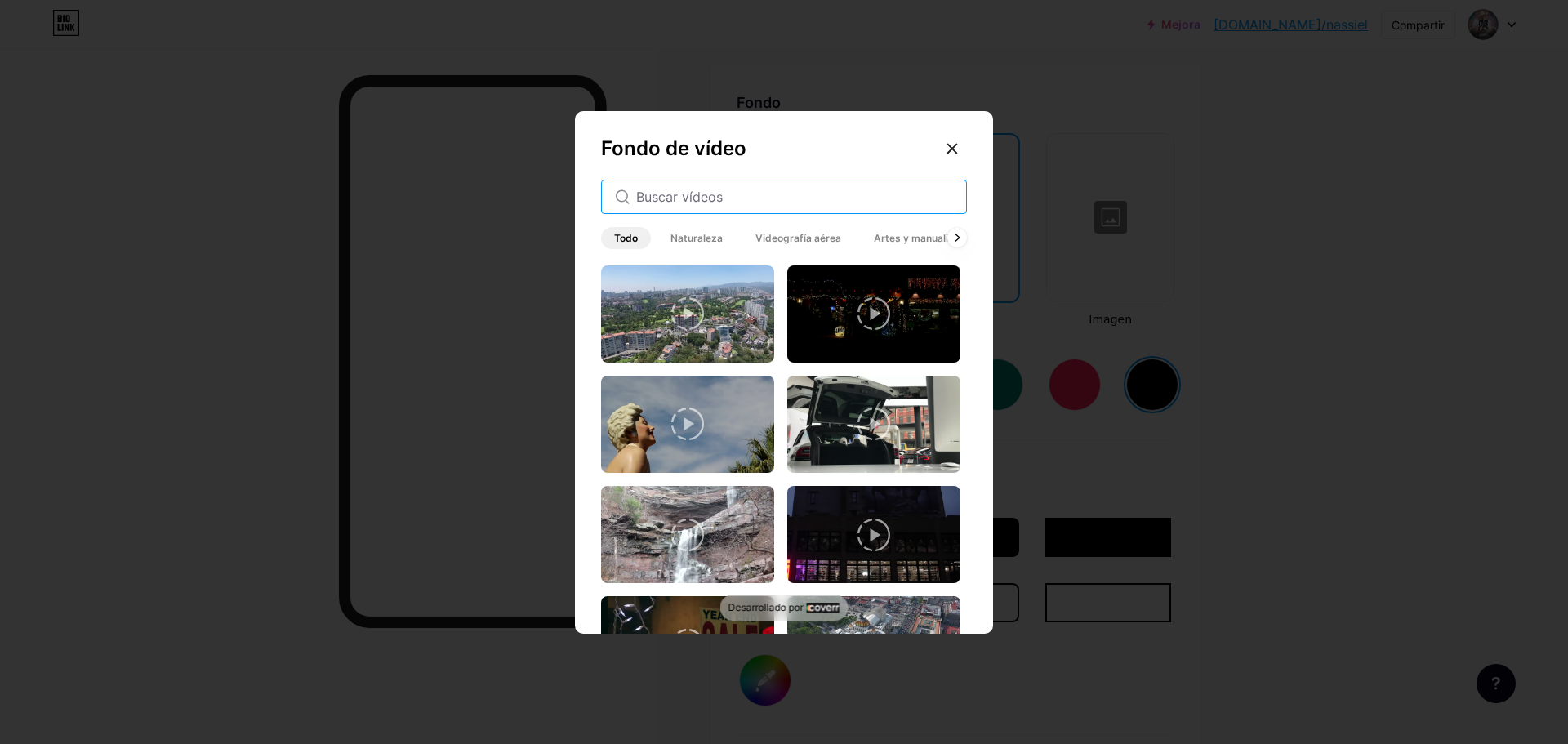
click at [877, 200] on input "text" at bounding box center [794, 197] width 317 height 19
click at [957, 234] on icon at bounding box center [957, 238] width 6 height 9
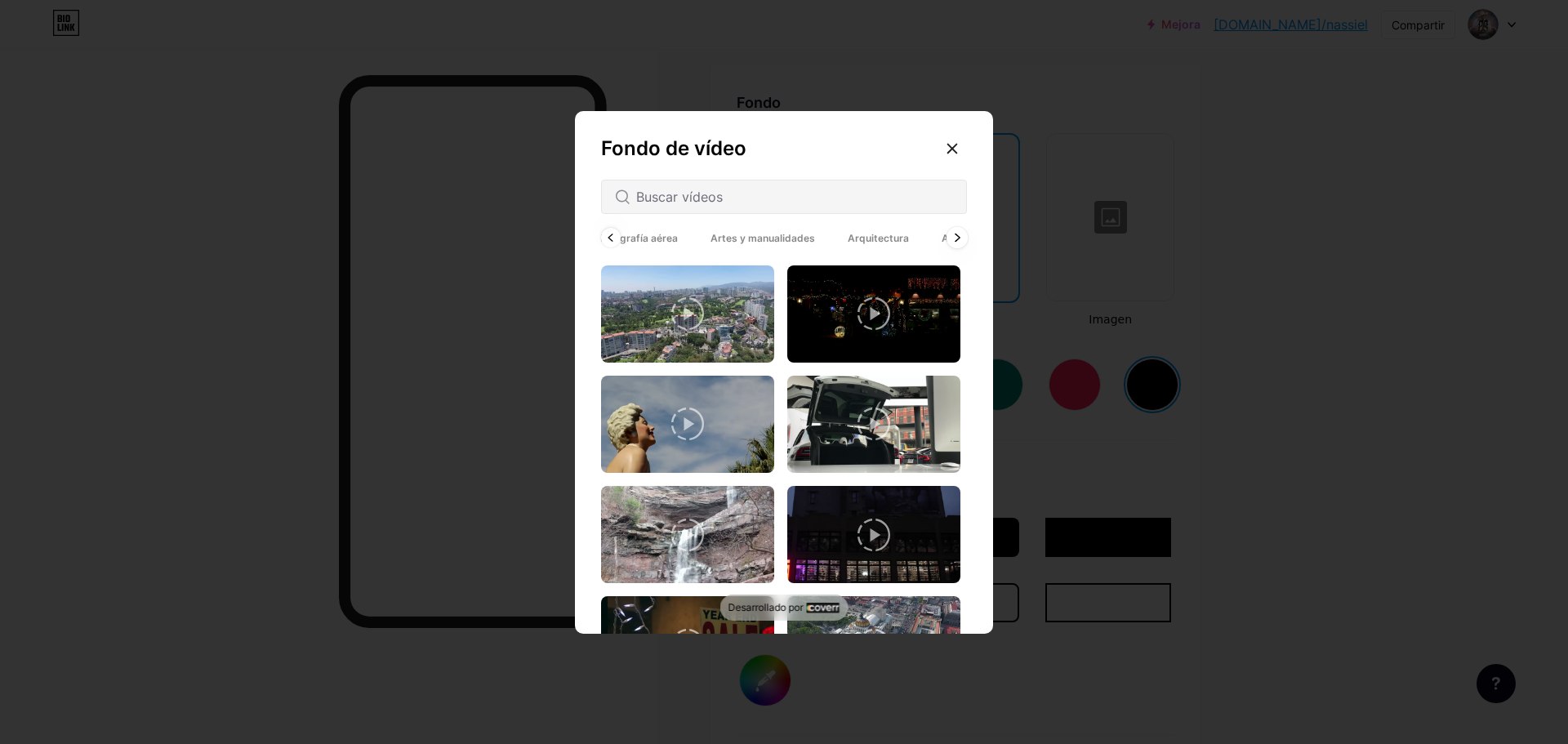
scroll to position [0, 245]
click at [957, 234] on icon at bounding box center [957, 238] width 6 height 9
click at [957, 234] on span "Animado" at bounding box center [940, 237] width 69 height 22
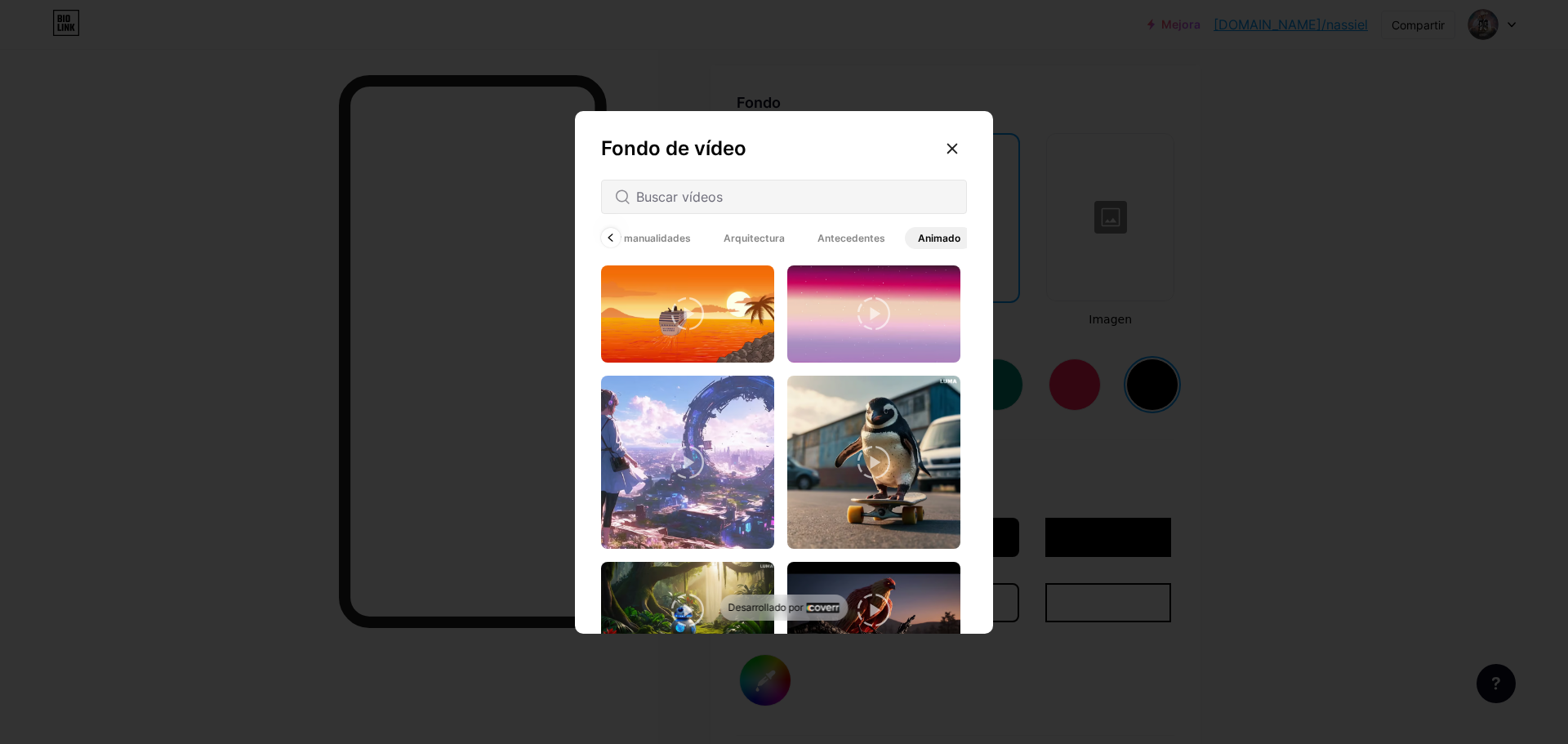
click at [844, 233] on font "Antecedentes" at bounding box center [851, 238] width 68 height 12
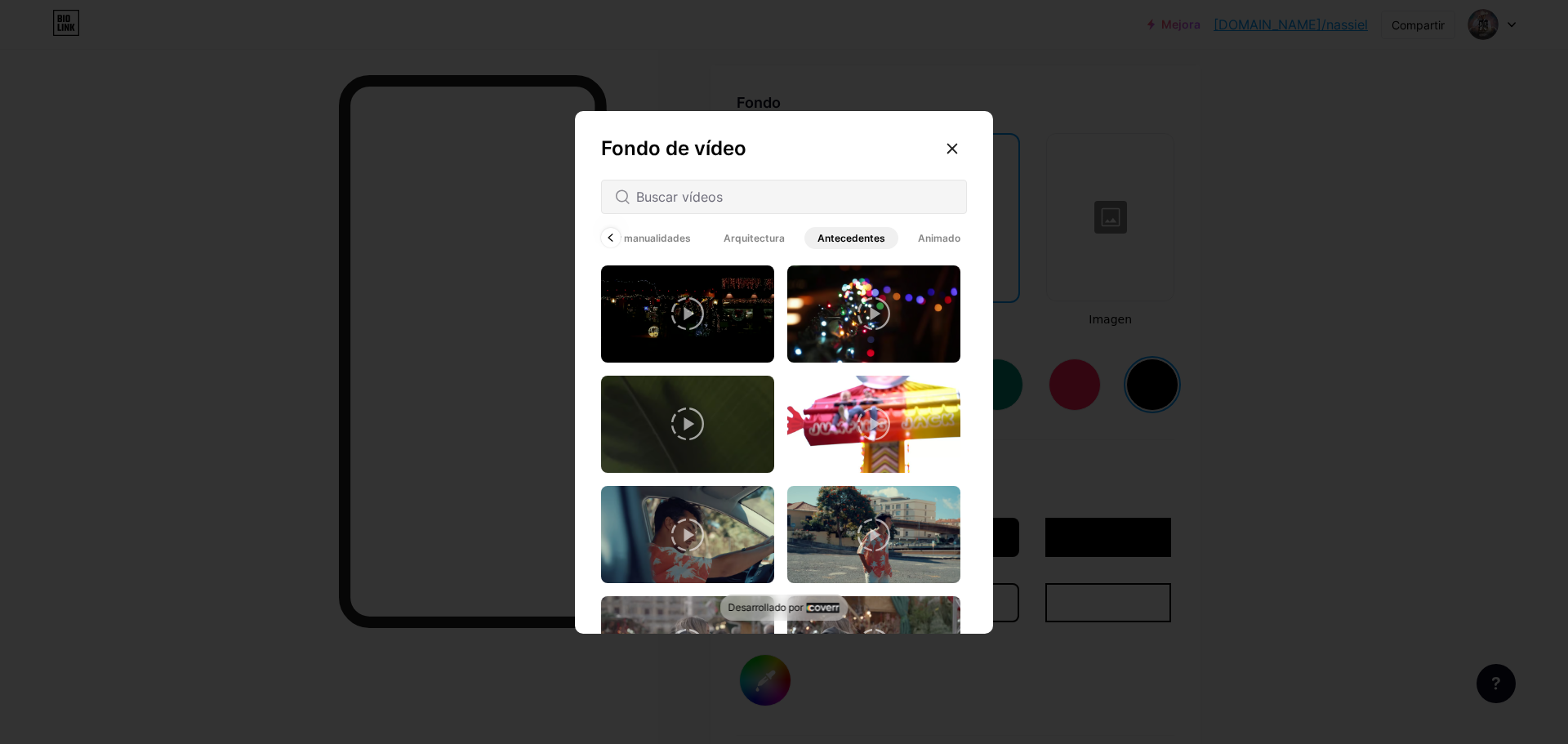
click at [764, 236] on font "Arquitectura" at bounding box center [754, 238] width 61 height 12
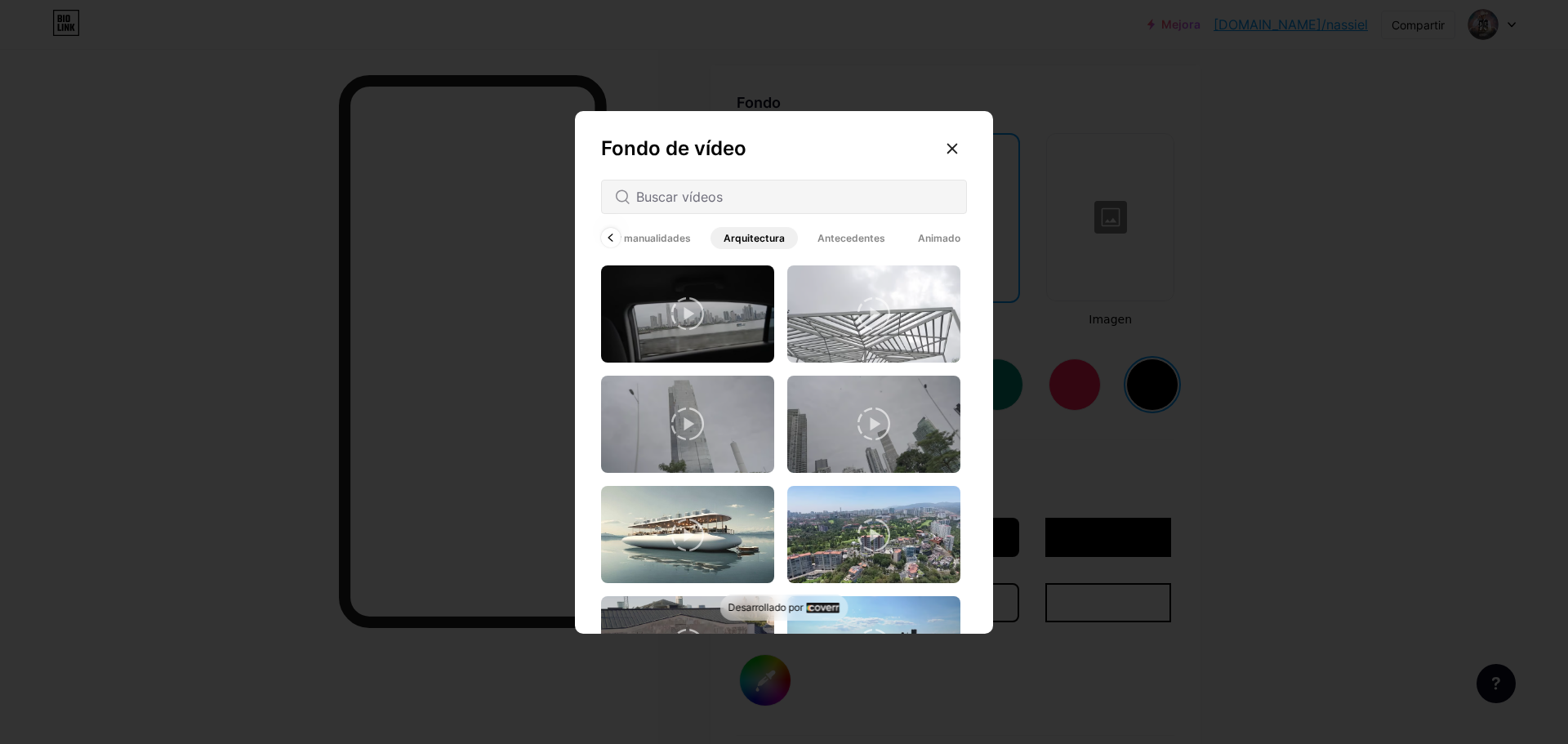
click at [669, 234] on font "Artes y manualidades" at bounding box center [639, 238] width 104 height 12
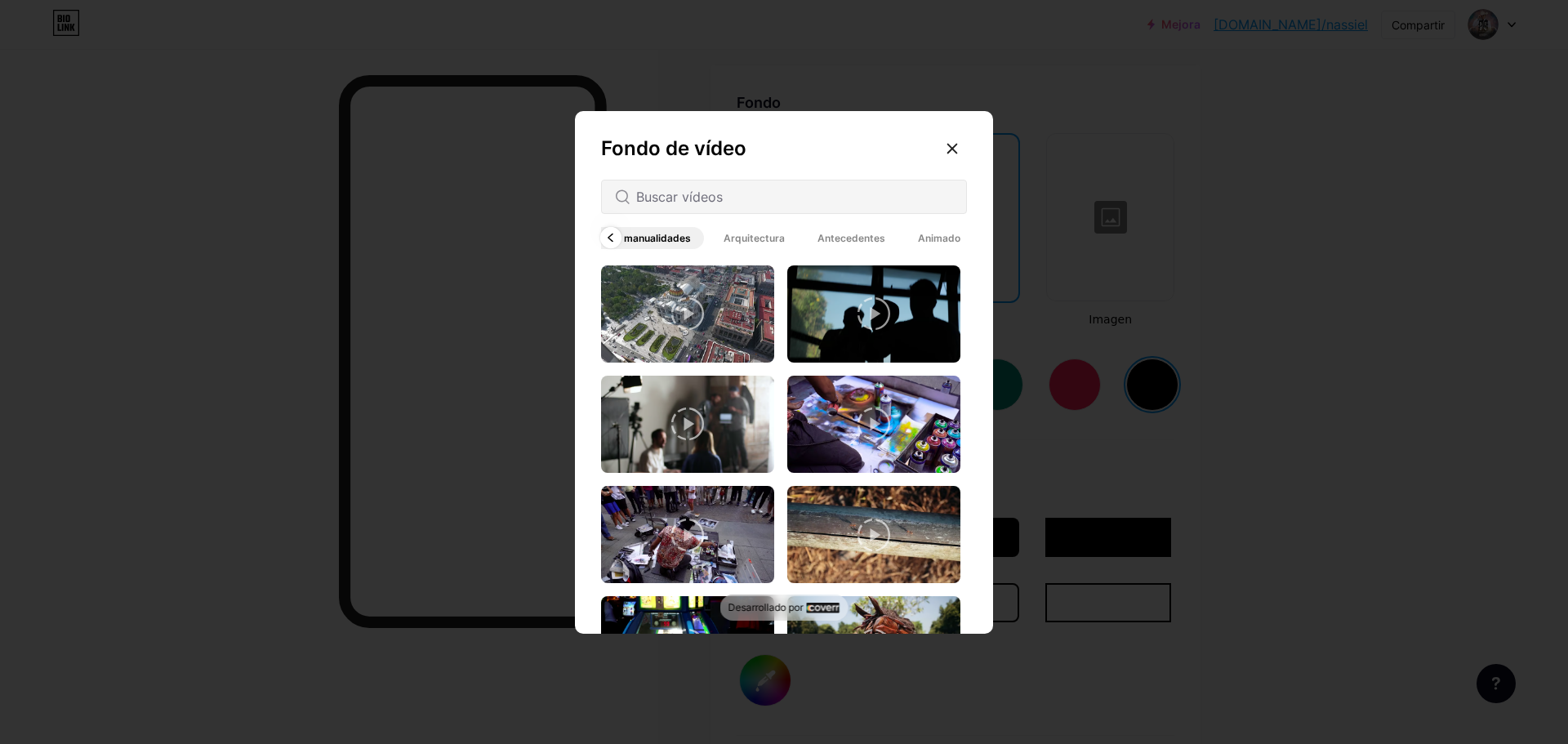
click at [614, 237] on div at bounding box center [611, 237] width 21 height 21
click at [609, 235] on icon at bounding box center [611, 238] width 6 height 9
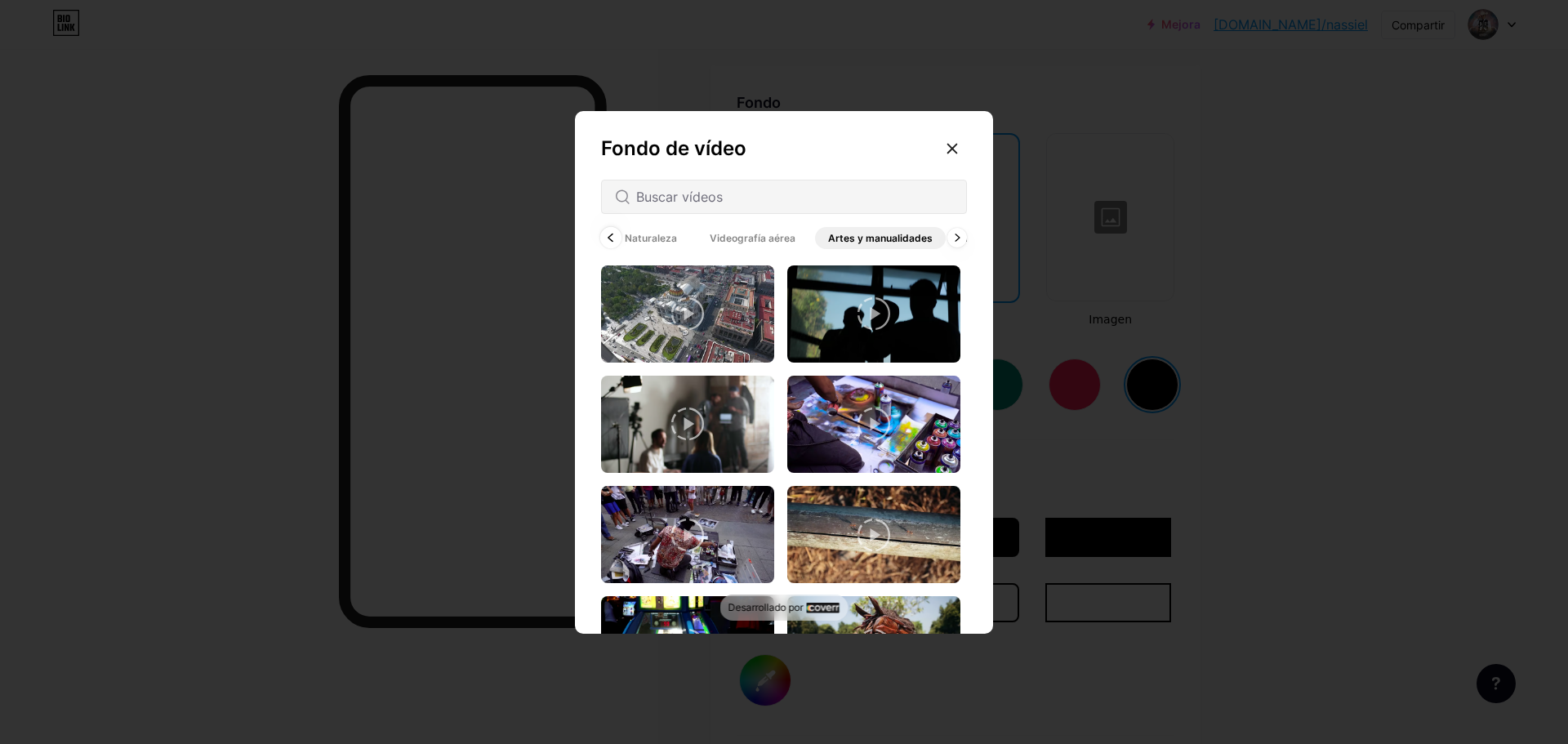
scroll to position [0, 42]
click at [609, 235] on icon at bounding box center [611, 238] width 6 height 9
click at [609, 235] on span "Todo" at bounding box center [626, 237] width 49 height 22
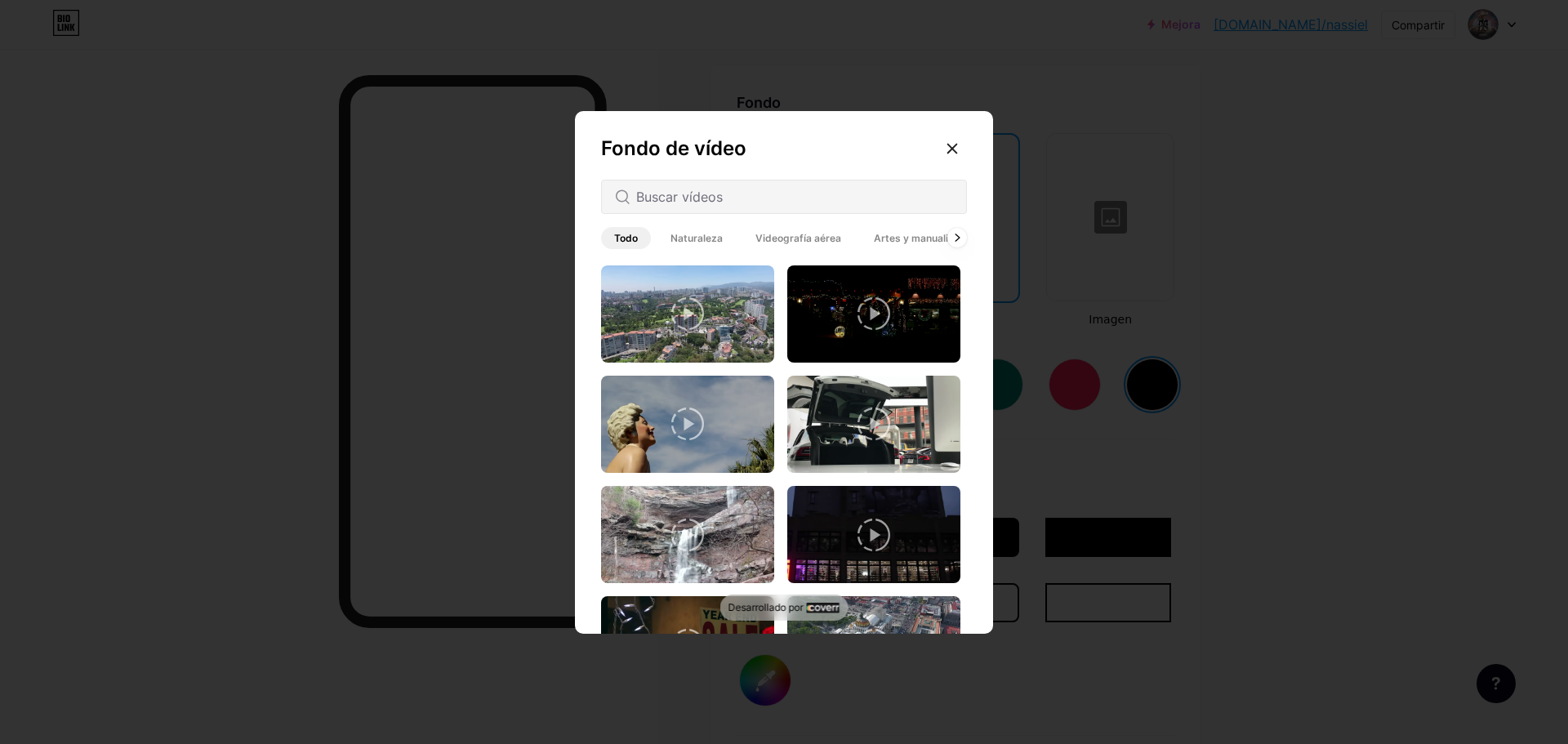
click at [727, 207] on div at bounding box center [784, 197] width 366 height 34
click at [719, 200] on input "text" at bounding box center [794, 197] width 317 height 19
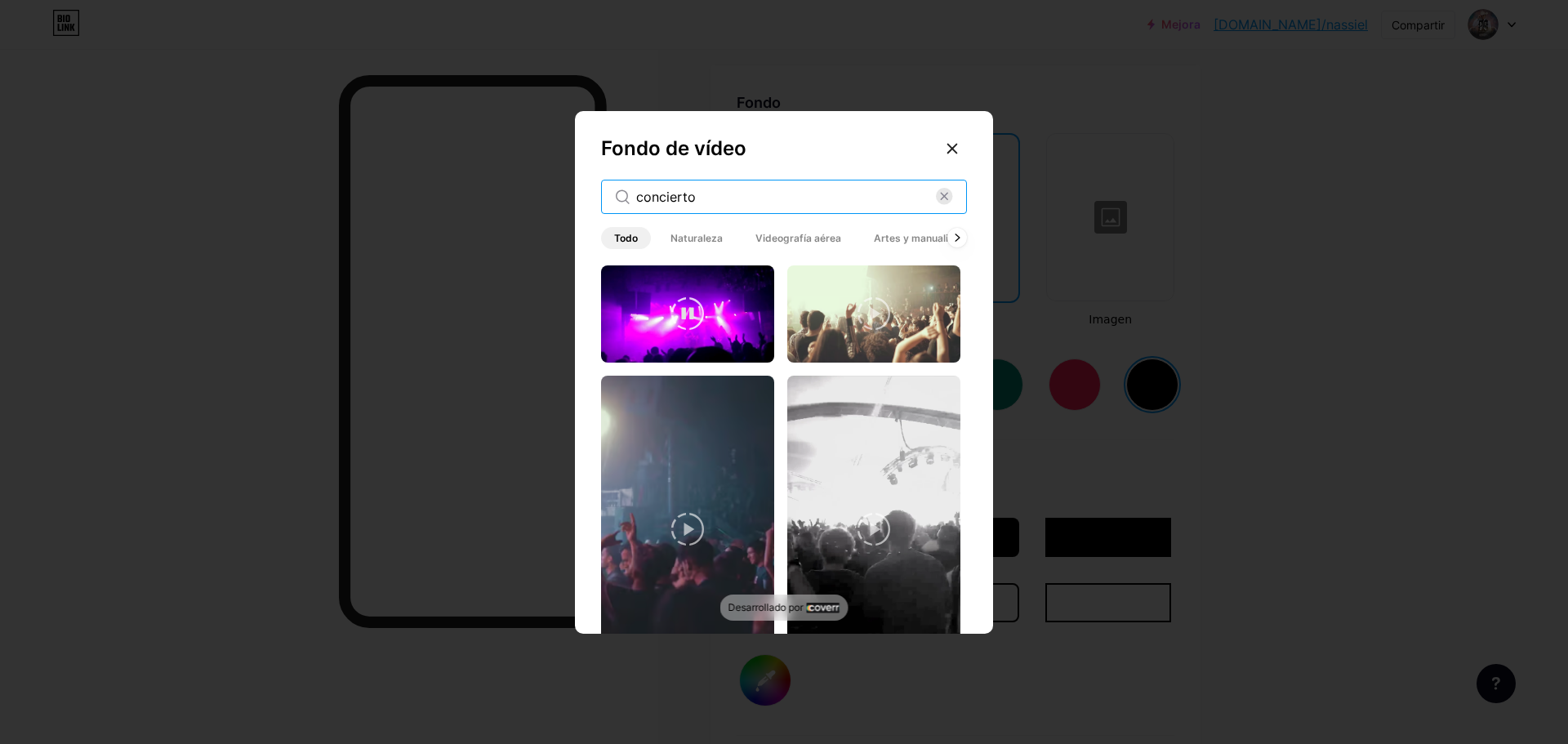
type input "concierto"
click at [717, 322] on video at bounding box center [687, 314] width 173 height 97
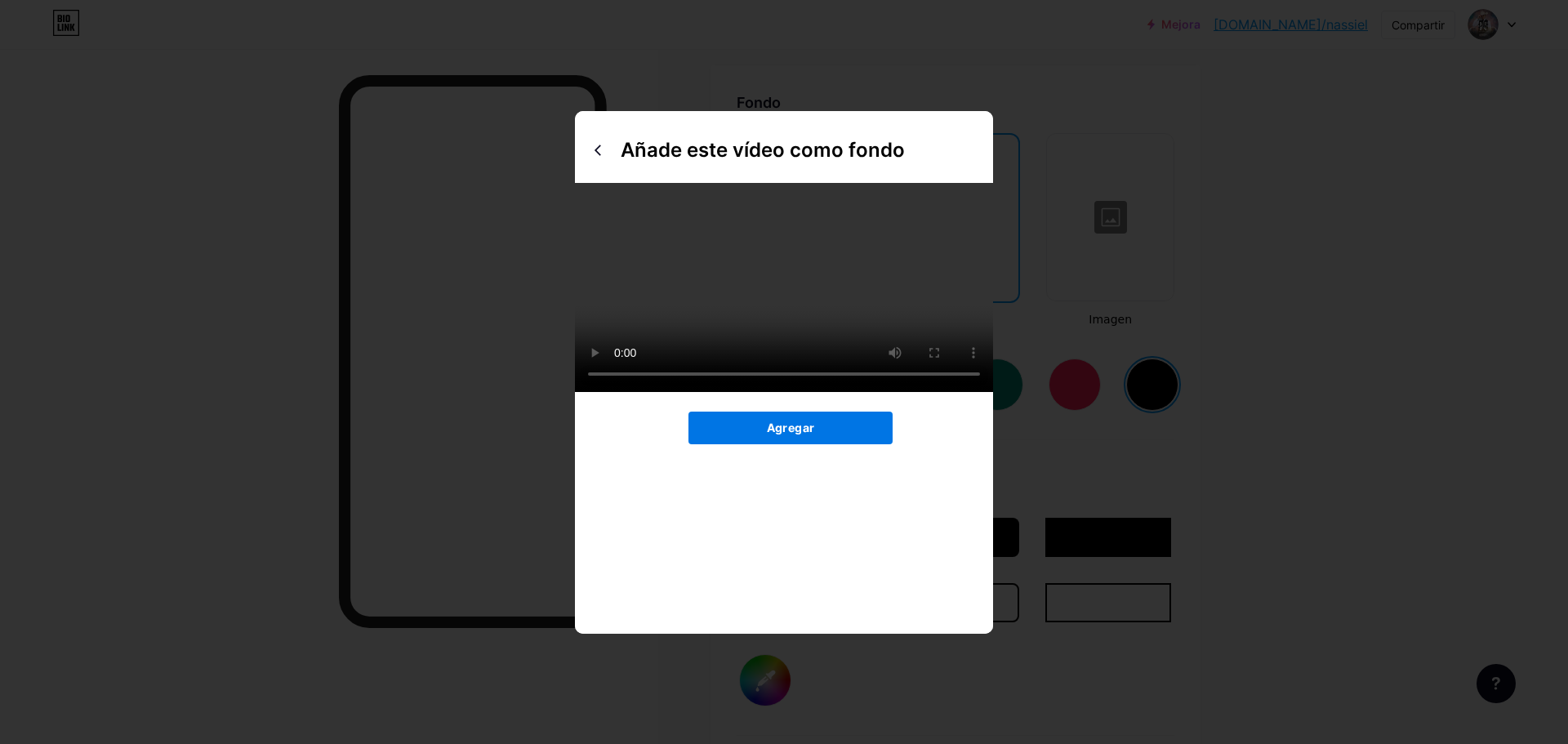
click at [756, 445] on button "Agregar" at bounding box center [790, 427] width 204 height 33
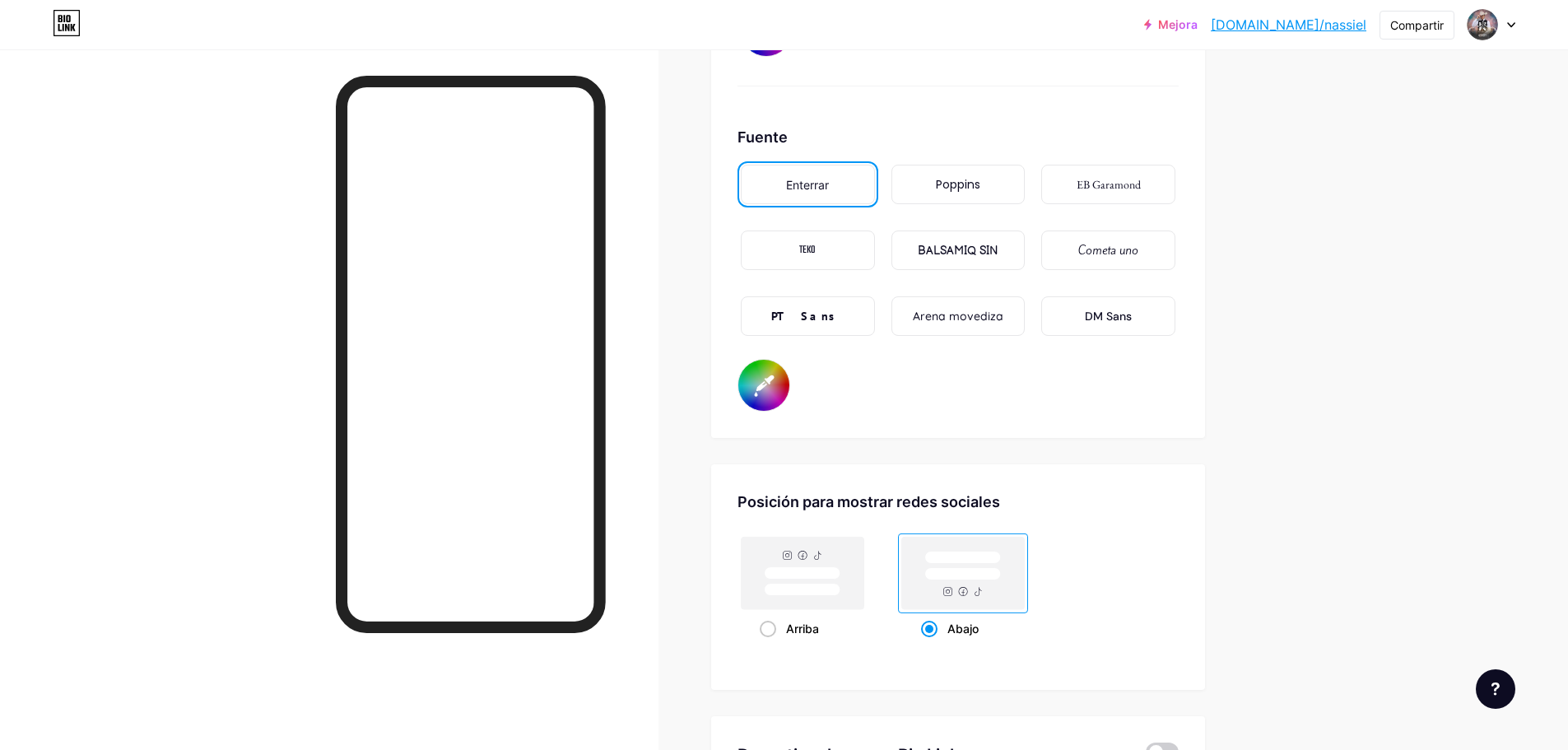
scroll to position [2693, 0]
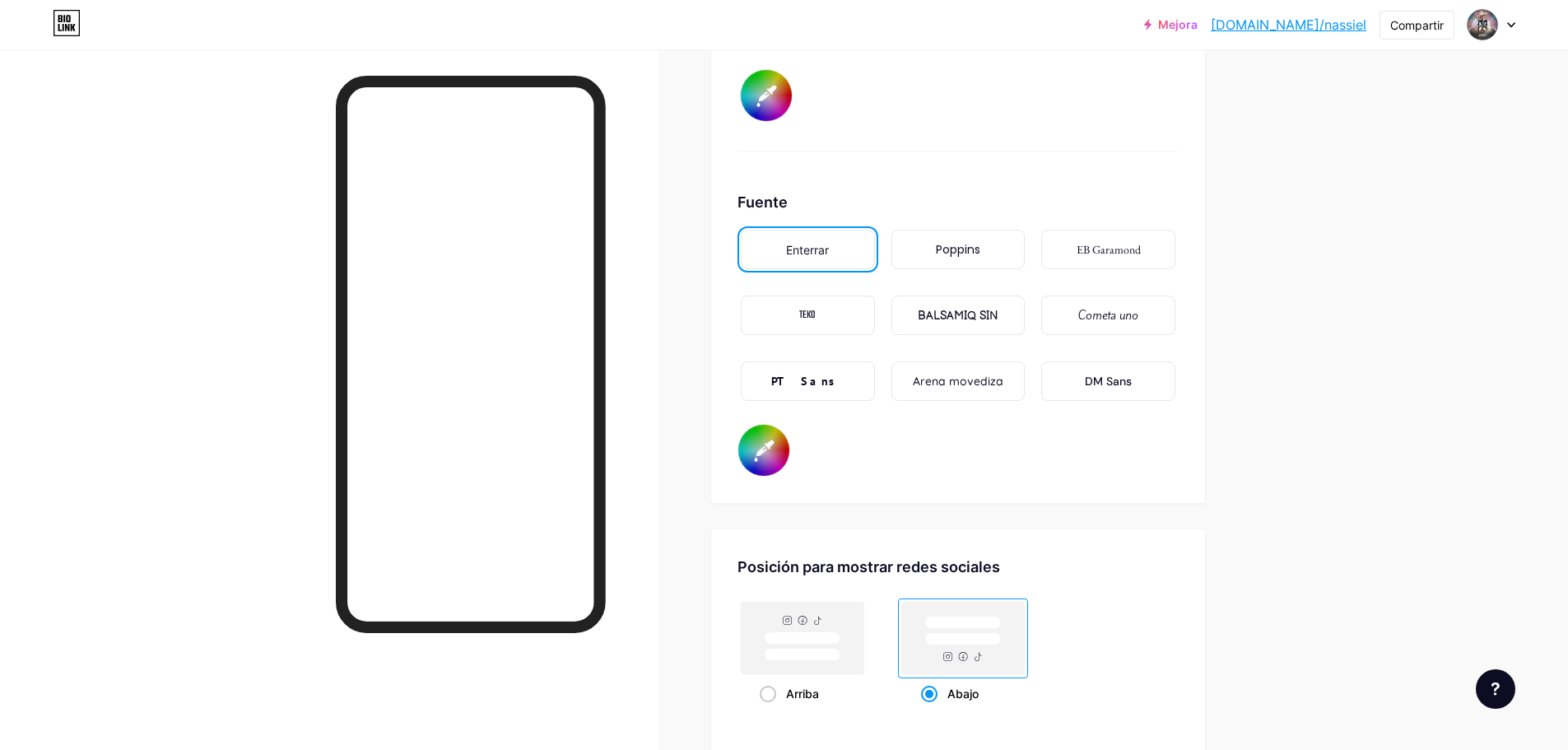
click at [931, 321] on font "BALSAMIQ SIN" at bounding box center [958, 316] width 81 height 14
click at [839, 383] on div "PT Sans" at bounding box center [808, 381] width 134 height 39
click at [964, 237] on div "Poppins" at bounding box center [958, 249] width 134 height 39
click at [987, 311] on font "BALSAMIQ SIN" at bounding box center [958, 316] width 81 height 14
click at [778, 441] on input "#000000" at bounding box center [763, 450] width 51 height 51
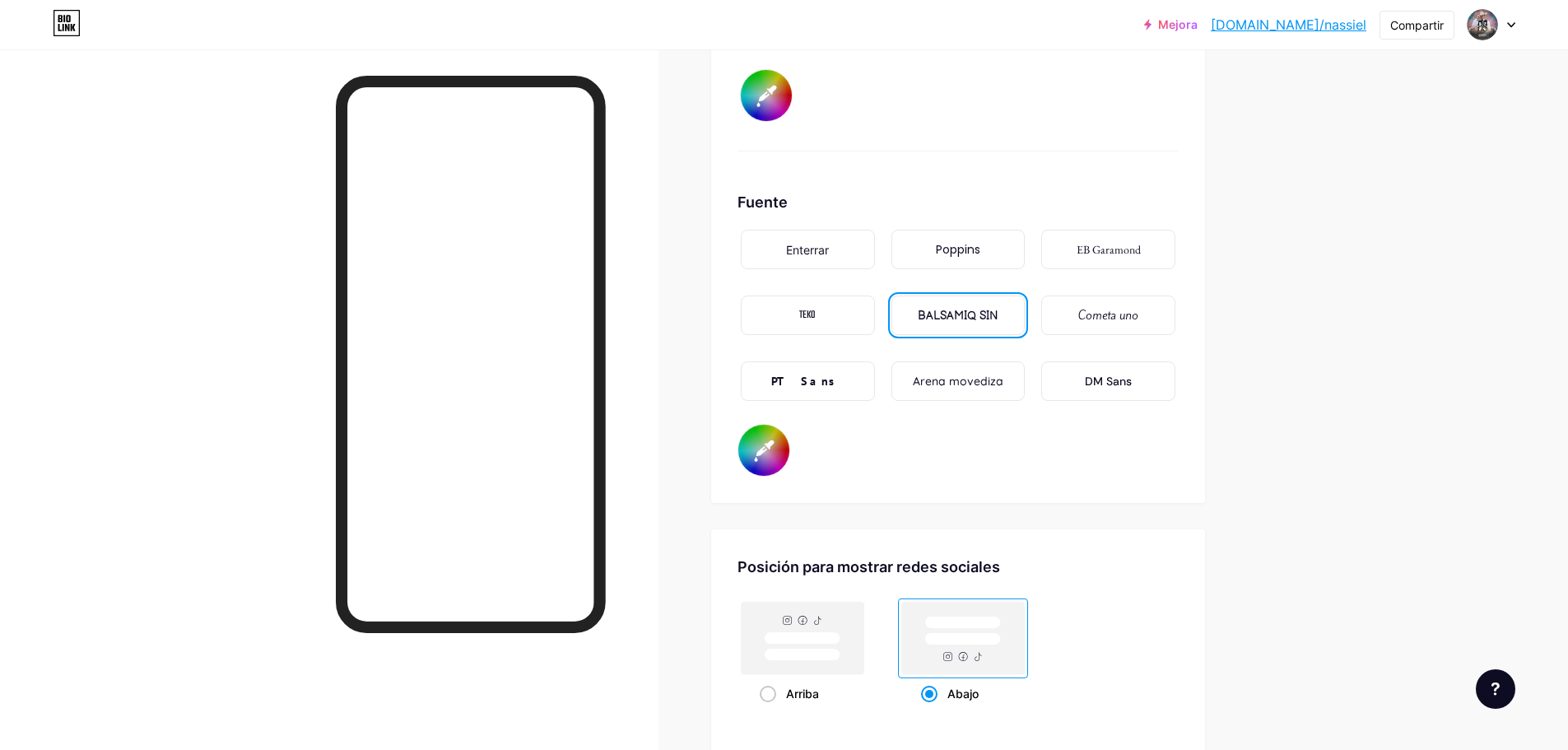
click at [1002, 470] on div "Fuente Enterrar Poppins EB Garamond TEKO BALSAMIQ SIN Cometa uno PT Sans Arena …" at bounding box center [958, 334] width 441 height 286
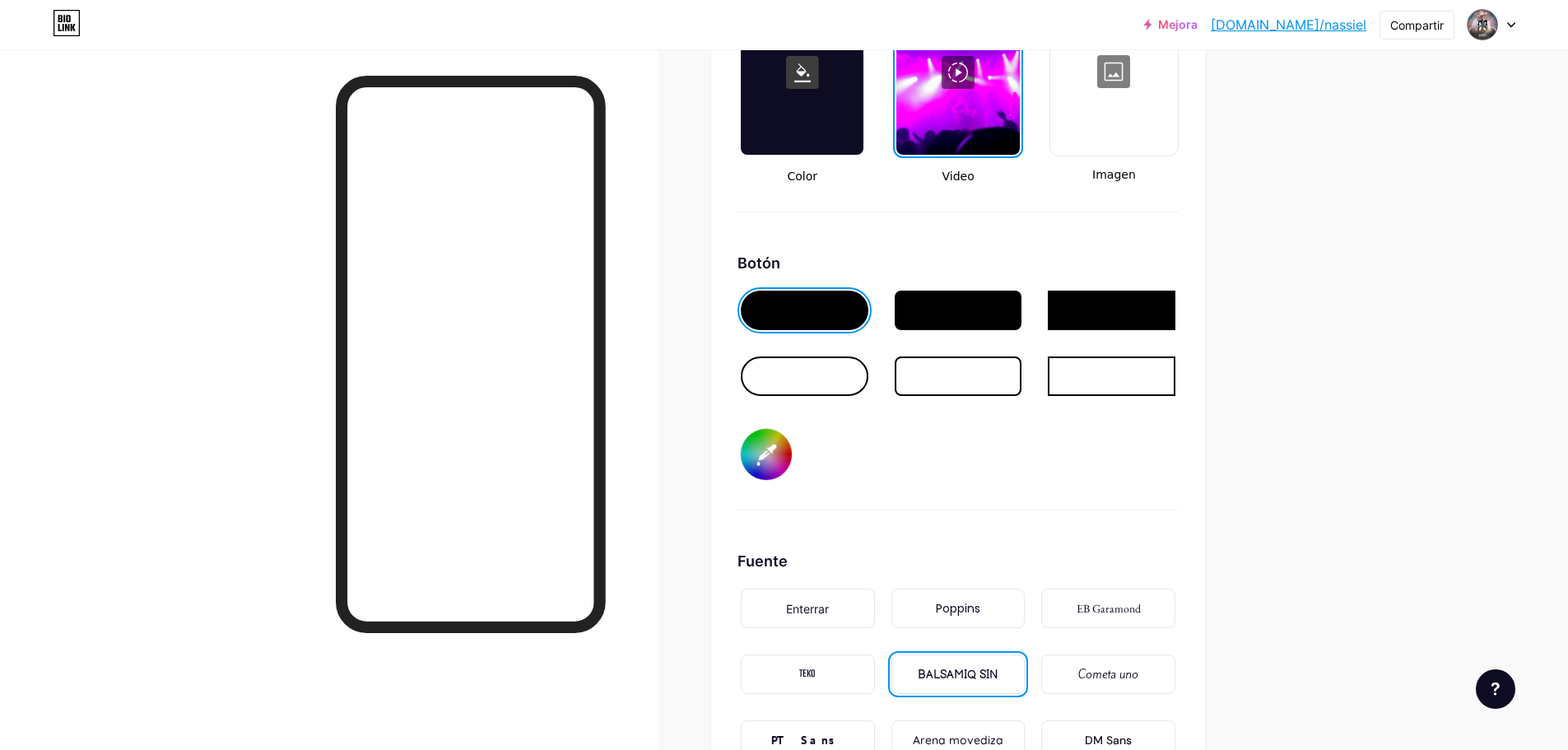
scroll to position [2325, 0]
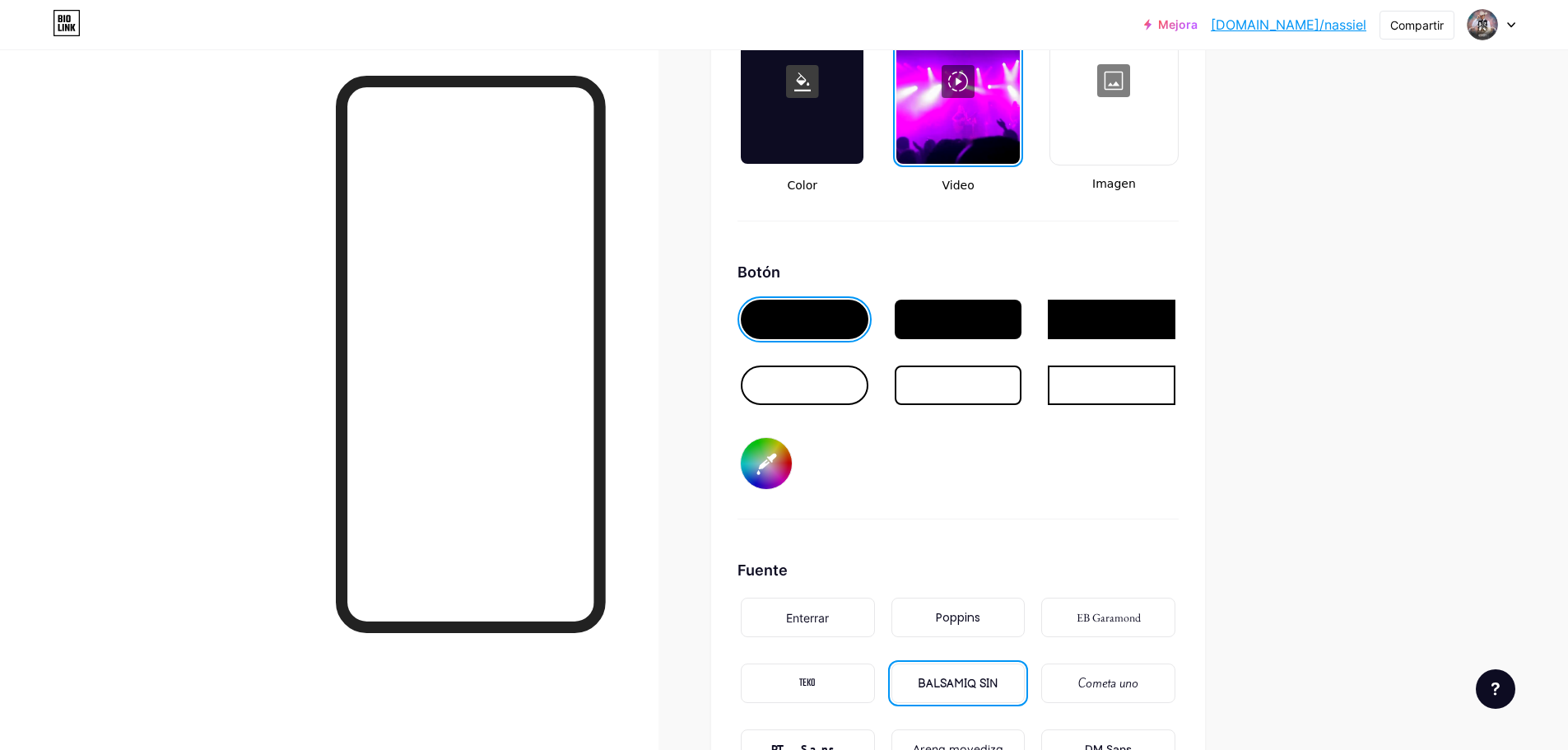
click at [856, 395] on div at bounding box center [804, 385] width 127 height 39
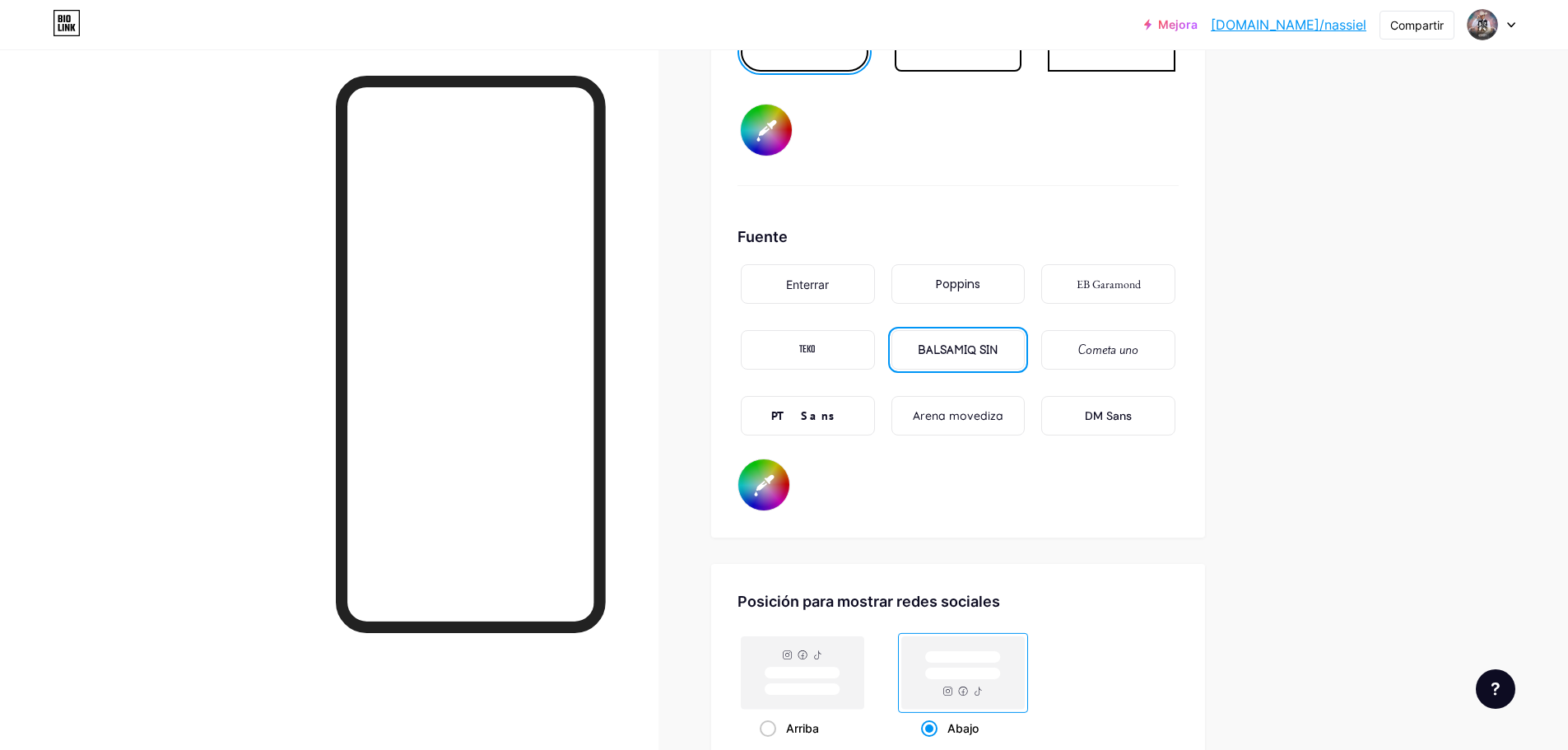
scroll to position [2649, 0]
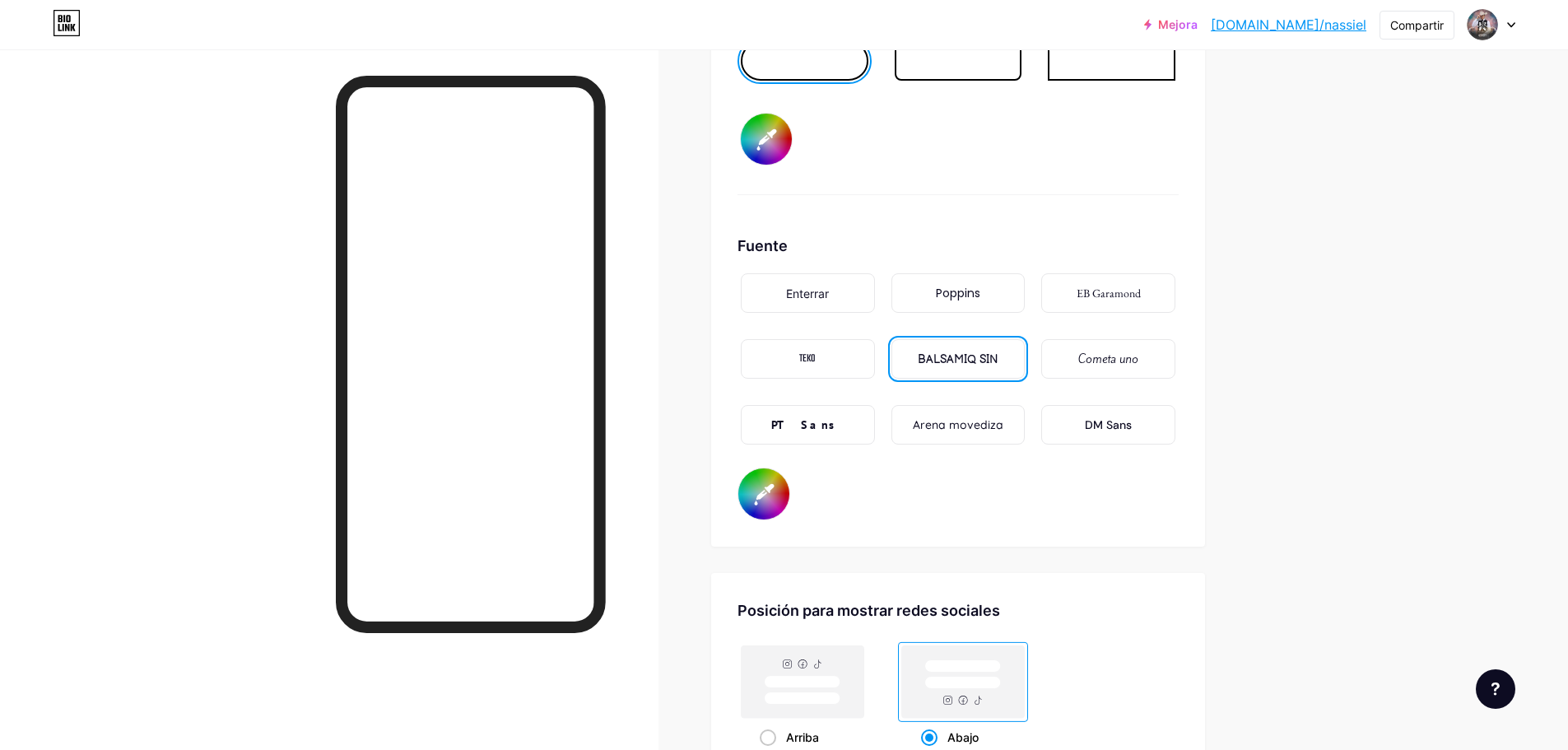
click at [767, 490] on input "#000000" at bounding box center [763, 494] width 51 height 51
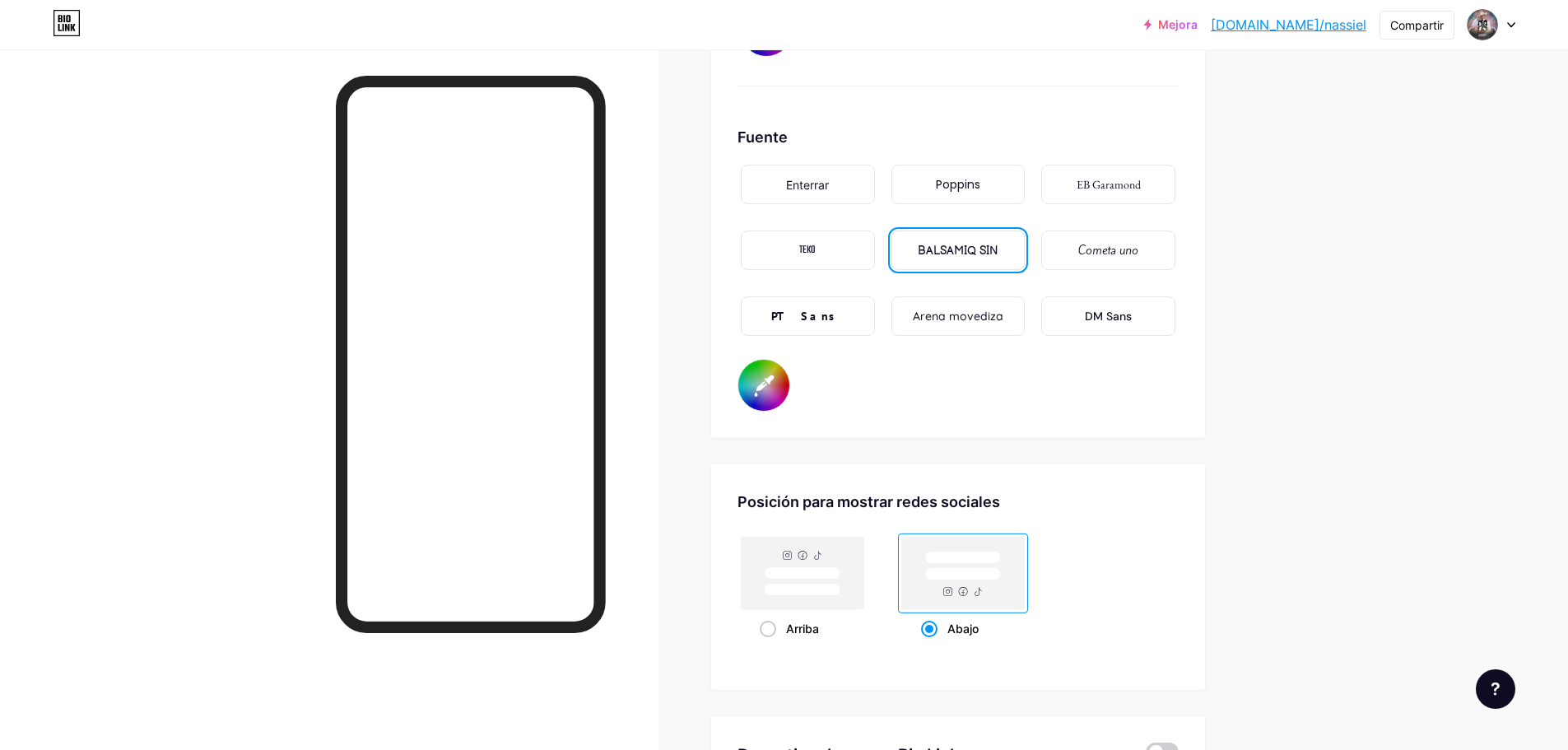
scroll to position [2740, 0]
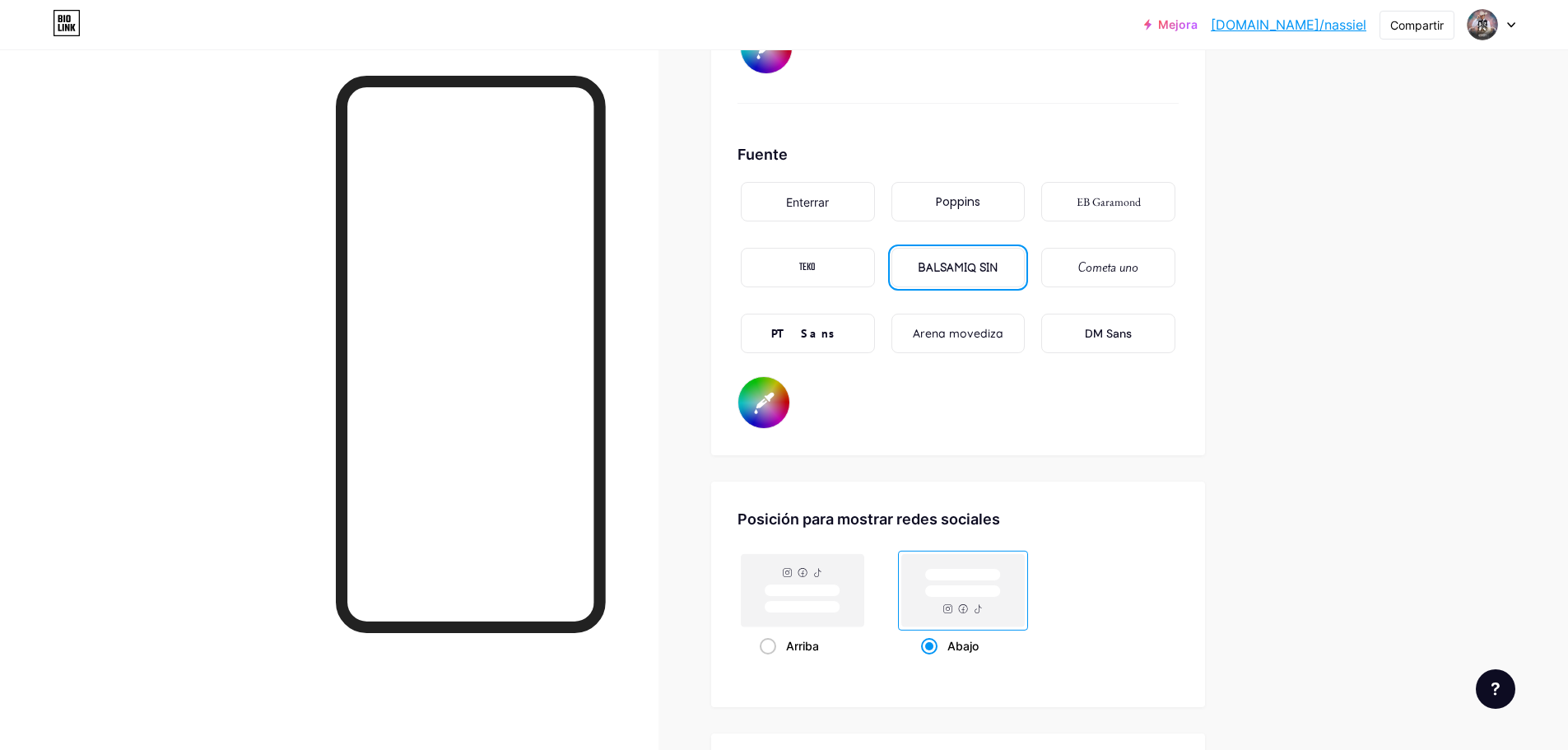
click at [771, 414] on input "#080808" at bounding box center [763, 402] width 51 height 51
type input "#c0b4b4"
click at [1199, 492] on div "Posición para mostrar redes sociales Arriba Abajo" at bounding box center [958, 594] width 494 height 226
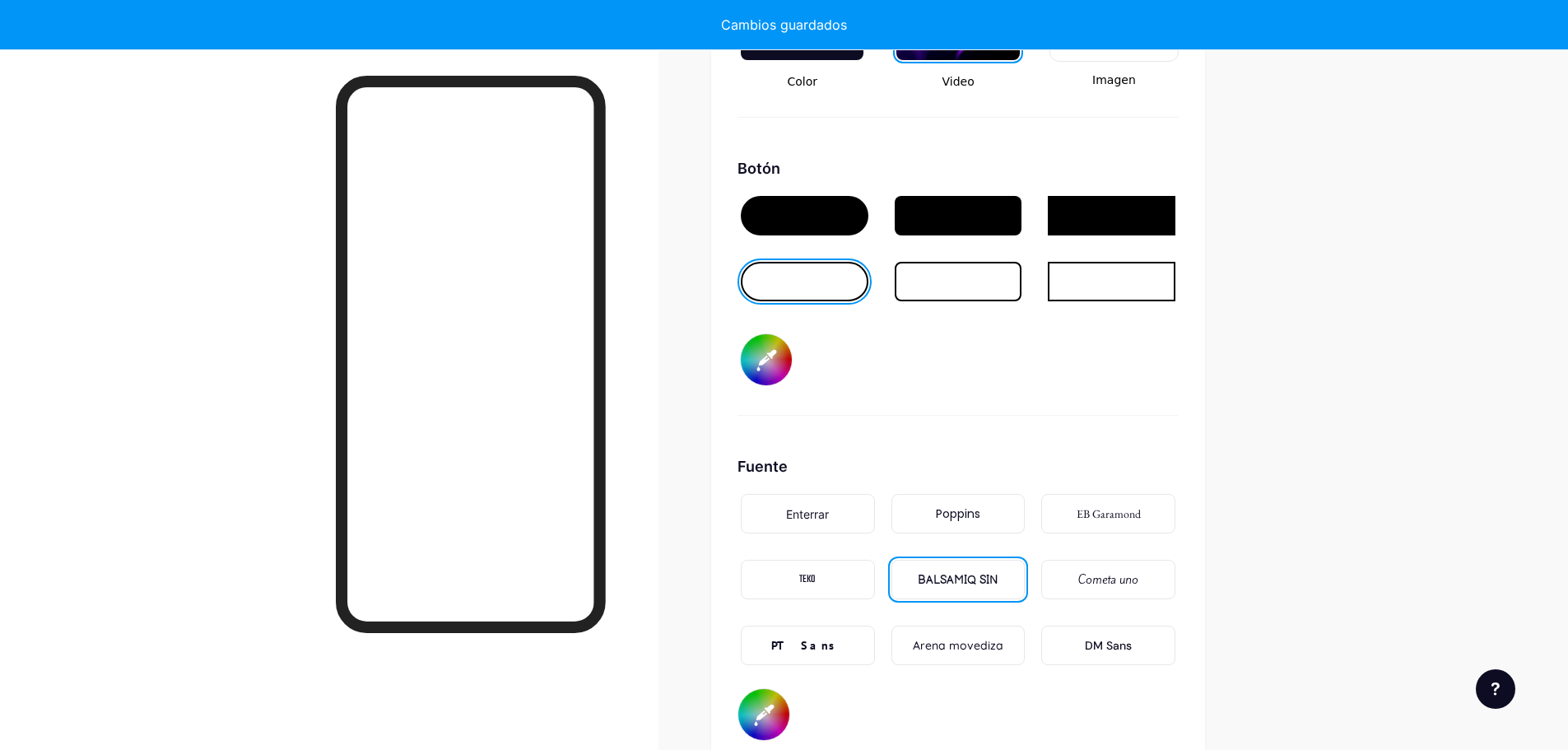
scroll to position [2416, 0]
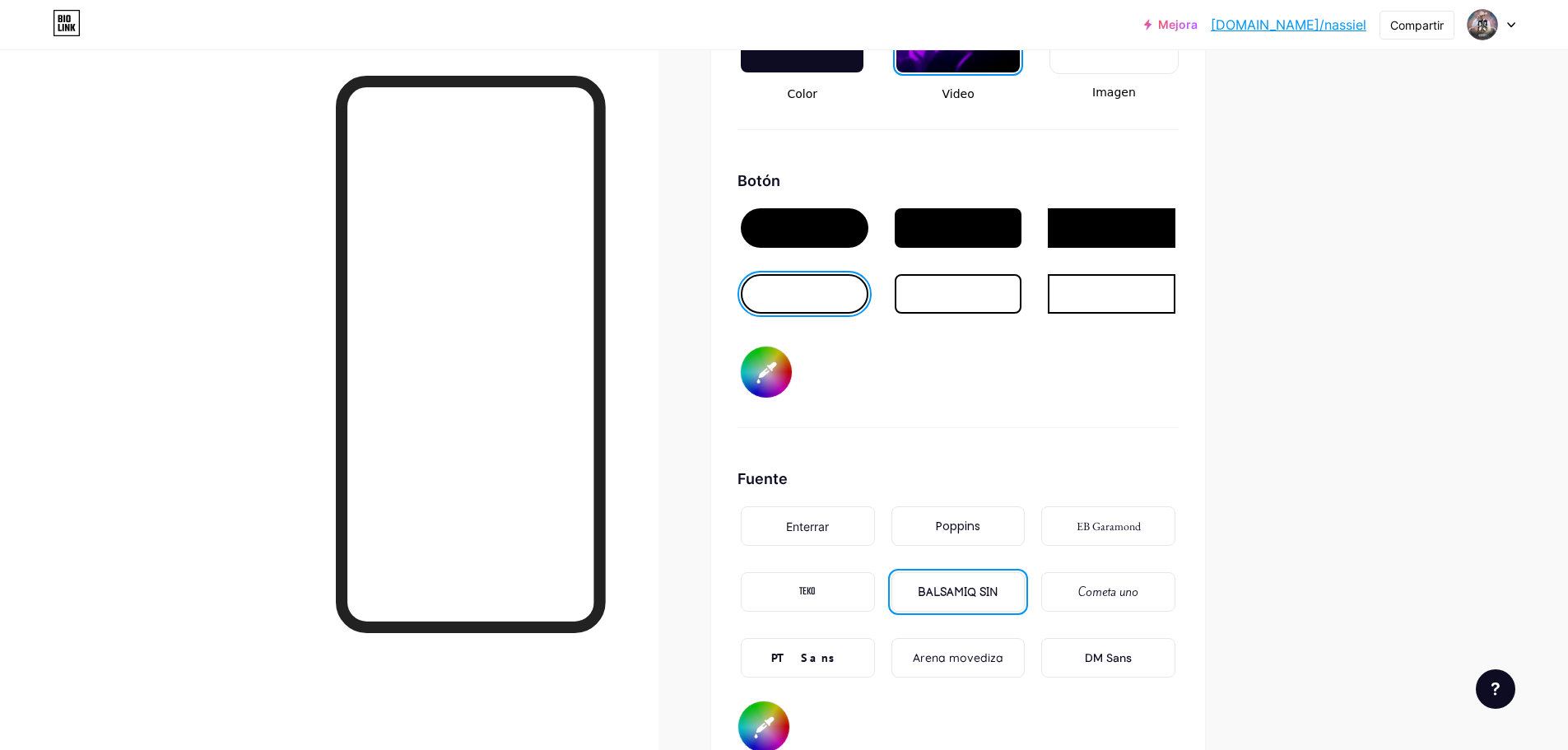
click at [796, 227] on div at bounding box center [804, 228] width 127 height 39
click at [764, 380] on input "#000000" at bounding box center [766, 372] width 51 height 51
type input "#9c9bee"
click at [1162, 431] on div "Fondo Color Video Imagen Botón #9c9bee Fuente Enterrar Poppins EB Garamond TEKO…" at bounding box center [958, 307] width 441 height 891
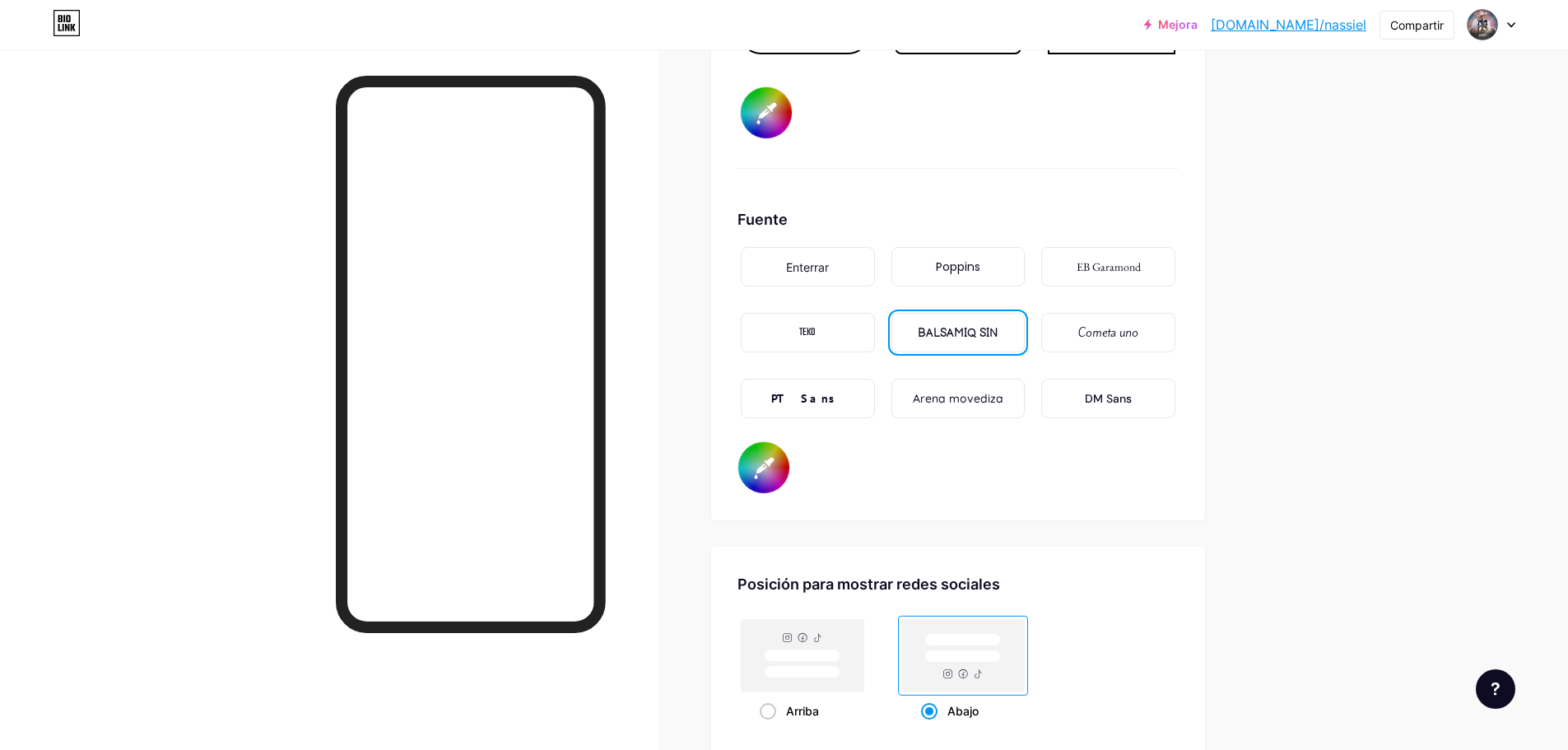
scroll to position [2680, 0]
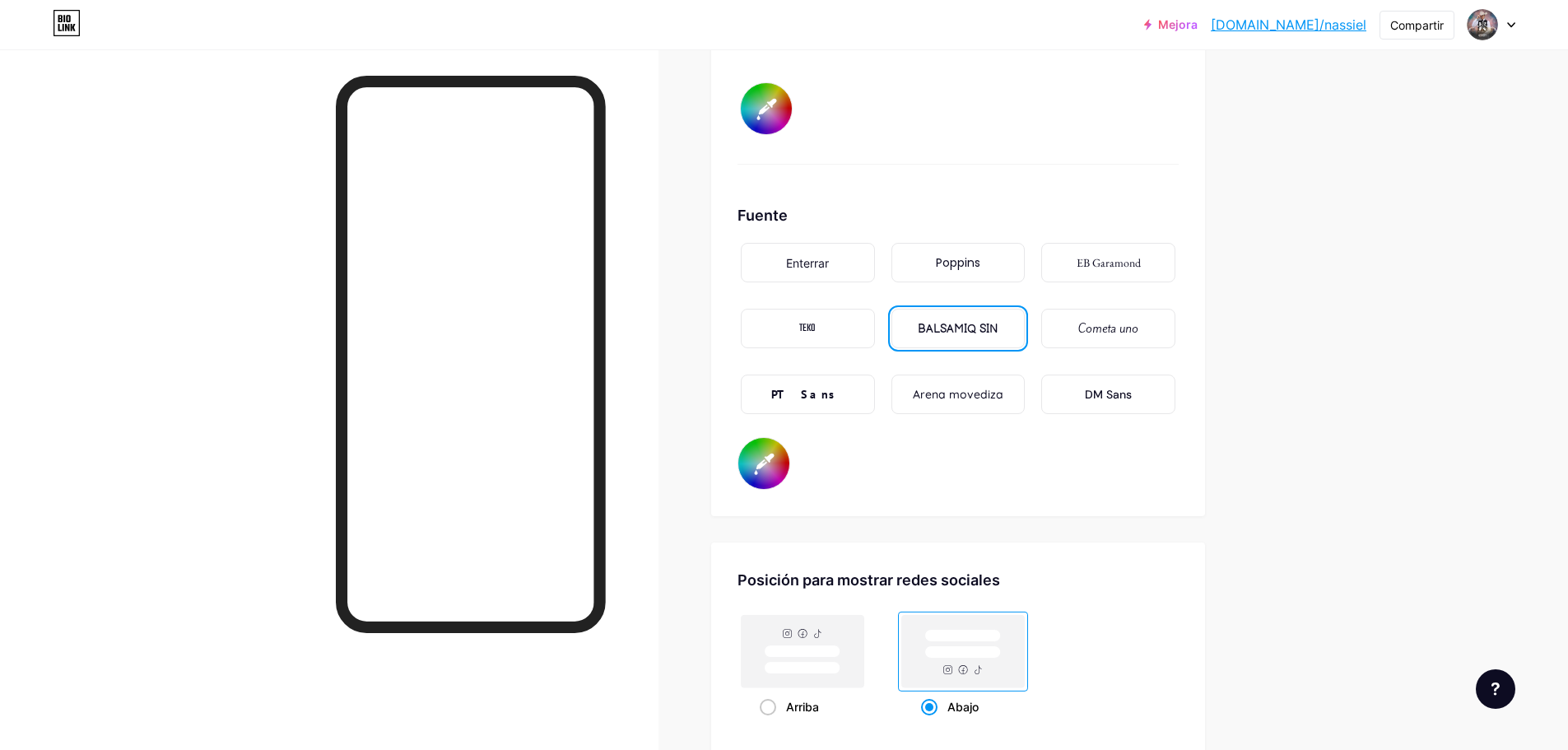
click at [774, 456] on input "#c0b4b4" at bounding box center [763, 463] width 51 height 51
type input "#000000"
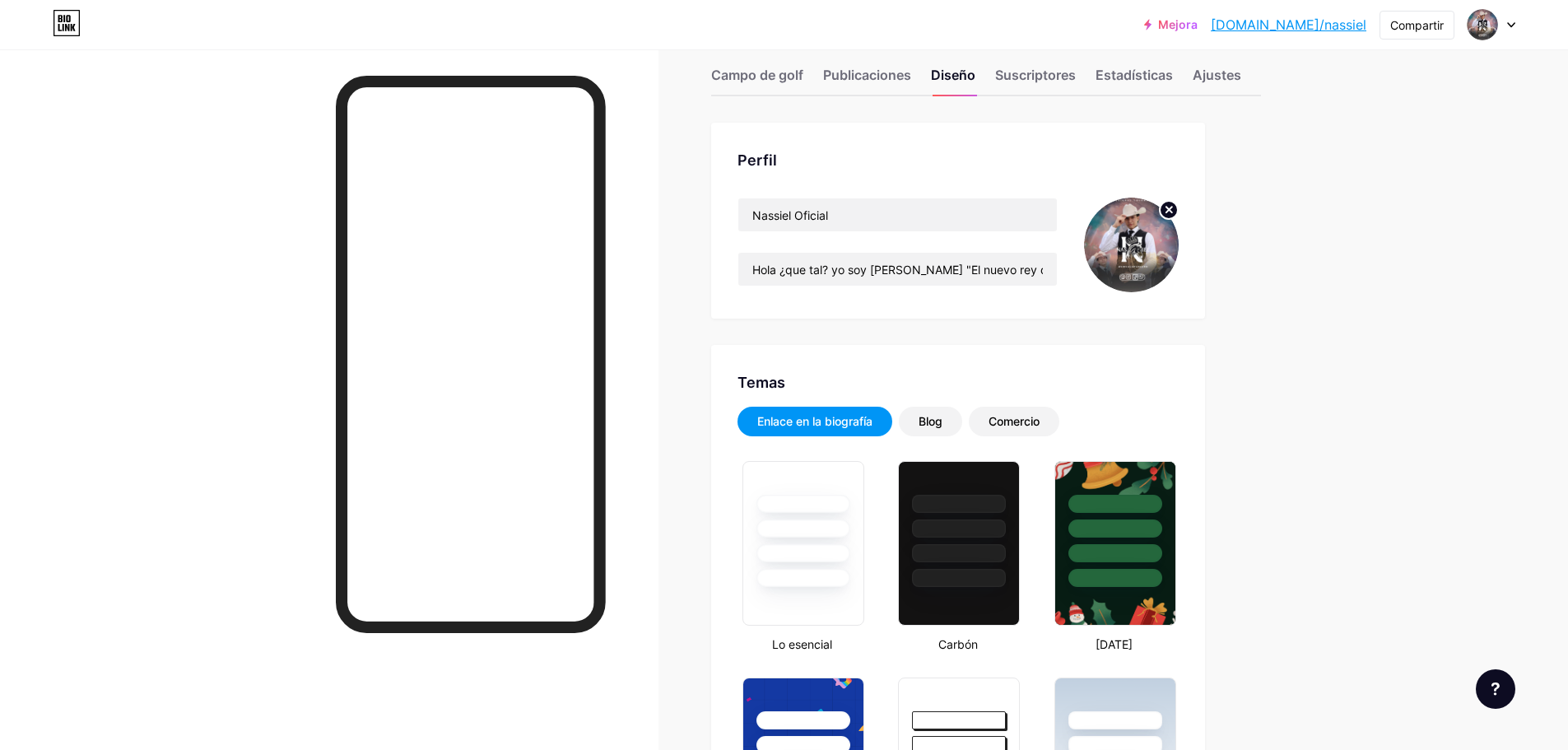
scroll to position [0, 0]
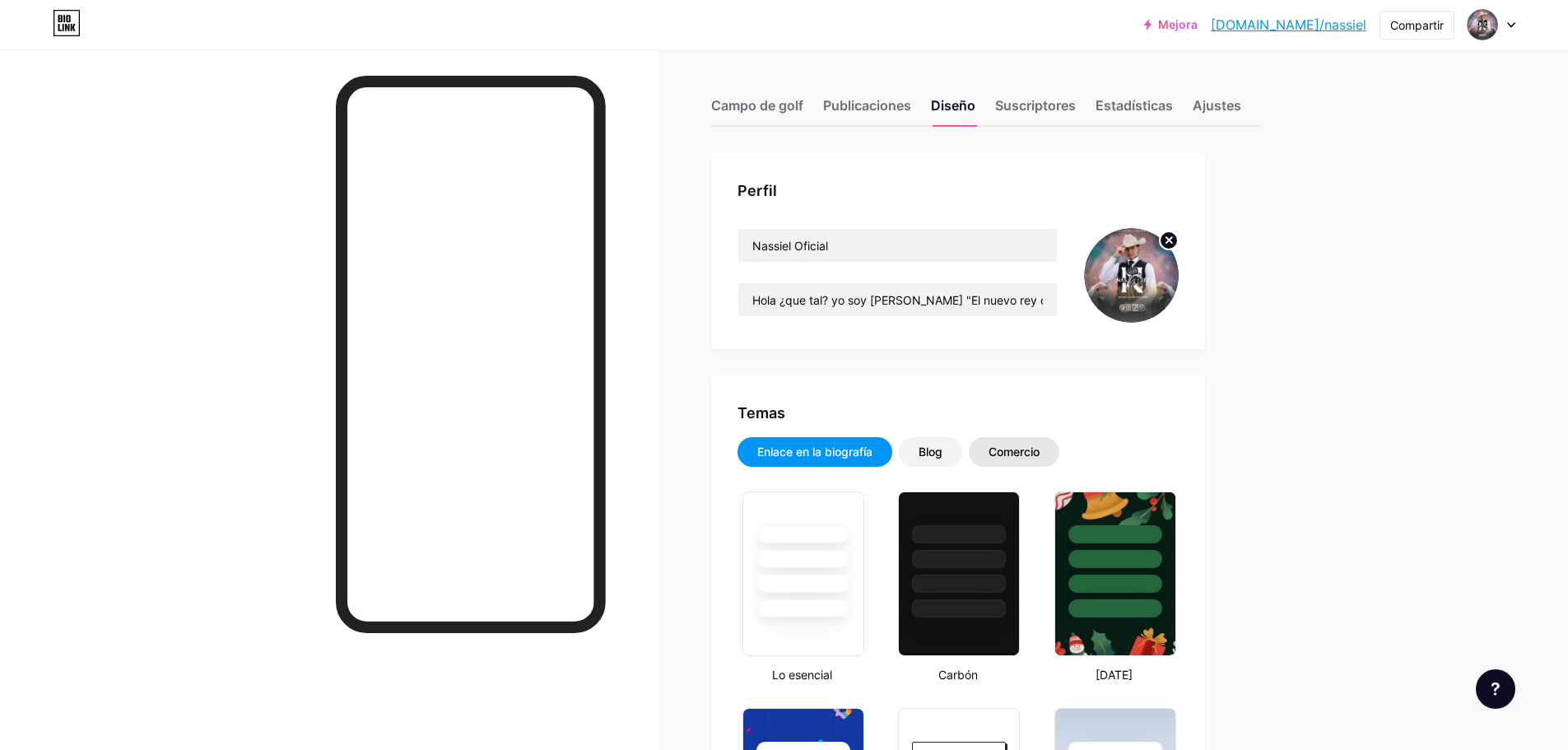
click at [1007, 447] on font "Comercio" at bounding box center [1014, 452] width 51 height 14
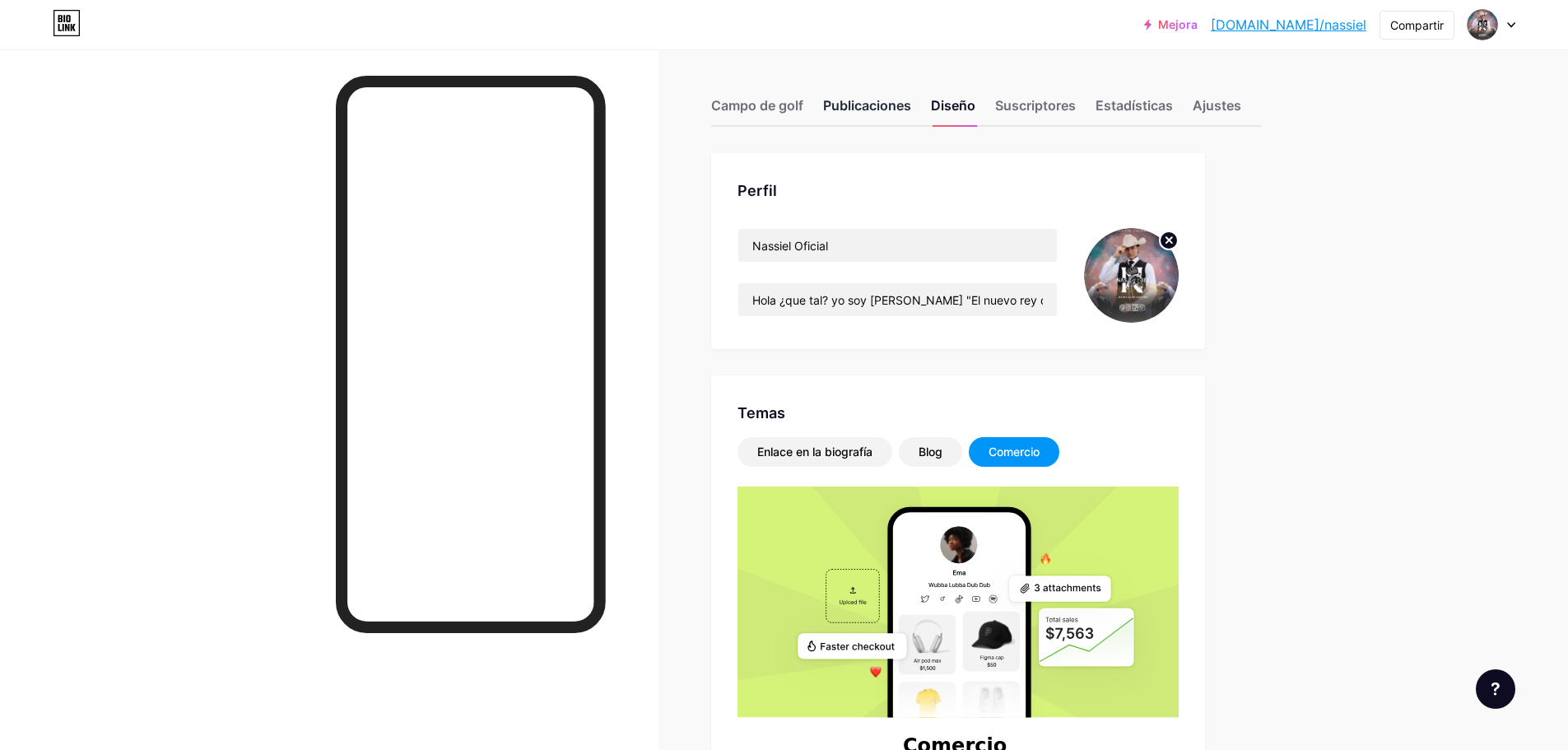
click at [861, 106] on font "Publicaciones" at bounding box center [867, 105] width 88 height 17
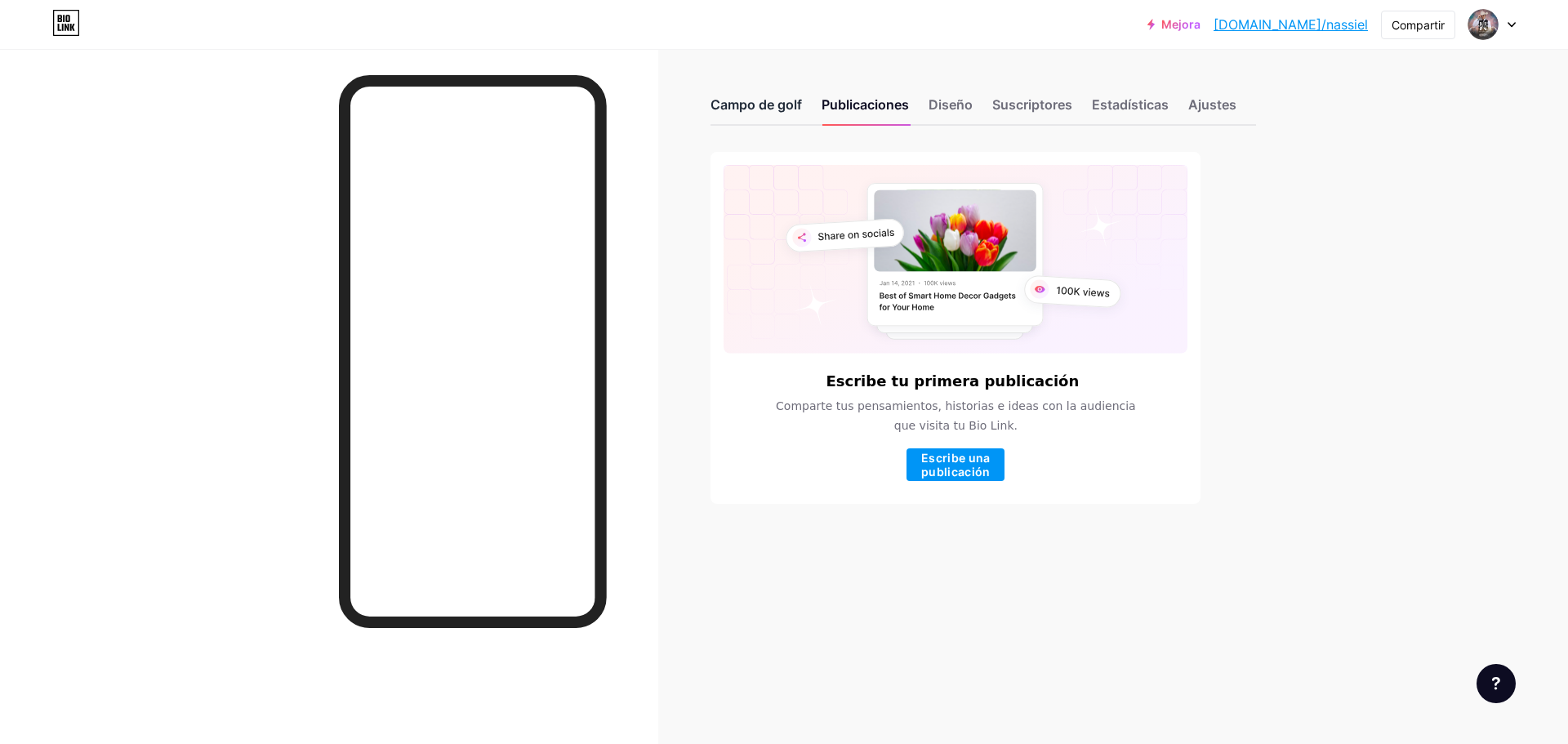
click at [774, 104] on font "Campo de golf" at bounding box center [756, 104] width 92 height 17
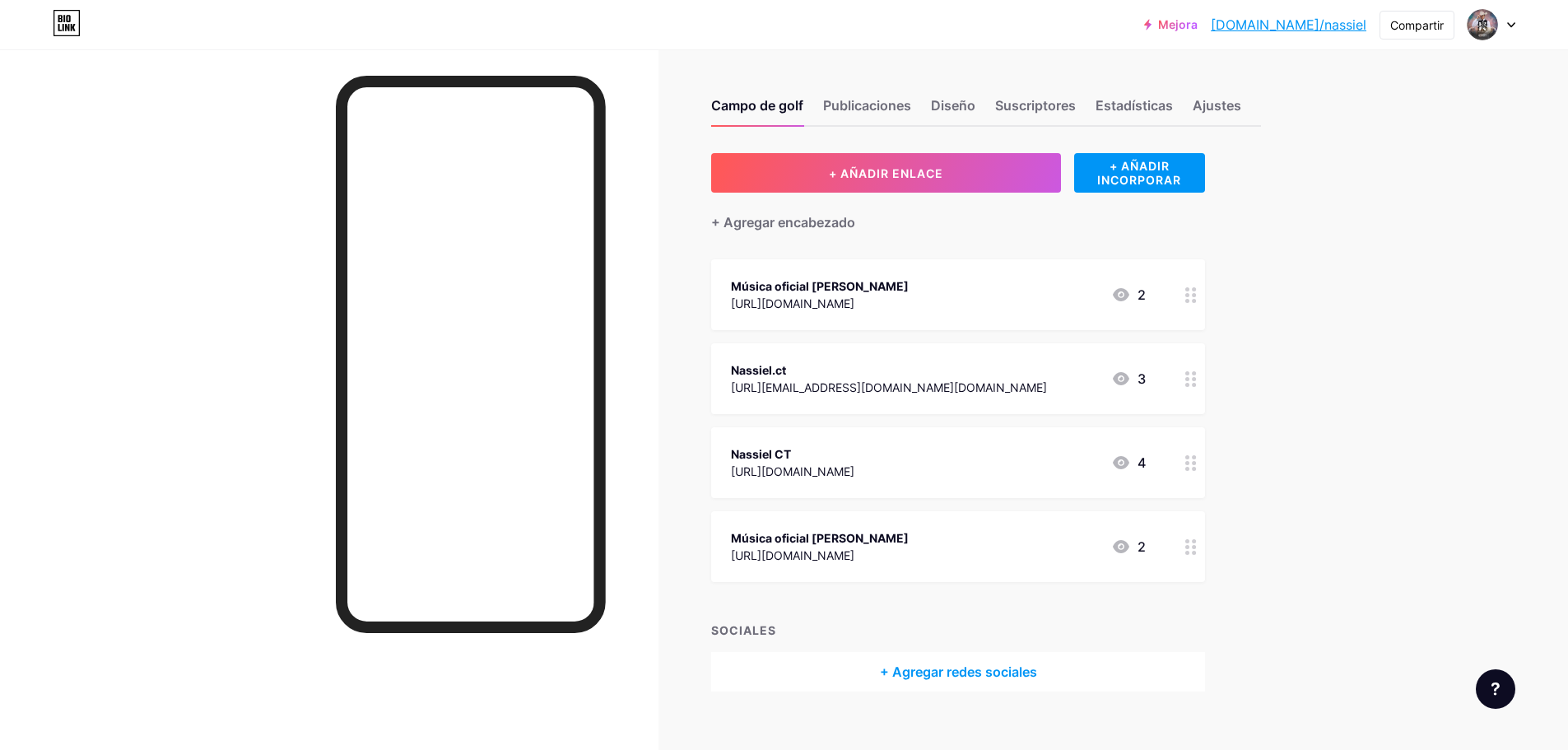
click at [1196, 304] on div at bounding box center [1191, 295] width 28 height 71
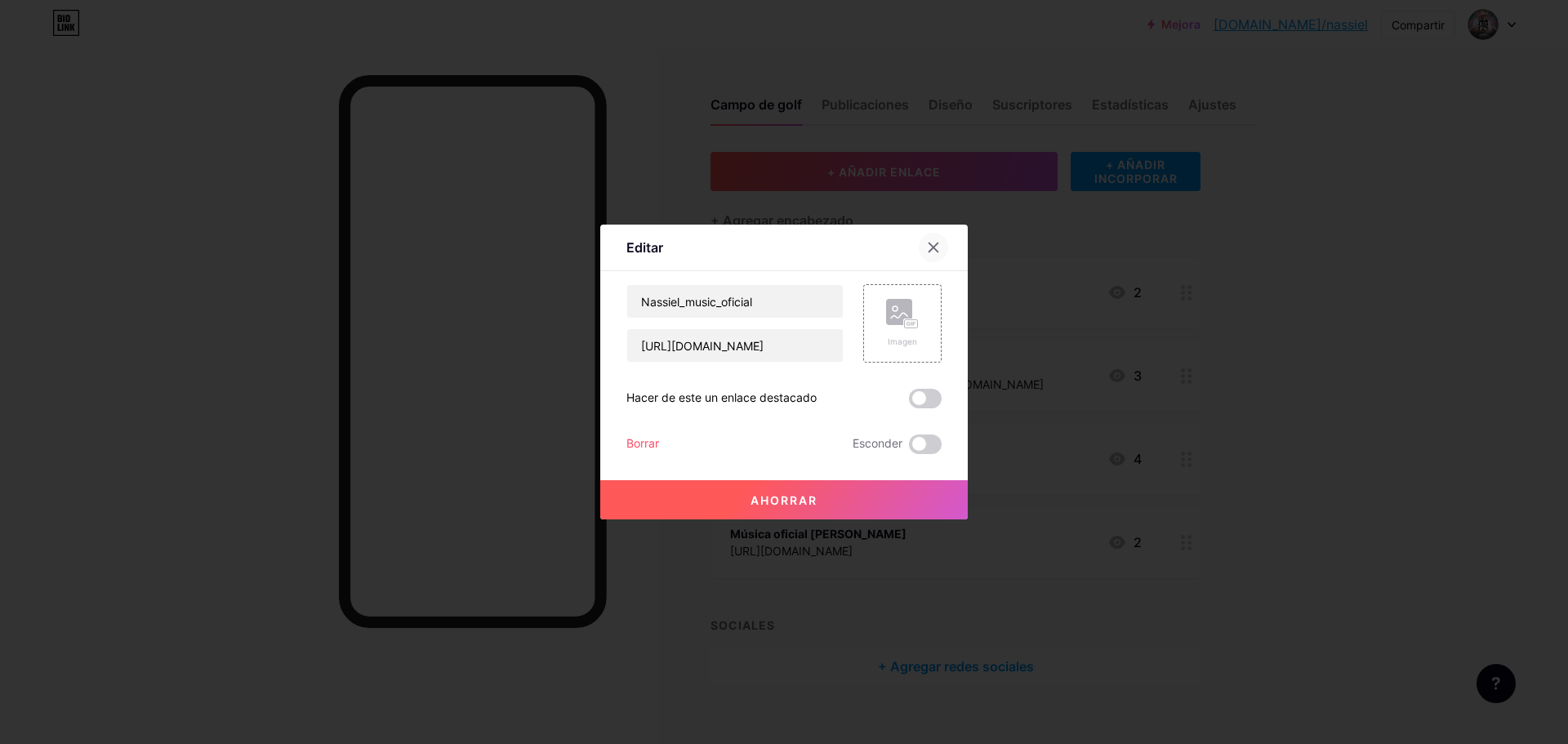
click at [929, 251] on icon at bounding box center [934, 248] width 9 height 9
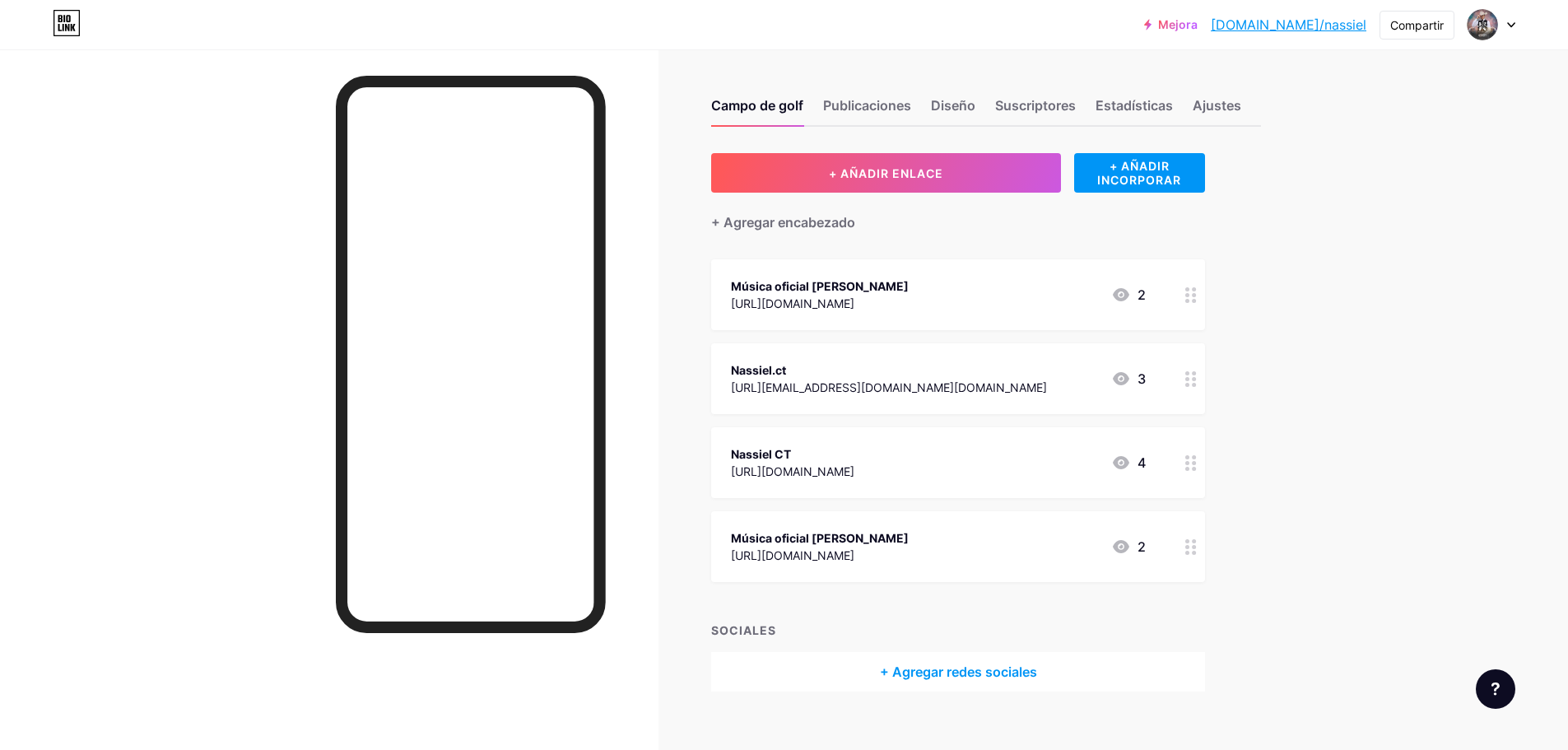
click at [1195, 559] on div at bounding box center [1191, 547] width 28 height 71
